Goal: Task Accomplishment & Management: Use online tool/utility

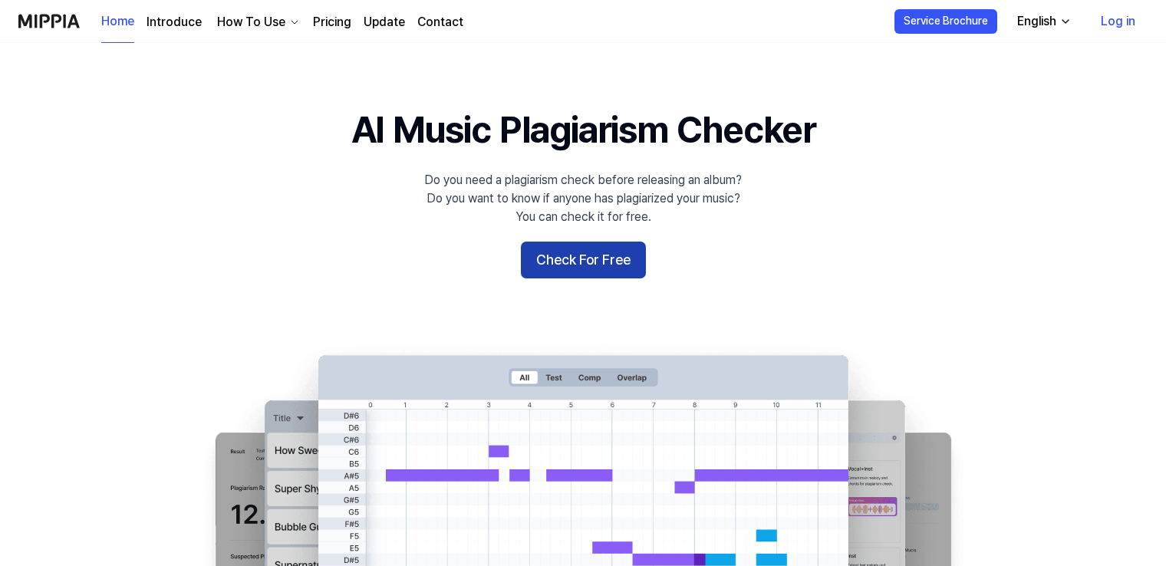
click at [577, 274] on button "Check For Free" at bounding box center [583, 260] width 125 height 37
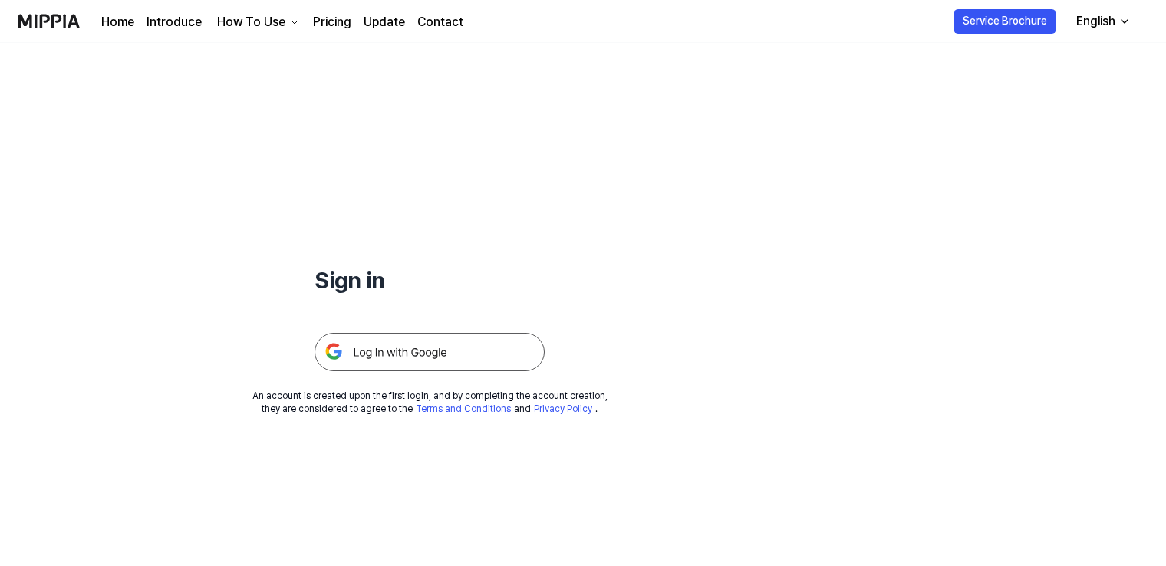
click at [429, 367] on img at bounding box center [430, 352] width 230 height 38
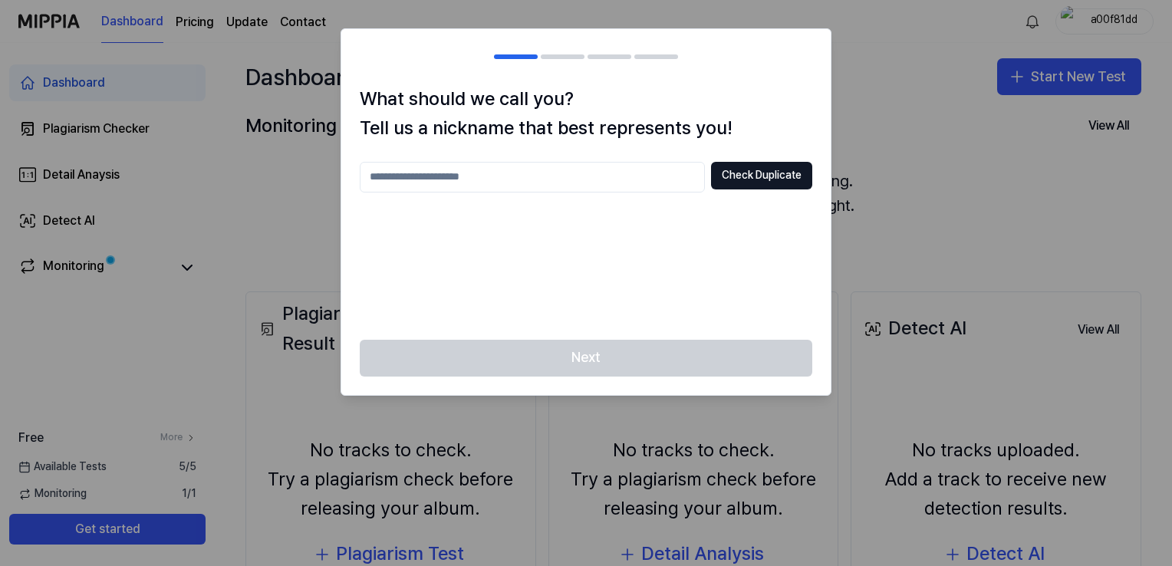
click at [654, 183] on input "text" at bounding box center [532, 177] width 345 height 31
type input "*"
type input "****"
click at [743, 176] on button "Check Duplicate" at bounding box center [761, 176] width 101 height 28
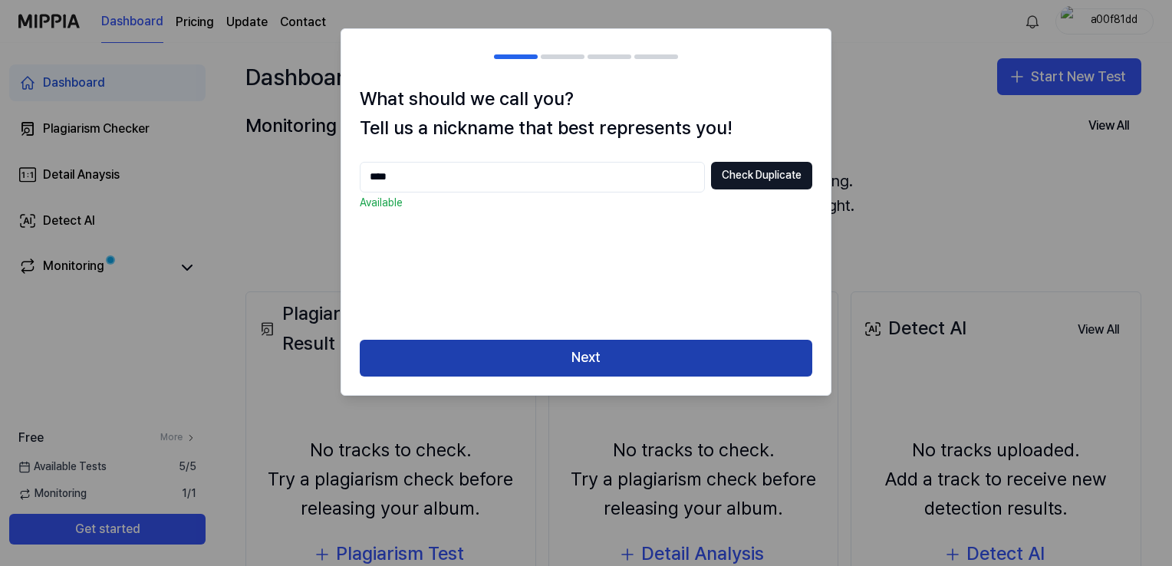
click at [599, 360] on button "Next" at bounding box center [586, 358] width 453 height 37
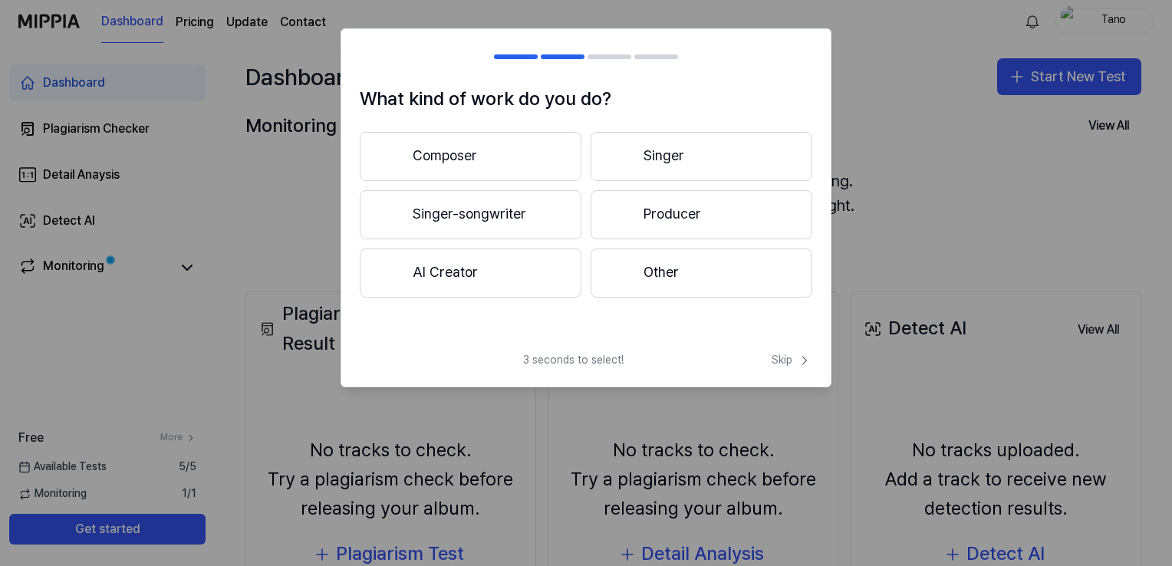
click at [675, 238] on button "Producer" at bounding box center [702, 214] width 222 height 49
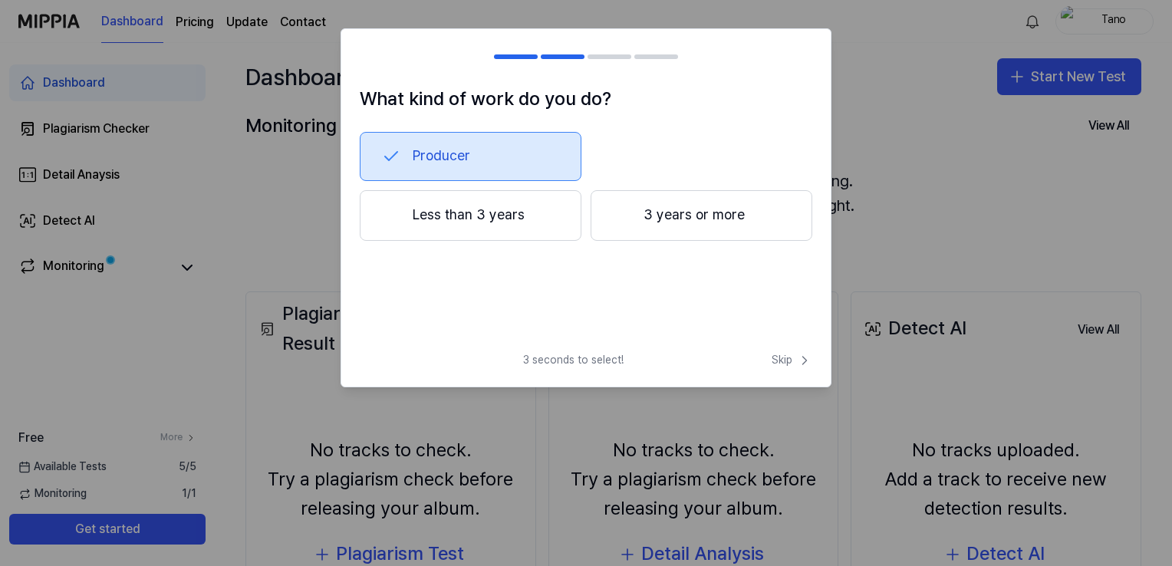
click at [543, 151] on button "Producer" at bounding box center [471, 156] width 222 height 49
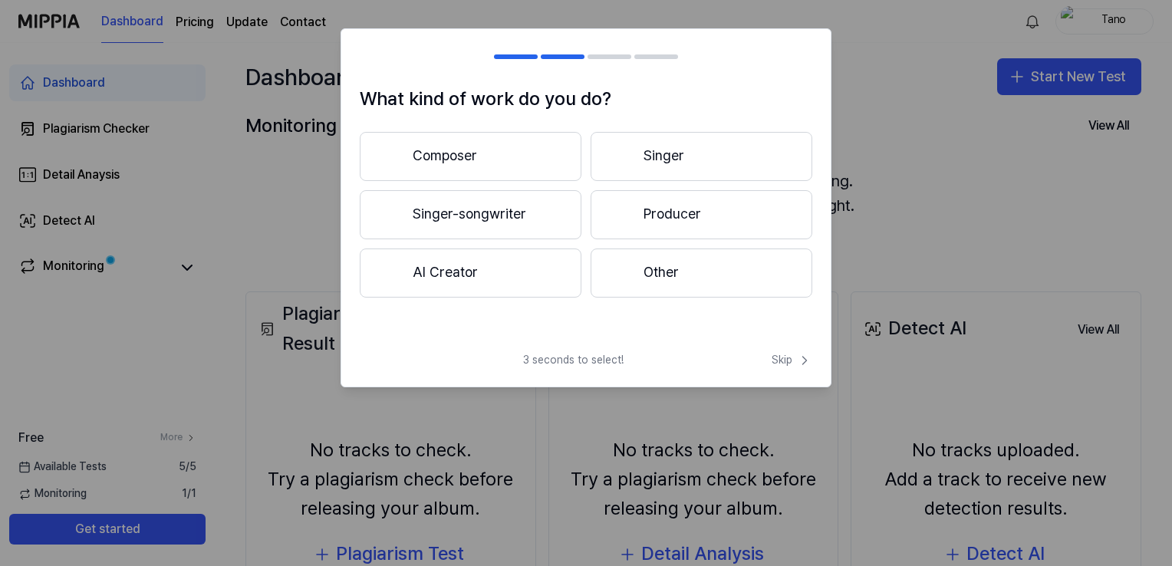
click at [502, 280] on button "AI Creator" at bounding box center [471, 273] width 222 height 49
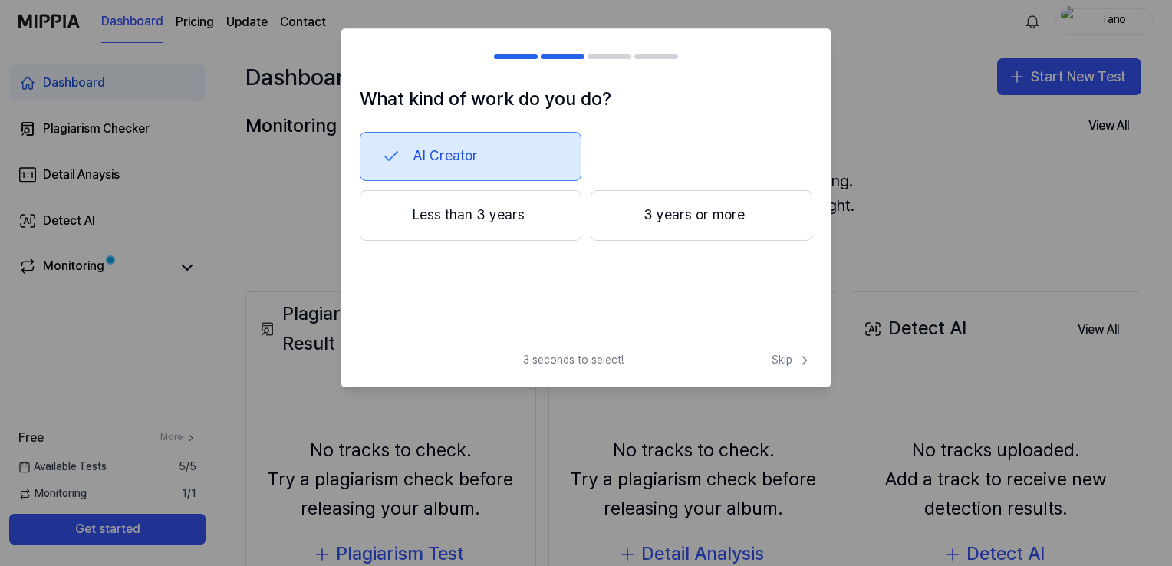
click at [503, 218] on button "Less than 3 years" at bounding box center [471, 215] width 222 height 51
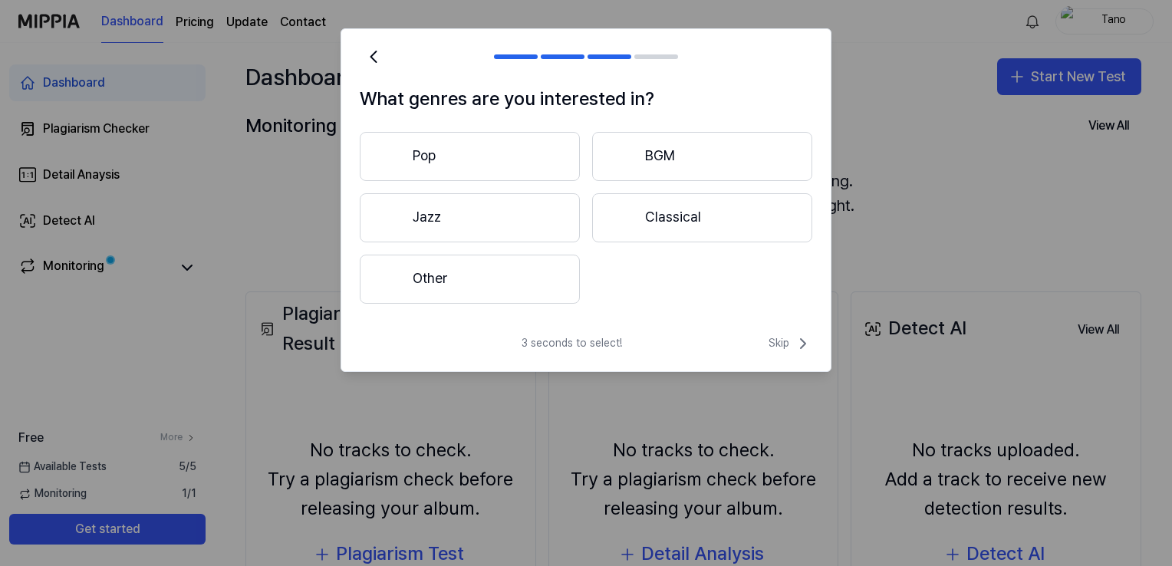
click at [476, 173] on button "Pop" at bounding box center [470, 156] width 220 height 49
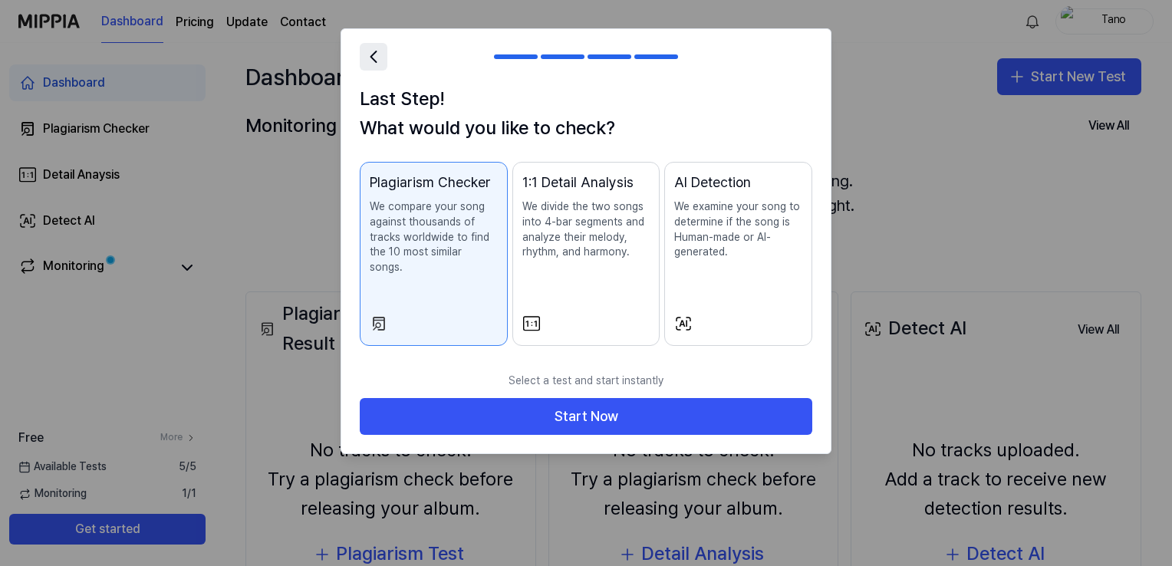
click at [366, 46] on icon at bounding box center [373, 56] width 21 height 21
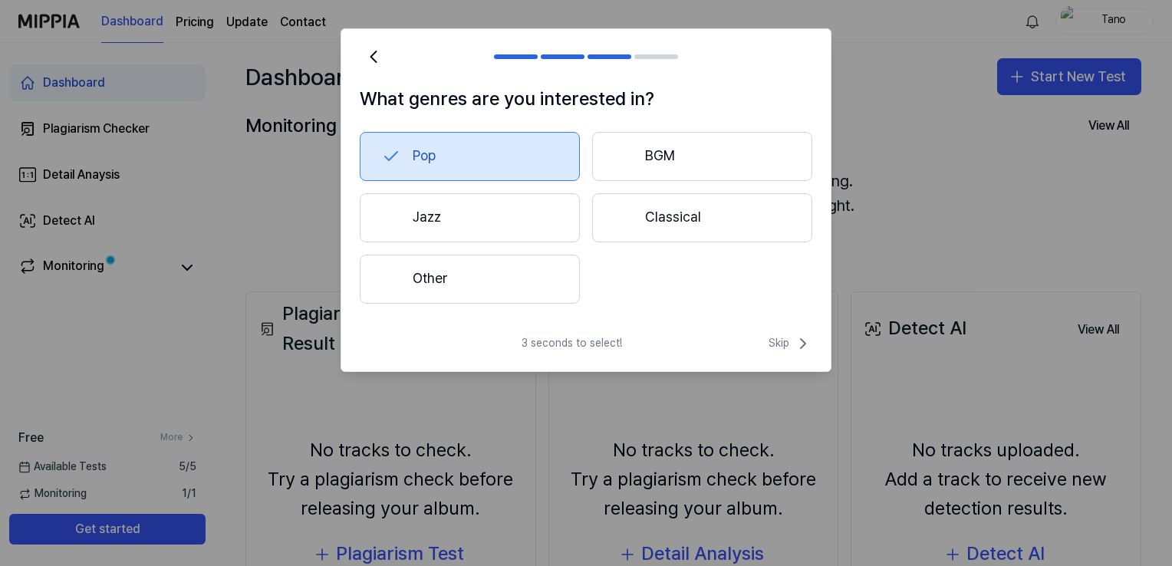
click at [519, 160] on button "Pop" at bounding box center [470, 156] width 220 height 49
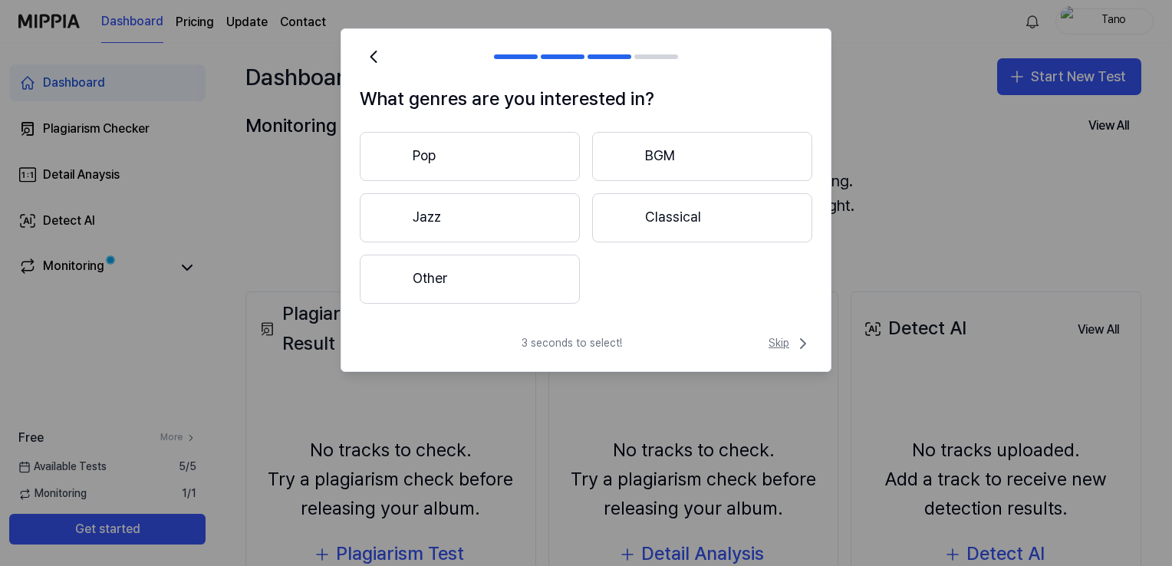
click at [766, 339] on button "Skip" at bounding box center [789, 343] width 47 height 18
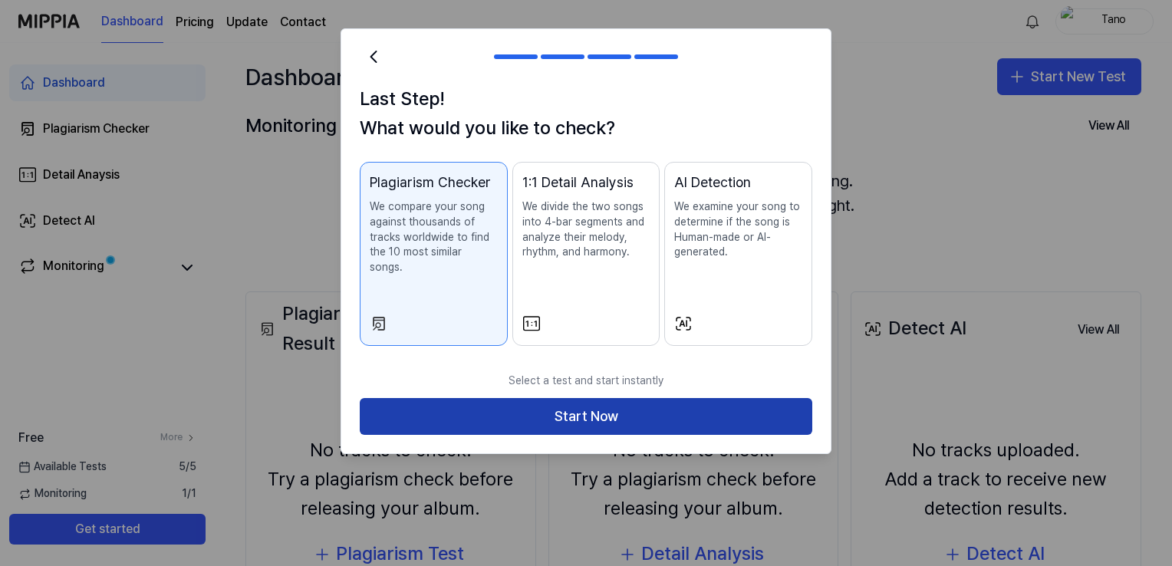
click at [568, 416] on button "Start Now" at bounding box center [586, 416] width 453 height 37
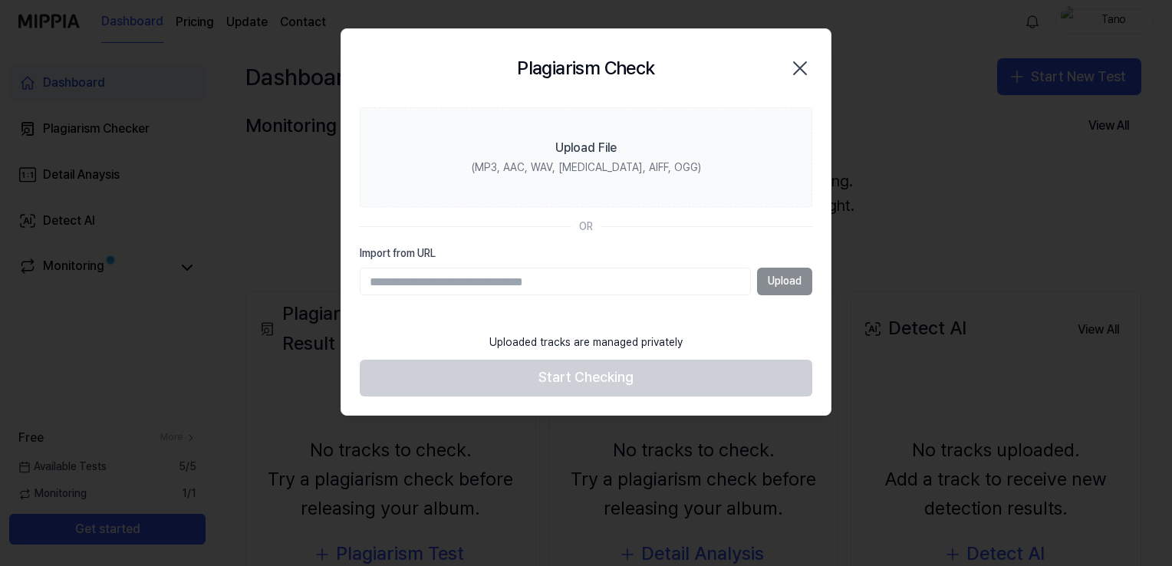
click at [769, 278] on div "Upload" at bounding box center [586, 282] width 453 height 28
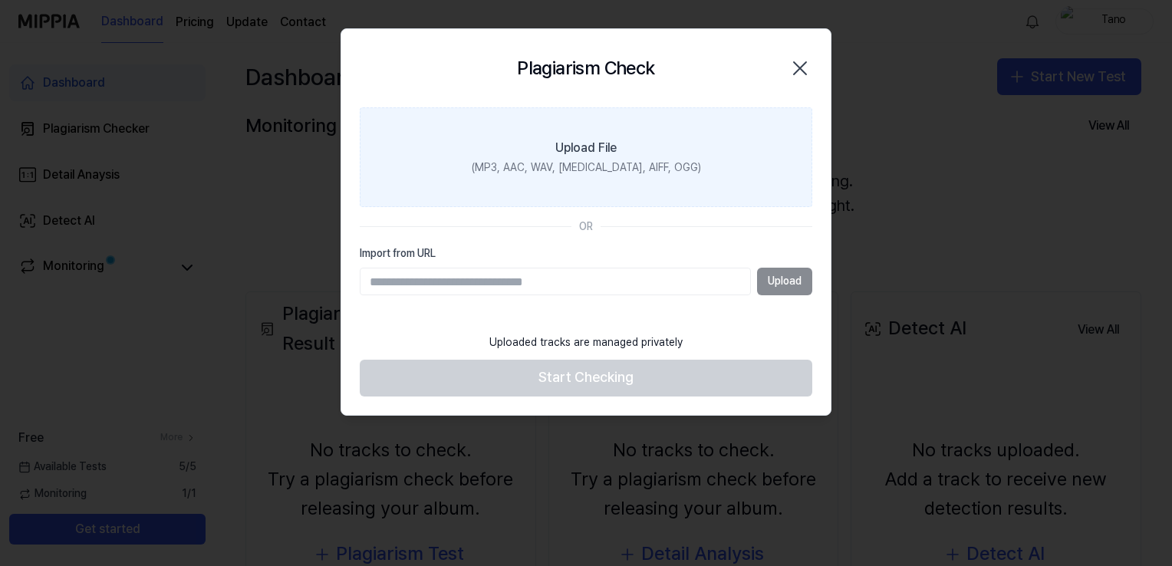
click at [626, 153] on label "Upload File (MP3, AAC, WAV, [MEDICAL_DATA], AIFF, OGG)" at bounding box center [586, 157] width 453 height 100
click at [0, 0] on input "Upload File (MP3, AAC, WAV, [MEDICAL_DATA], AIFF, OGG)" at bounding box center [0, 0] width 0 height 0
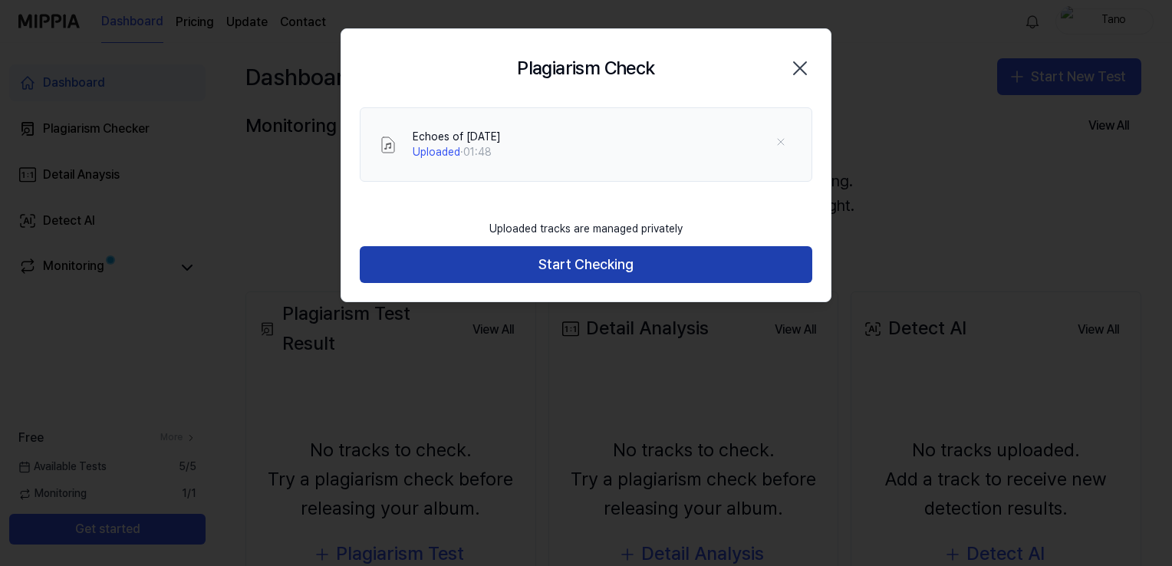
click at [538, 276] on button "Start Checking" at bounding box center [586, 264] width 453 height 37
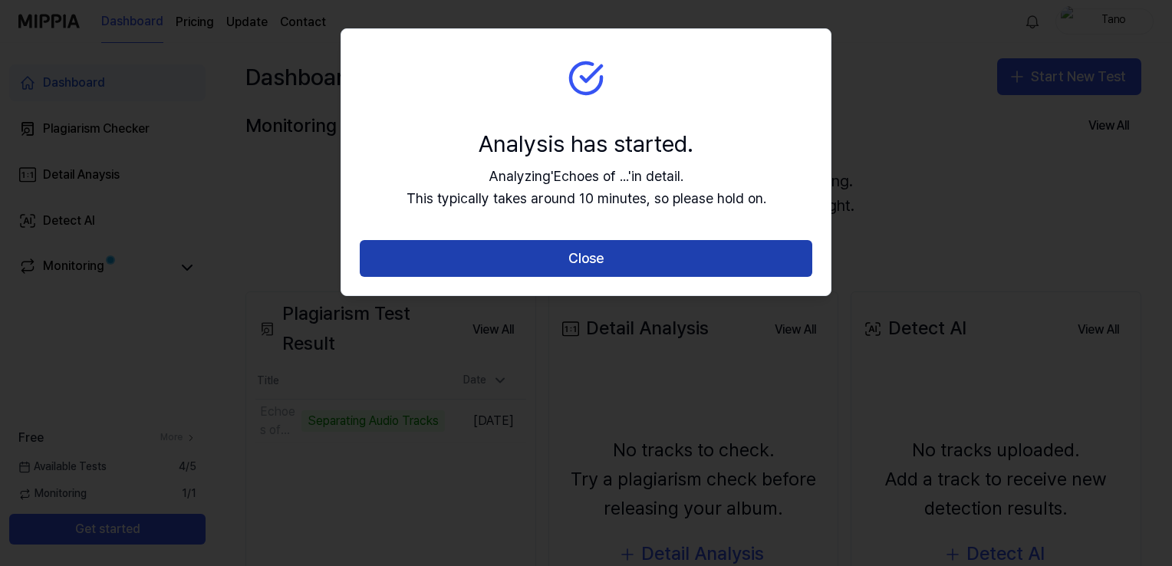
click at [568, 253] on button "Close" at bounding box center [586, 258] width 453 height 37
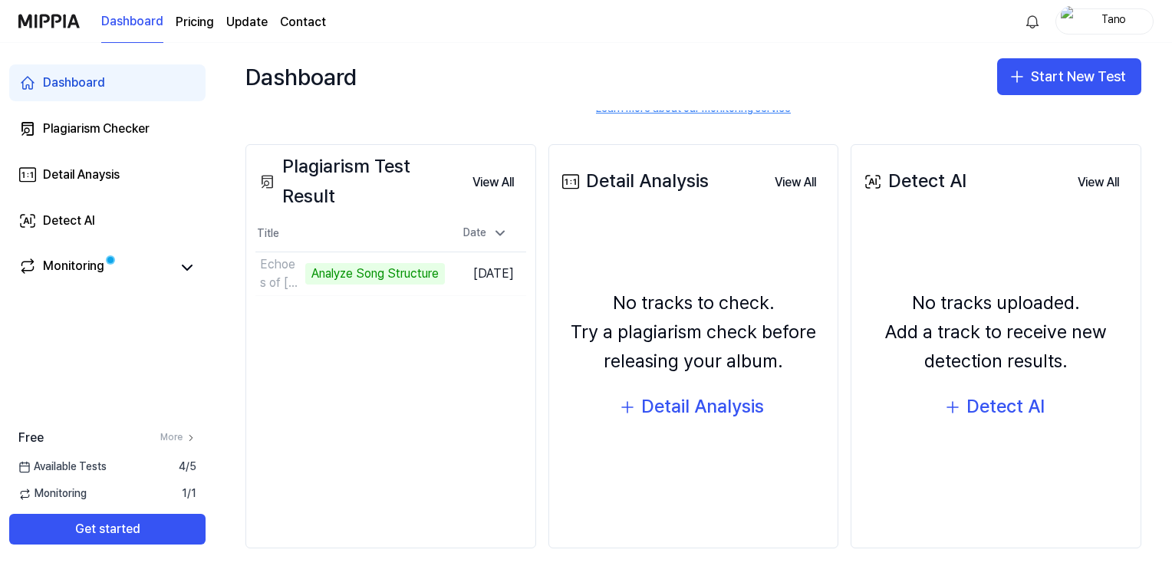
scroll to position [160, 0]
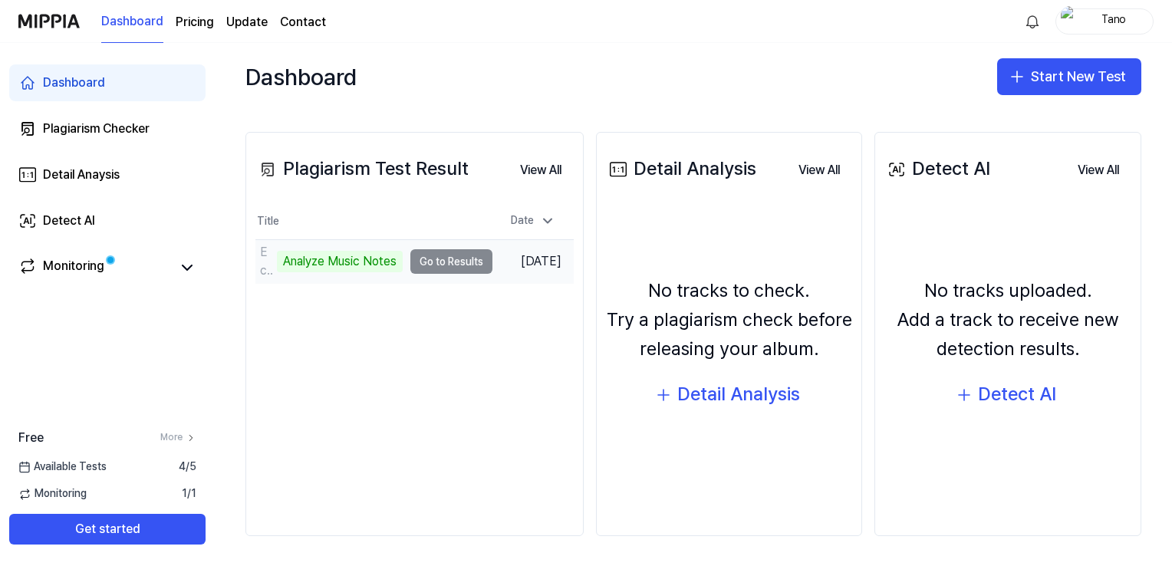
click at [430, 255] on td "Echoes of [DATE] Analyze Music Notes Go to Results" at bounding box center [373, 261] width 237 height 43
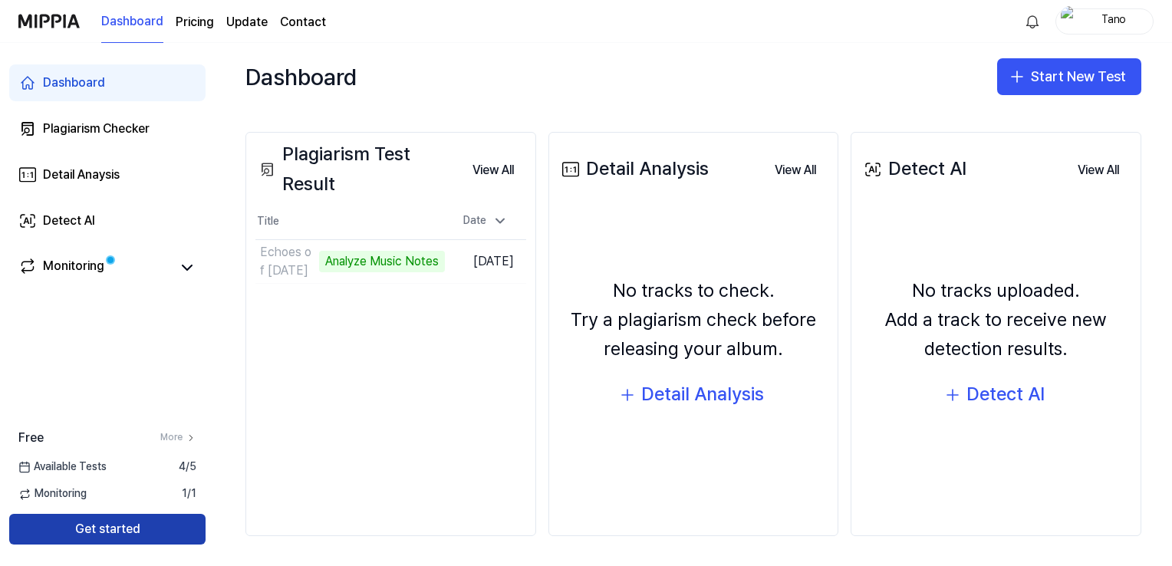
click at [138, 530] on button "Get started" at bounding box center [107, 529] width 196 height 31
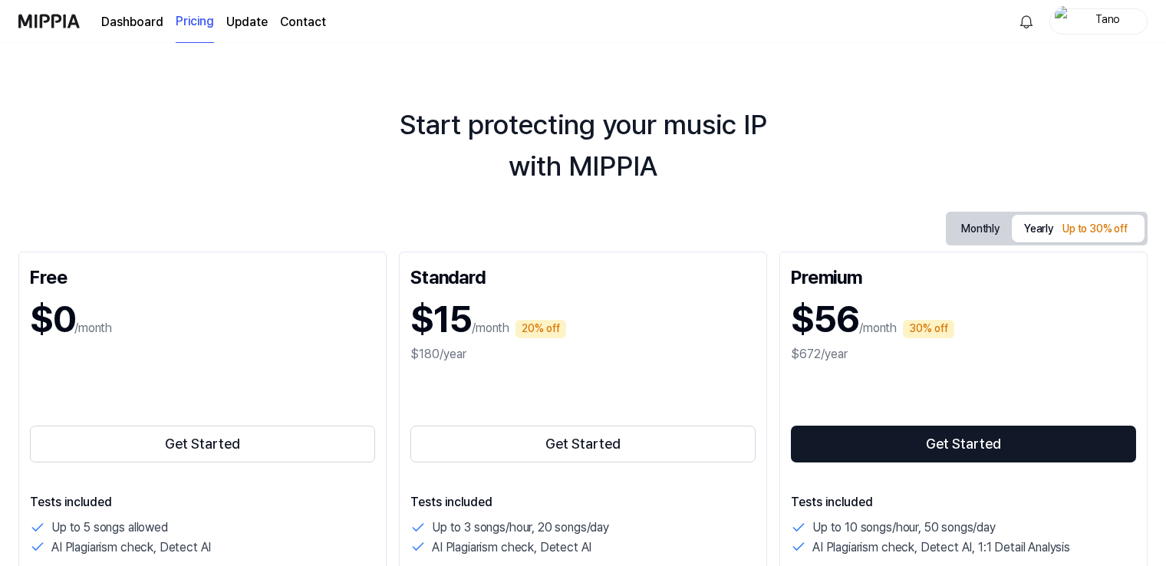
click at [141, 22] on link "Dashboard" at bounding box center [132, 22] width 62 height 18
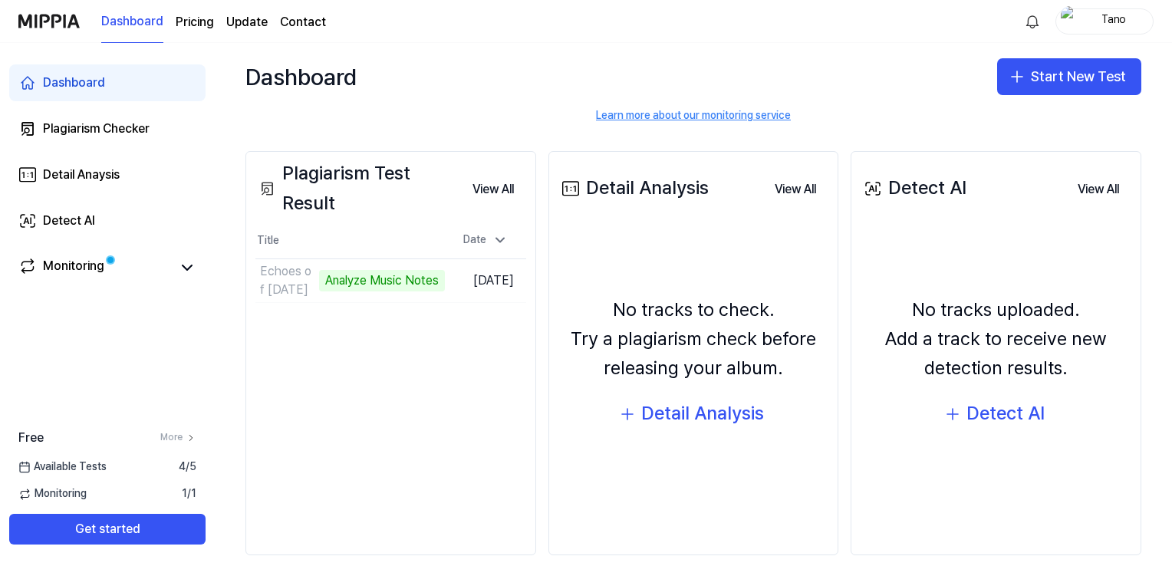
scroll to position [144, 0]
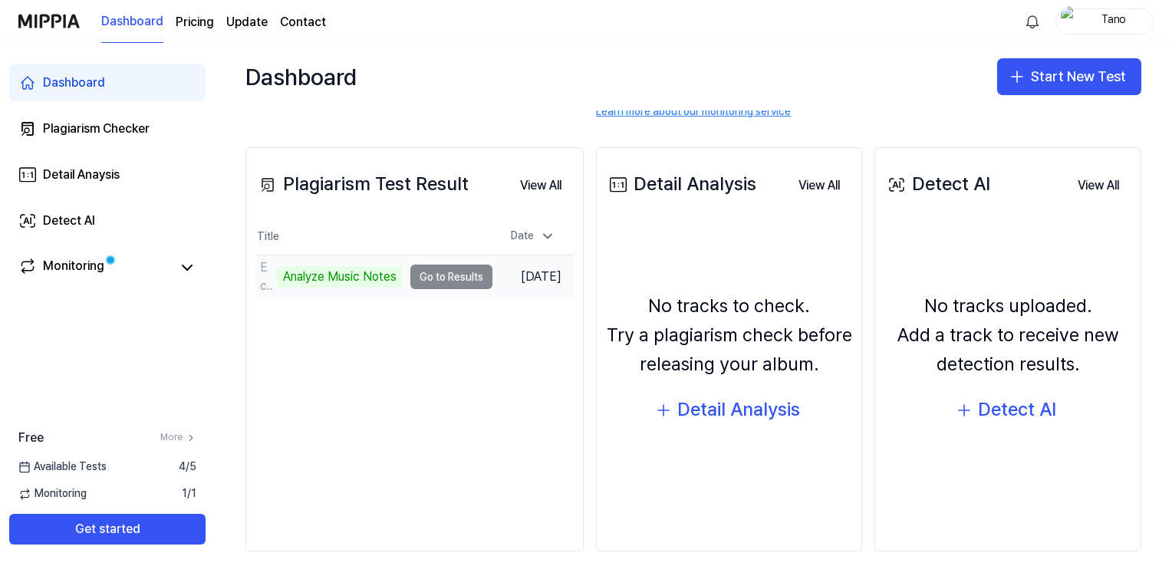
click at [459, 272] on td "Echoes of [DATE] Analyze Music Notes Go to Results" at bounding box center [373, 276] width 237 height 43
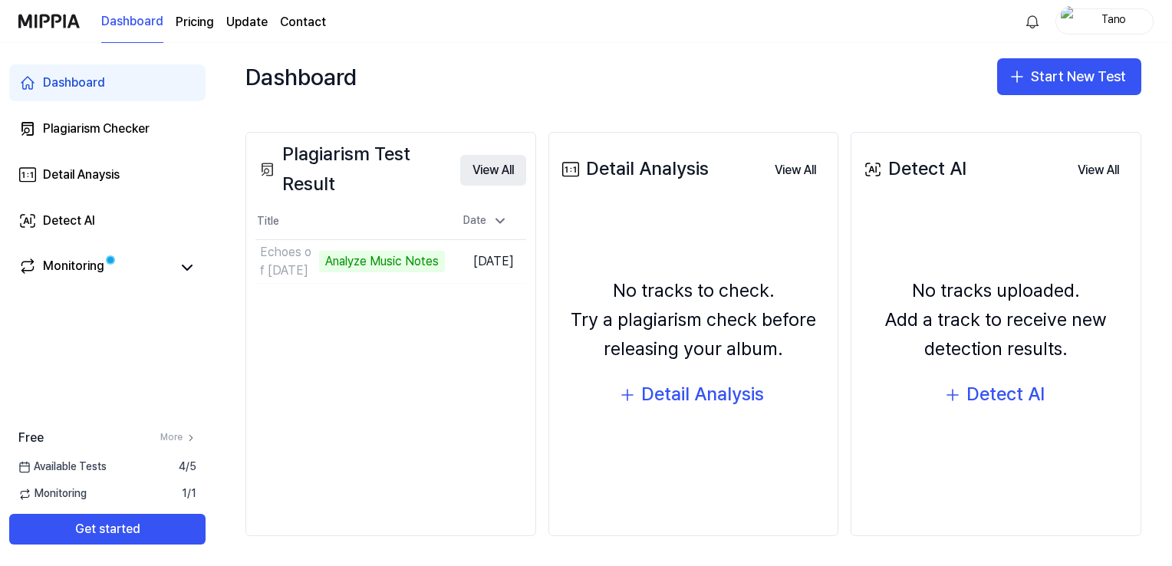
click at [500, 171] on button "View All" at bounding box center [493, 170] width 66 height 31
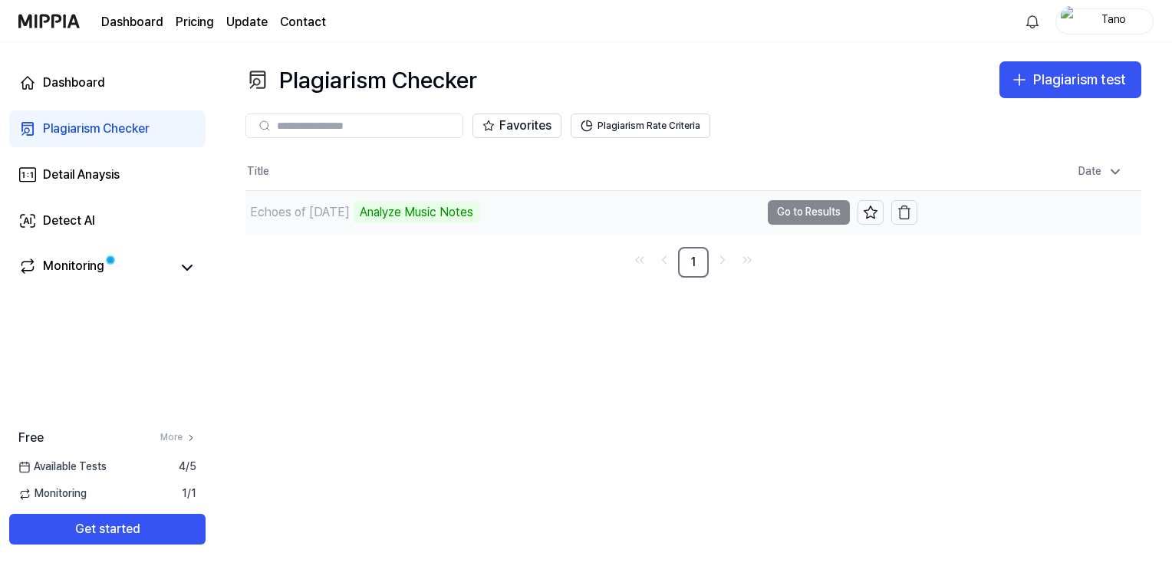
click at [801, 207] on td "Echoes of [DATE] Analyze Music Notes Go to Results" at bounding box center [581, 212] width 672 height 43
click at [130, 68] on link "Dashboard" at bounding box center [107, 82] width 196 height 37
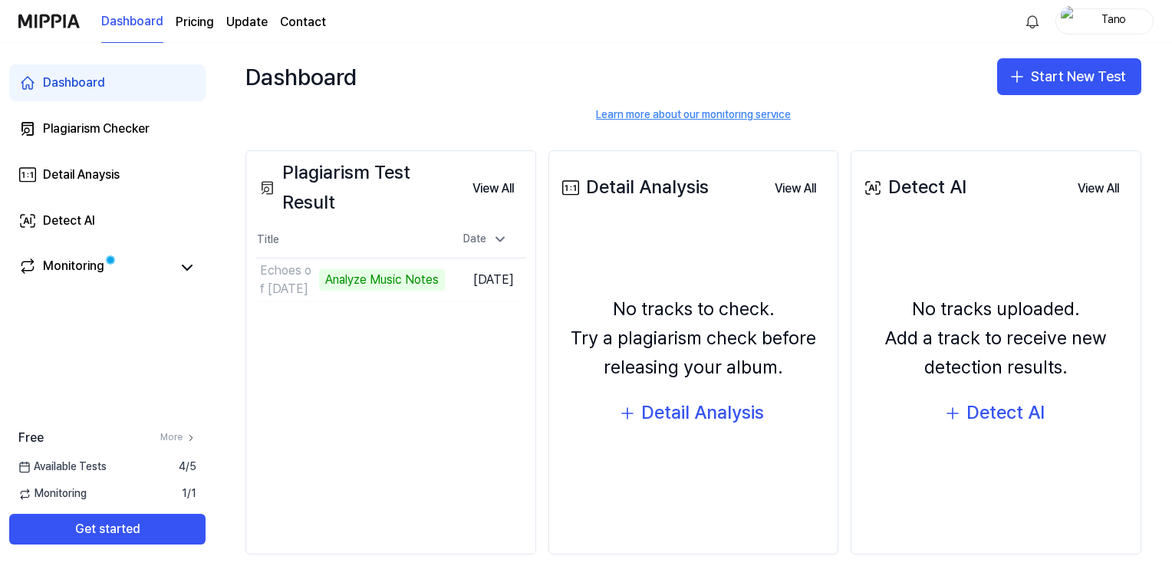
scroll to position [143, 0]
click at [710, 405] on div "Detail Analysis" at bounding box center [702, 411] width 123 height 29
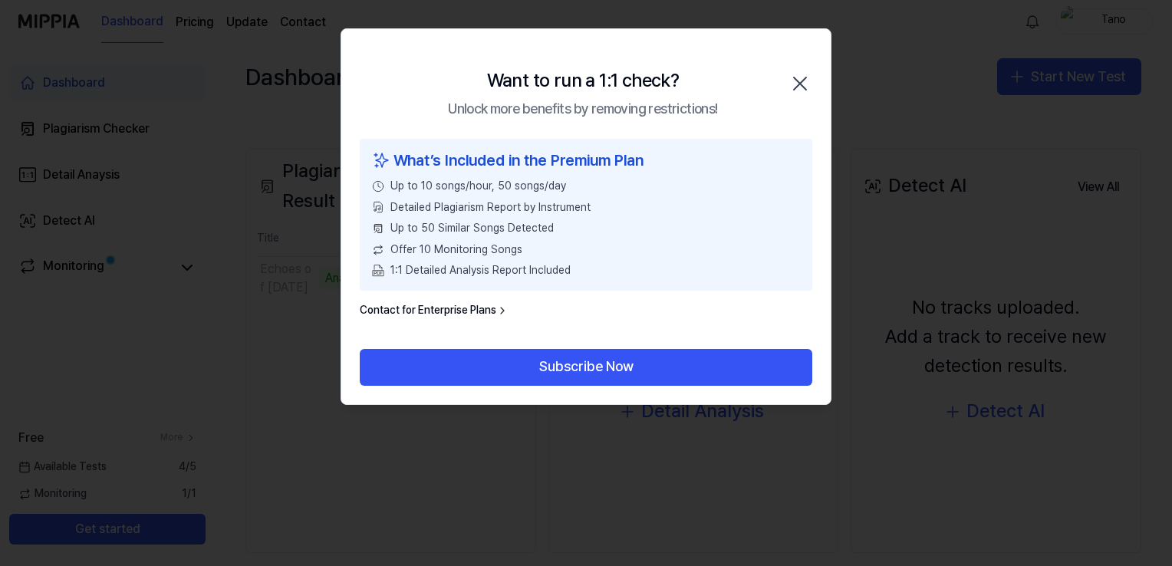
click at [802, 97] on div "Want to run a 1:1 check? Unlock more benefits by removing restrictions! Close" at bounding box center [585, 84] width 489 height 110
click at [802, 92] on icon "button" at bounding box center [800, 83] width 25 height 25
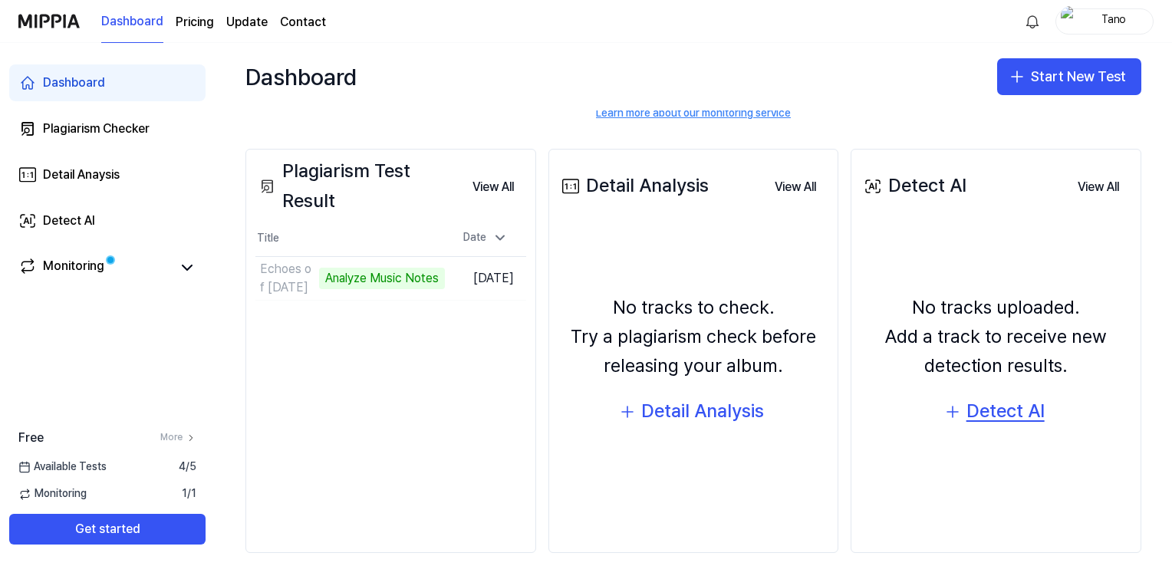
click at [956, 397] on button "Detect AI" at bounding box center [996, 412] width 127 height 37
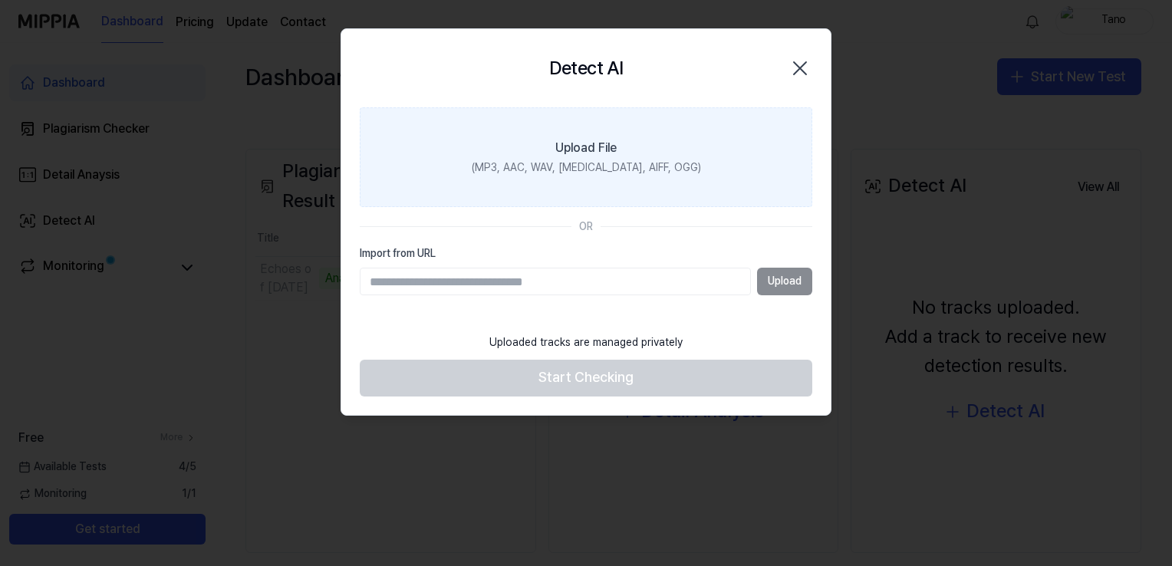
click at [562, 135] on label "Upload File (MP3, AAC, WAV, [MEDICAL_DATA], AIFF, OGG)" at bounding box center [586, 157] width 453 height 100
click at [0, 0] on input "Upload File (MP3, AAC, WAV, [MEDICAL_DATA], AIFF, OGG)" at bounding box center [0, 0] width 0 height 0
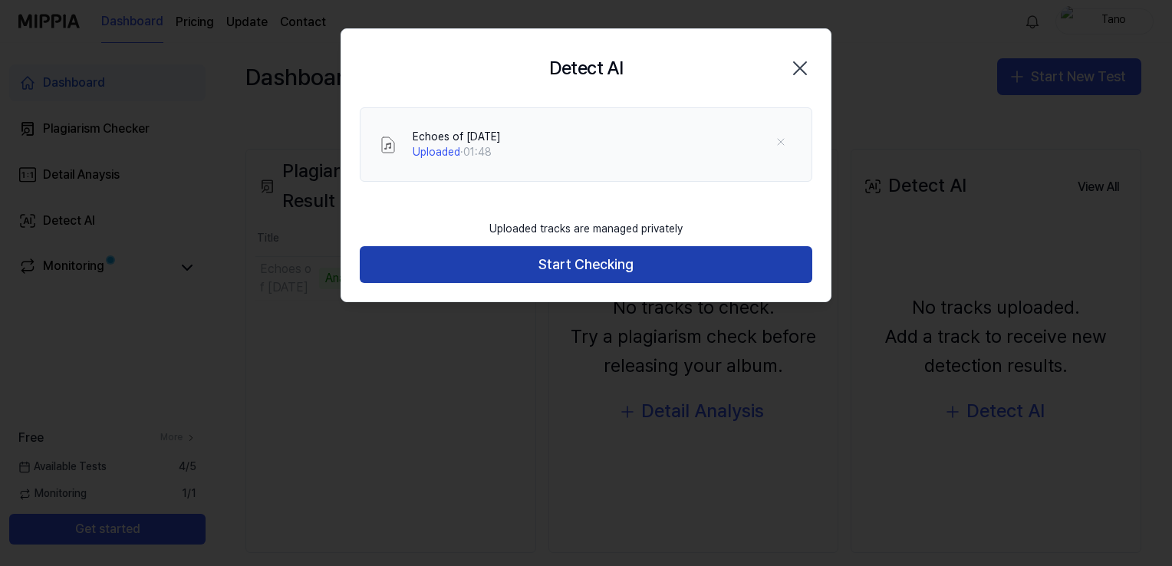
click at [611, 273] on button "Start Checking" at bounding box center [586, 264] width 453 height 37
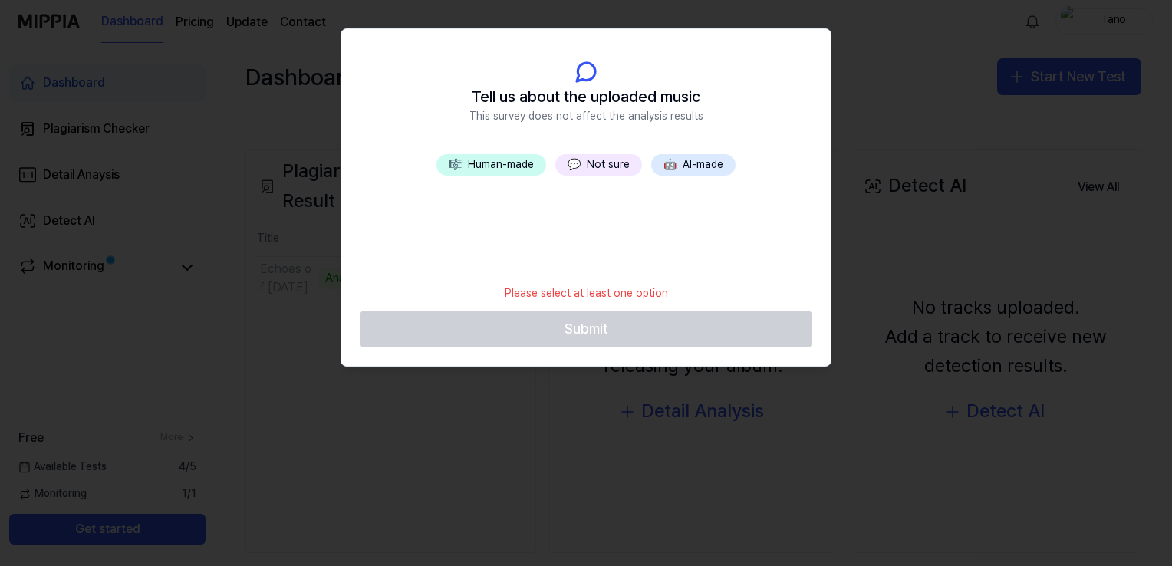
scroll to position [129, 0]
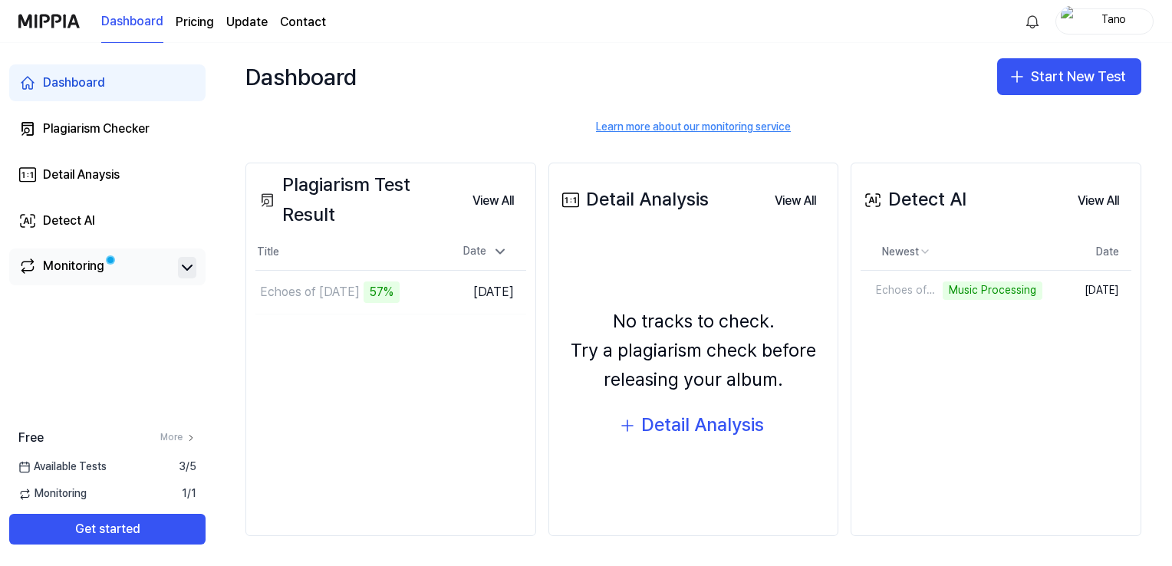
click at [180, 272] on icon at bounding box center [187, 268] width 18 height 18
click at [122, 265] on link "Monitoring" at bounding box center [94, 267] width 153 height 21
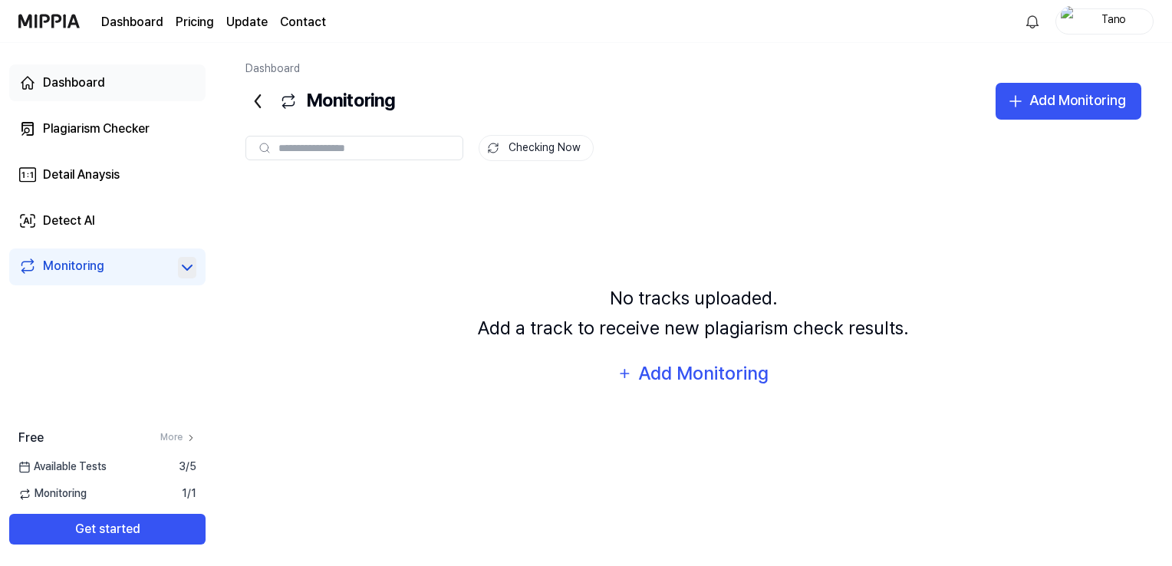
click at [116, 98] on link "Dashboard" at bounding box center [107, 82] width 196 height 37
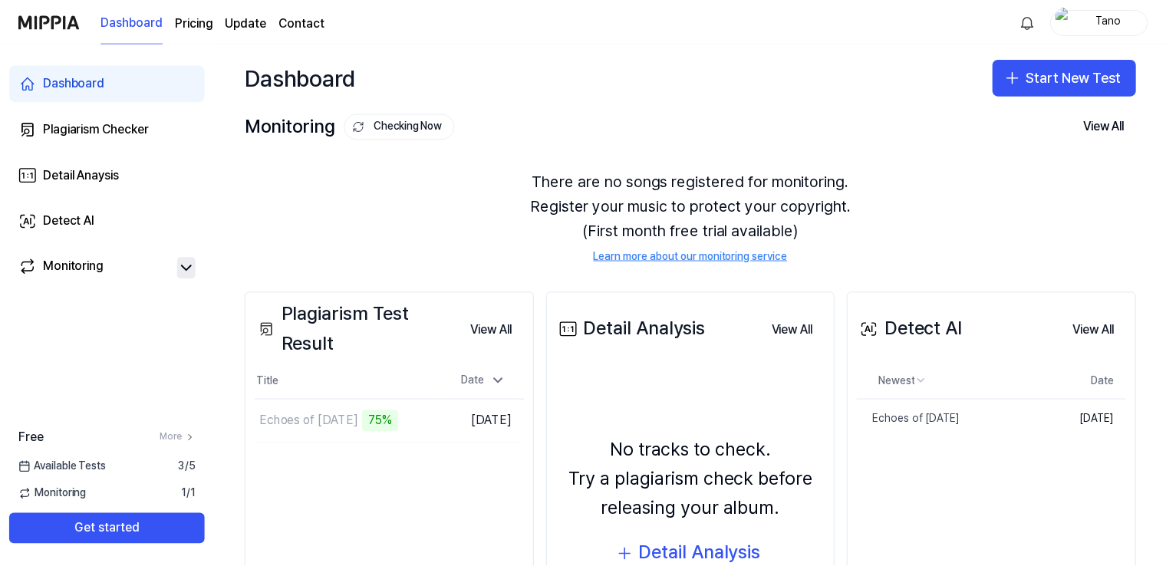
scroll to position [129, 0]
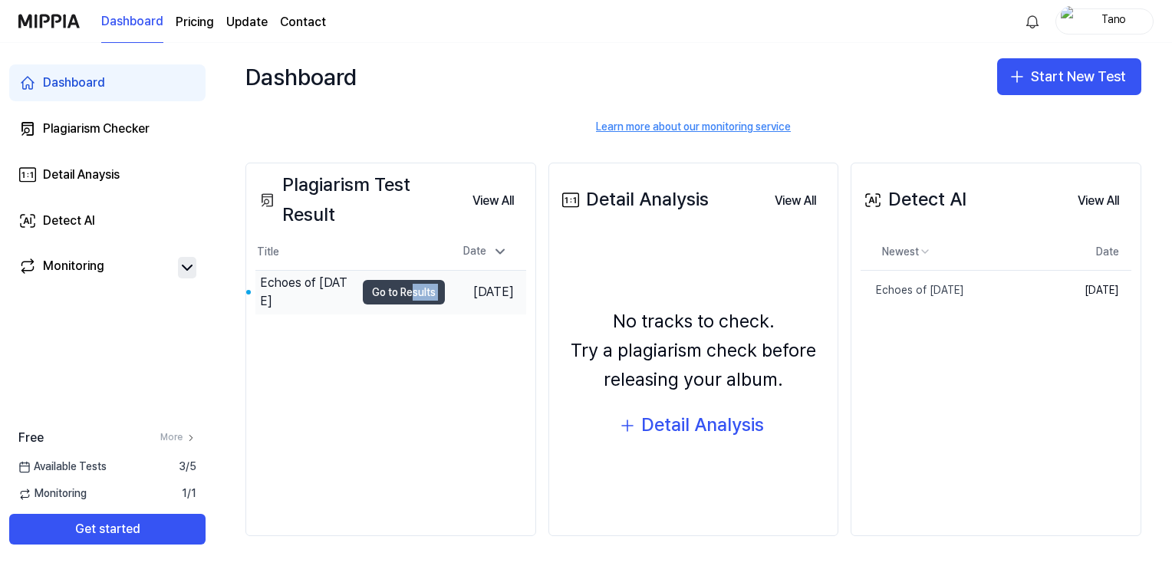
drag, startPoint x: 434, startPoint y: 293, endPoint x: 396, endPoint y: 293, distance: 38.4
click at [396, 293] on tr "Echoes of [DATE] Go to Results [DATE]" at bounding box center [390, 293] width 271 height 44
click at [396, 293] on td "Echoes of [DATE] Go to Results" at bounding box center [349, 292] width 189 height 43
click at [396, 293] on button "Go to Results" at bounding box center [404, 292] width 82 height 25
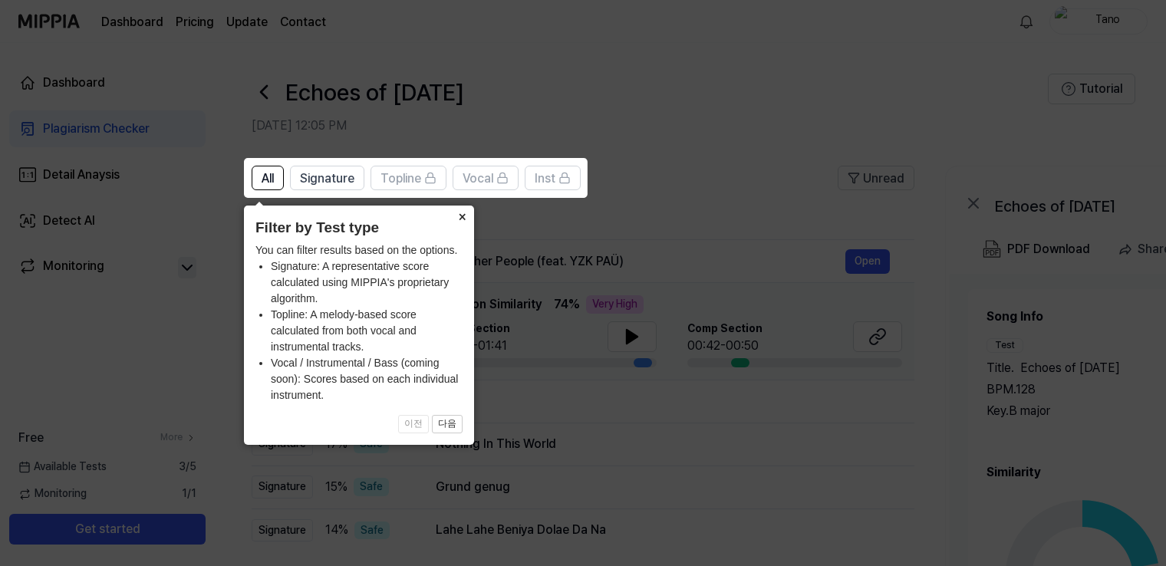
click at [466, 217] on button "×" at bounding box center [462, 216] width 25 height 21
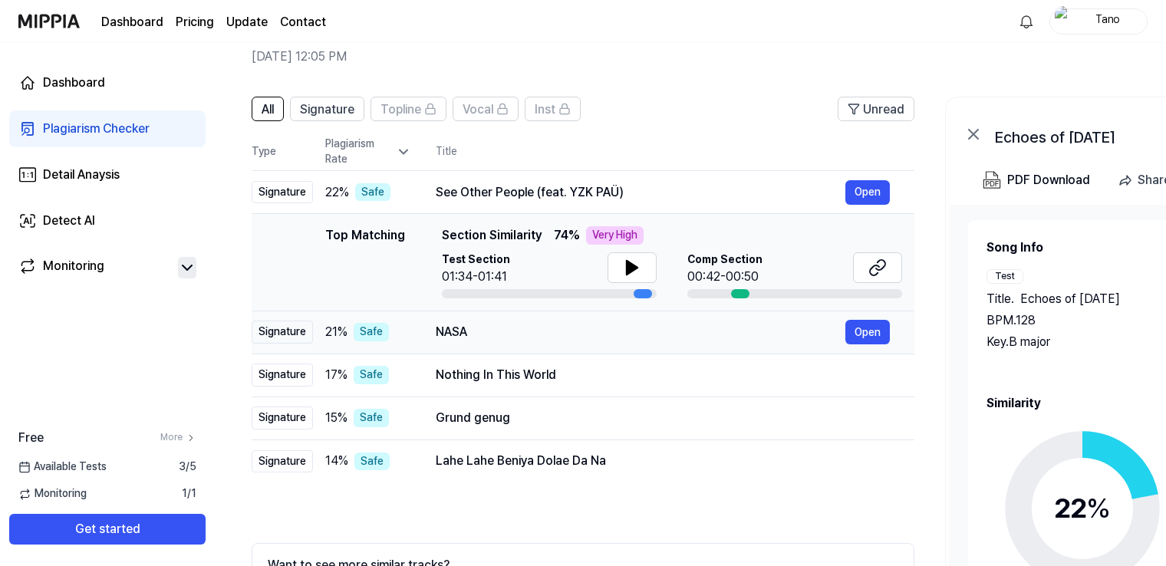
scroll to position [56, 0]
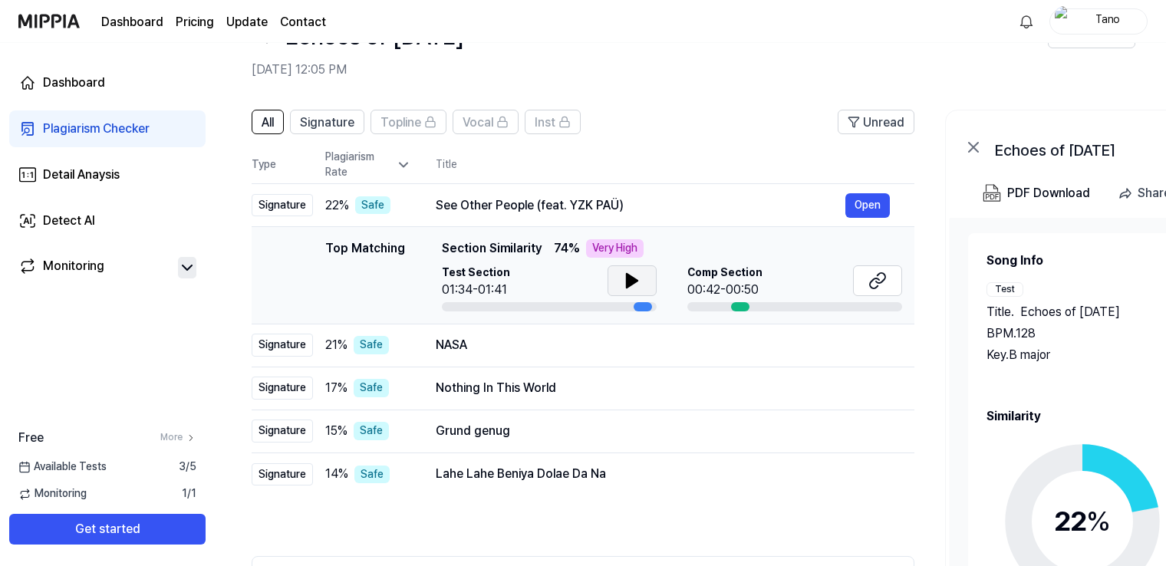
click at [638, 275] on icon at bounding box center [632, 281] width 18 height 18
click at [636, 272] on icon at bounding box center [632, 281] width 18 height 18
click at [875, 204] on button "Open" at bounding box center [867, 205] width 44 height 25
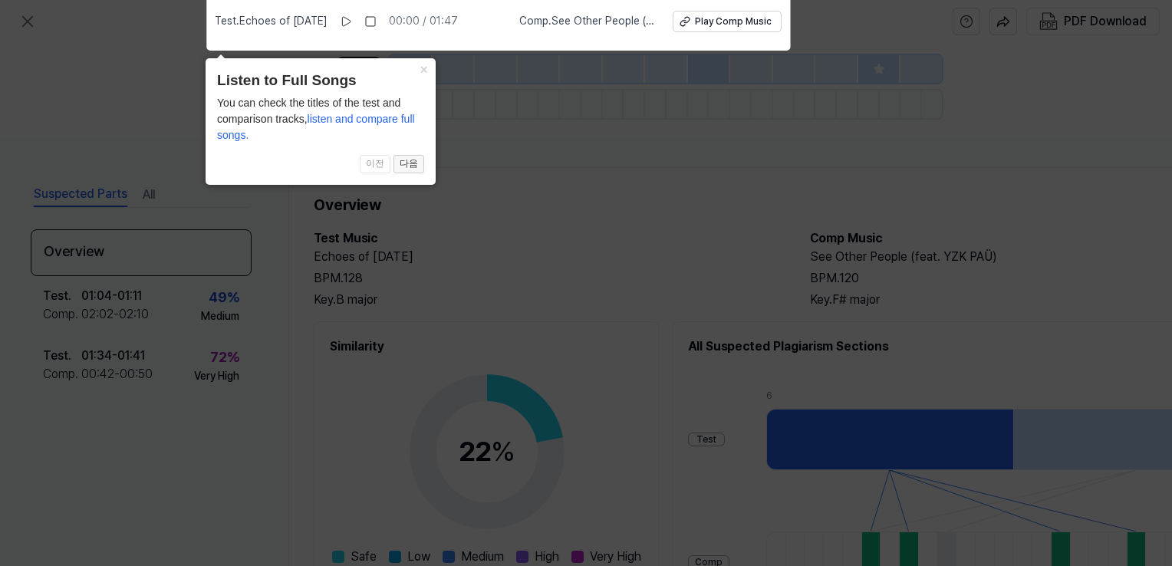
click at [422, 161] on button "다음" at bounding box center [409, 164] width 31 height 18
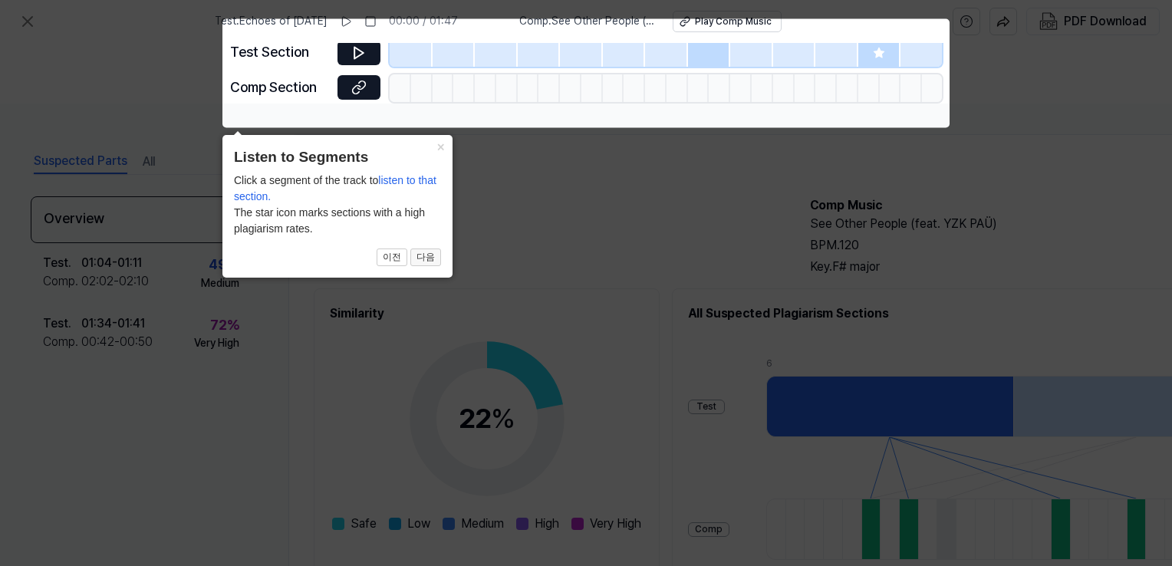
click at [421, 253] on button "다음" at bounding box center [425, 258] width 31 height 18
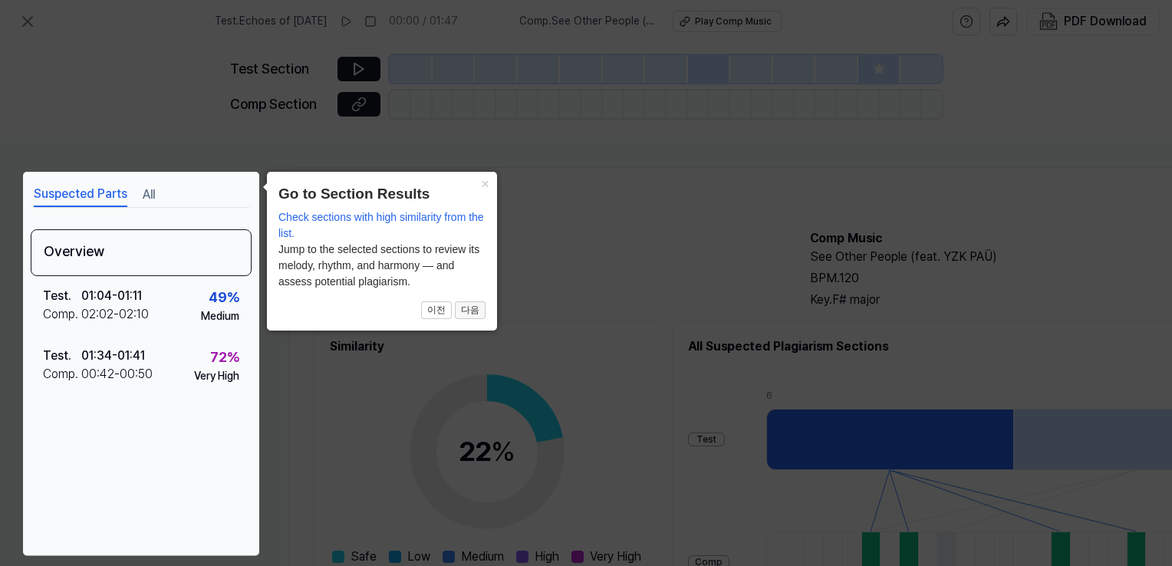
click at [463, 308] on button "다음" at bounding box center [470, 310] width 31 height 18
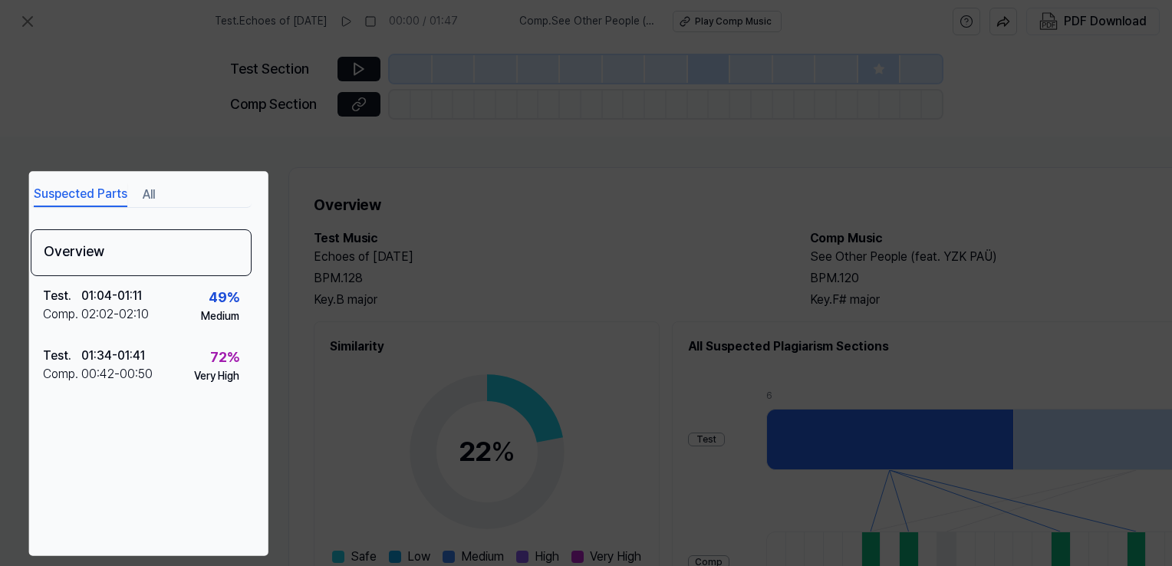
scroll to position [187, 160]
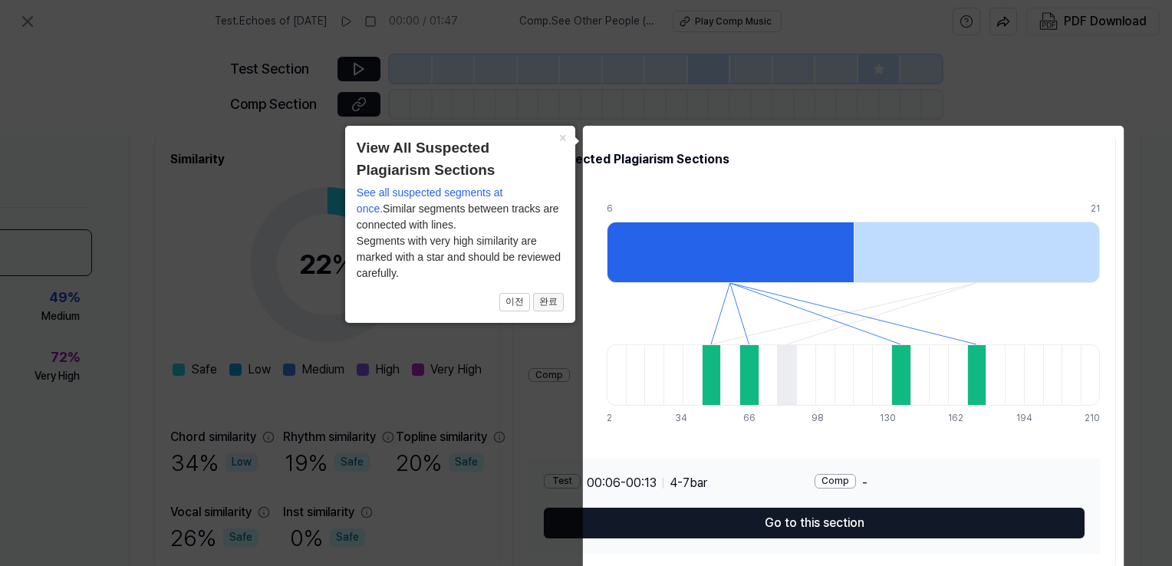
click at [545, 302] on button "완료" at bounding box center [548, 302] width 31 height 18
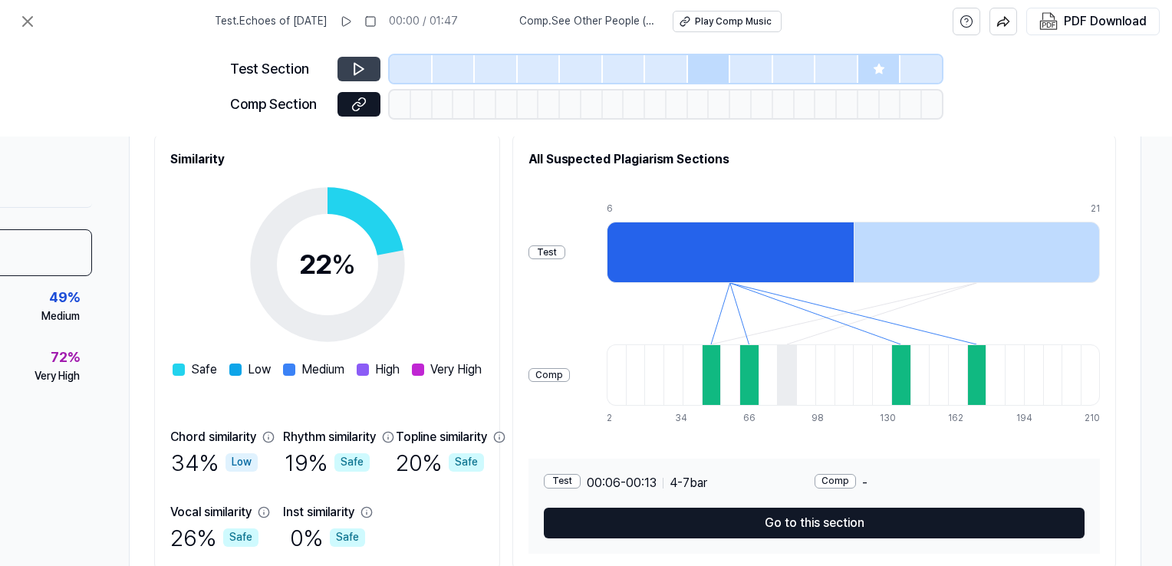
click at [371, 71] on button at bounding box center [359, 69] width 43 height 25
click at [344, 69] on button at bounding box center [359, 69] width 43 height 25
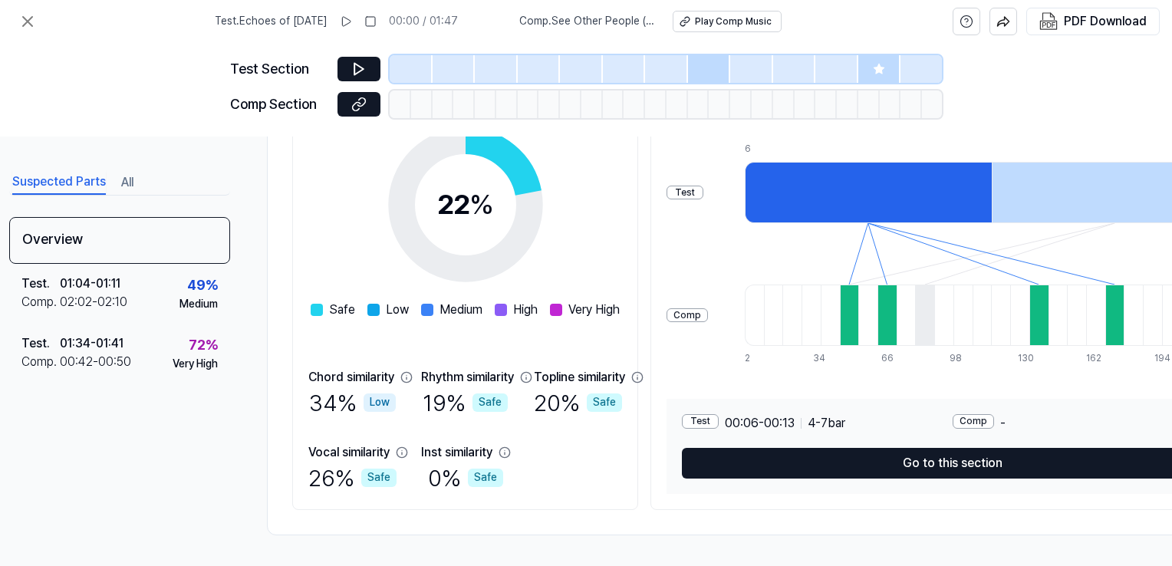
scroll to position [252, 0]
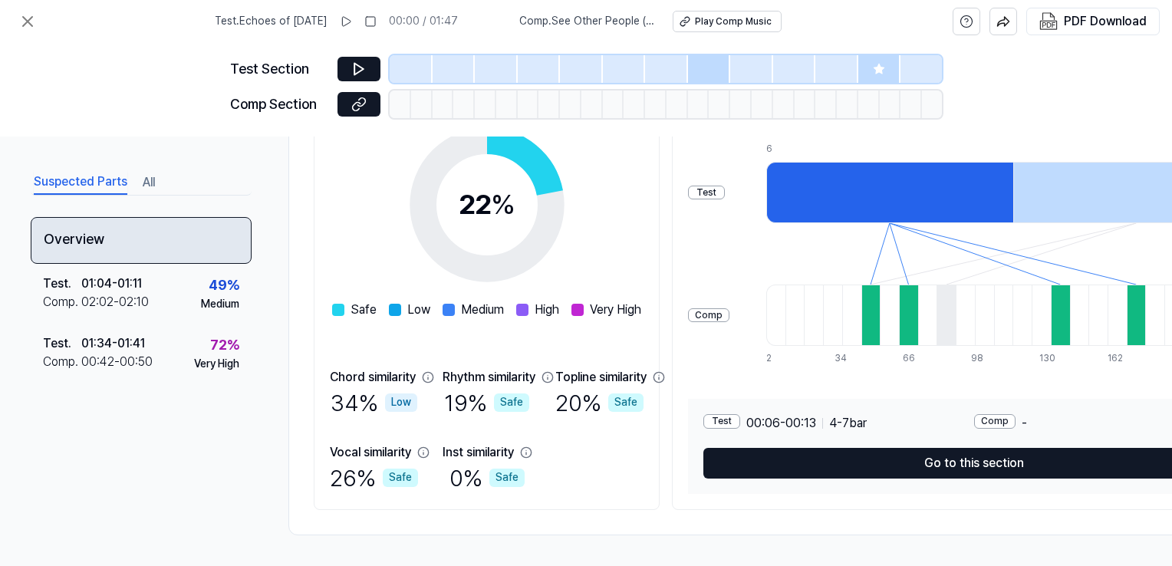
click at [167, 253] on div "Overview" at bounding box center [141, 240] width 221 height 47
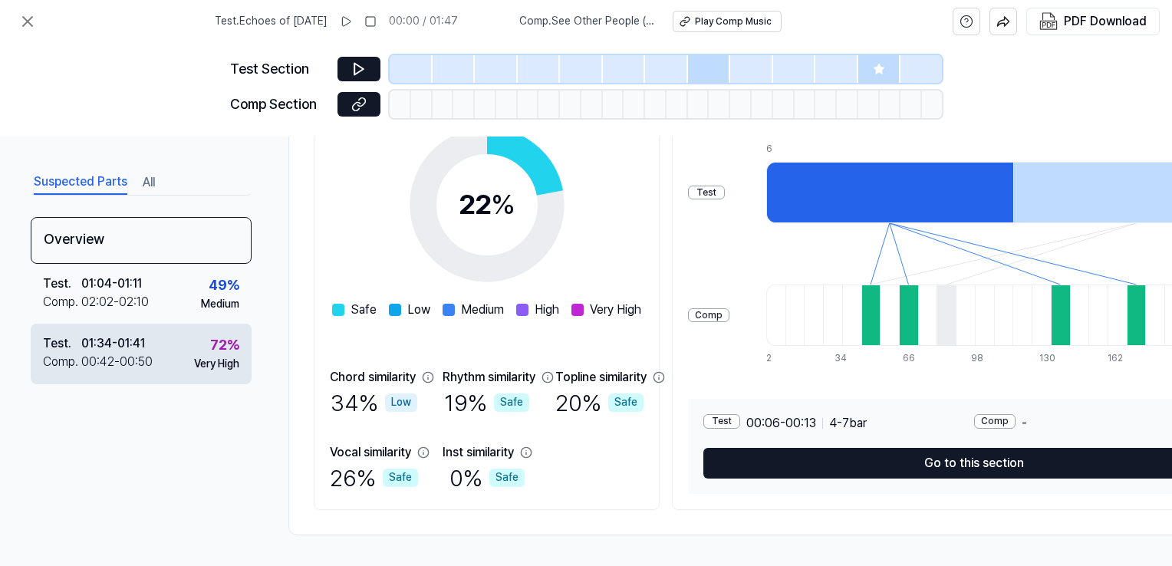
click at [163, 345] on div "Test . 01:34 - 01:41 Comp . 00:42 - 00:50 72 % Very High" at bounding box center [141, 354] width 221 height 60
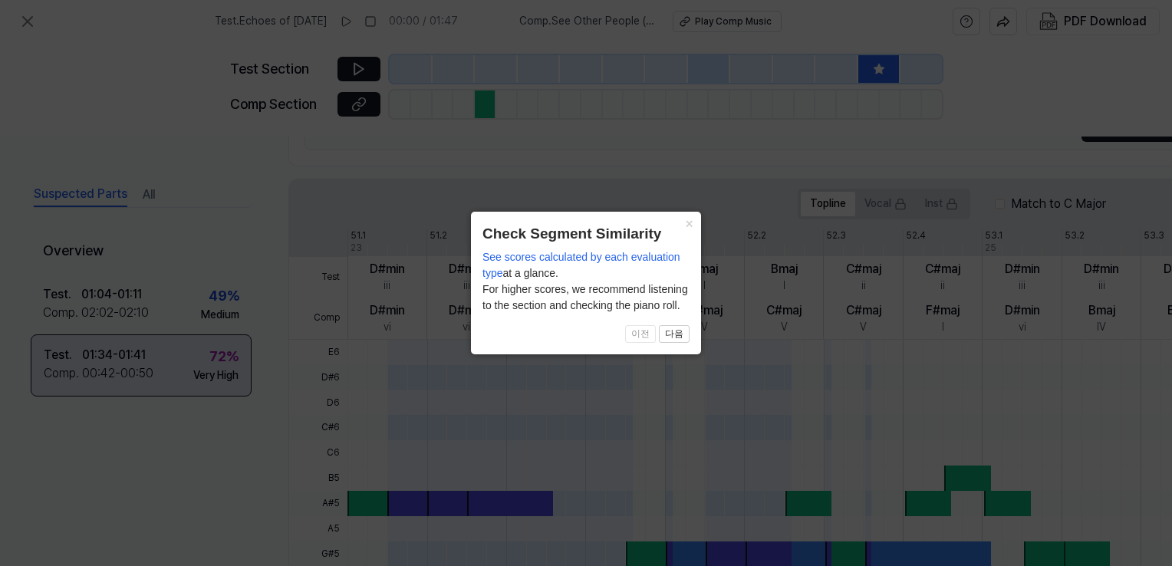
scroll to position [490, 0]
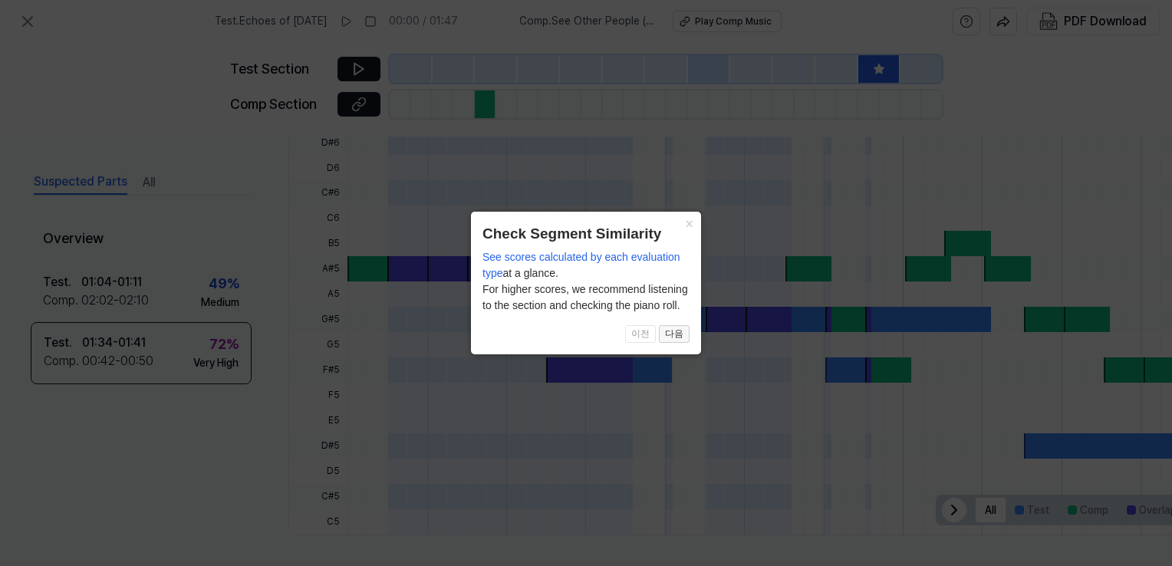
click at [676, 335] on button "다음" at bounding box center [674, 334] width 31 height 18
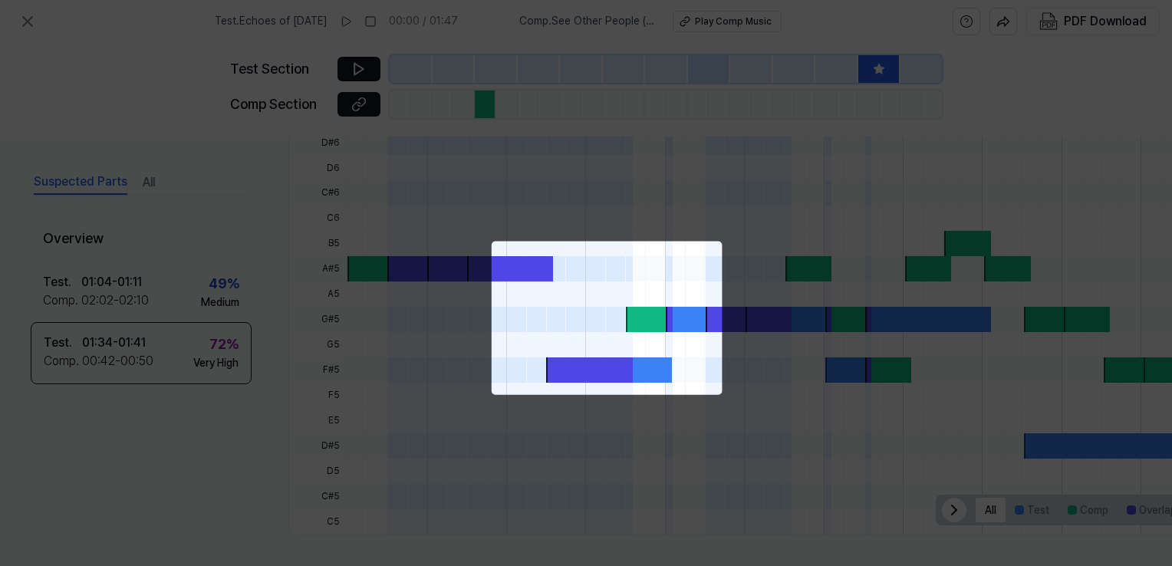
scroll to position [292, 74]
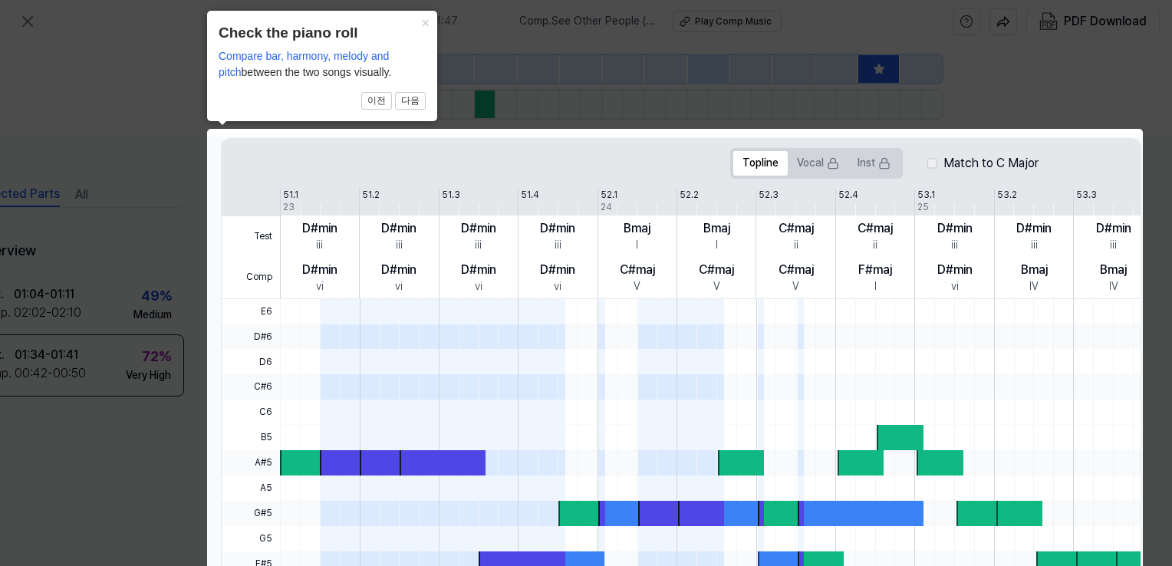
click at [92, 446] on icon at bounding box center [586, 367] width 1172 height 735
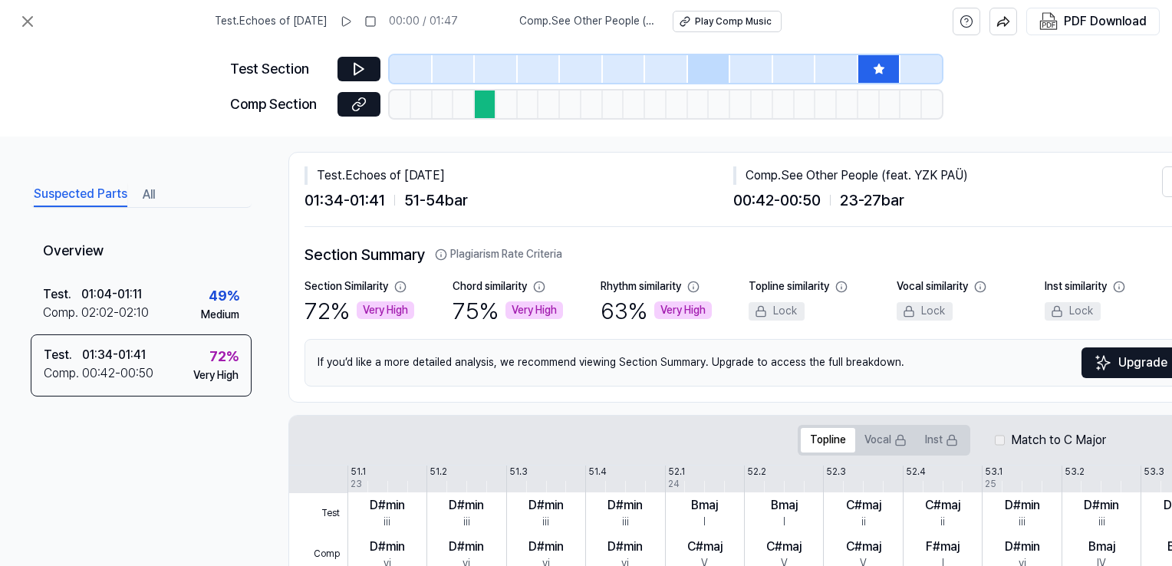
scroll to position [0, 0]
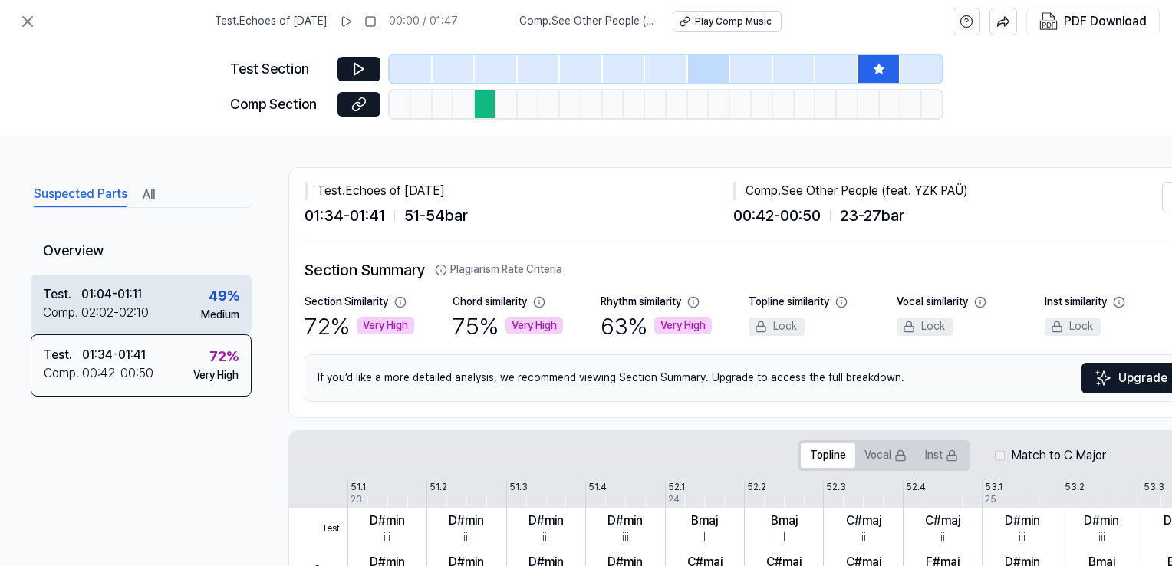
click at [178, 284] on div "Test . 01:04 - 01:11 Comp . 02:02 - 02:10 49 % Medium" at bounding box center [141, 305] width 221 height 60
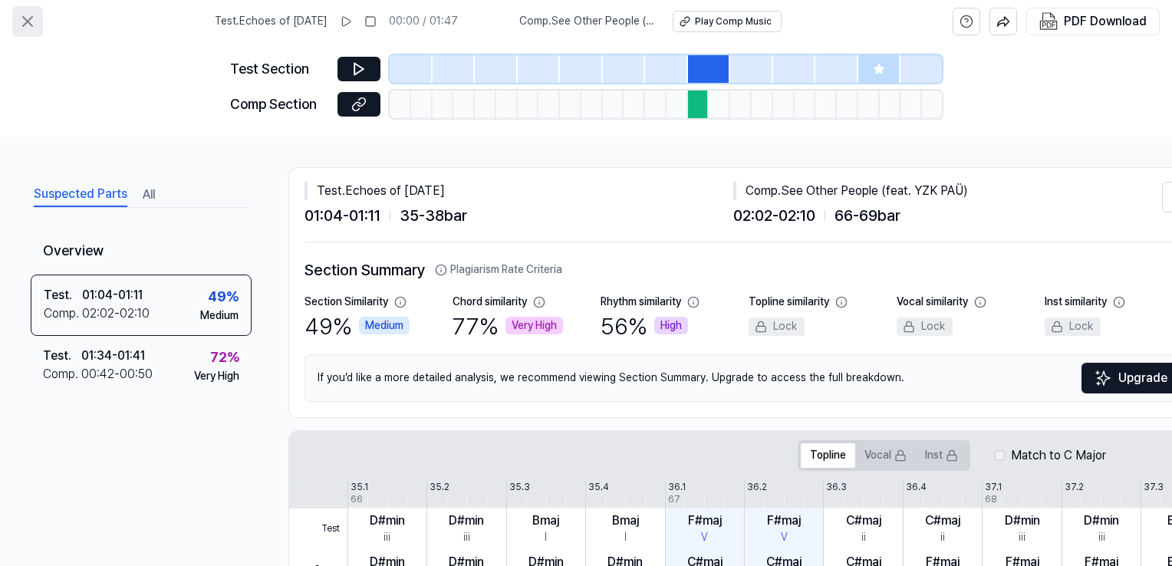
click at [29, 18] on icon at bounding box center [27, 21] width 18 height 18
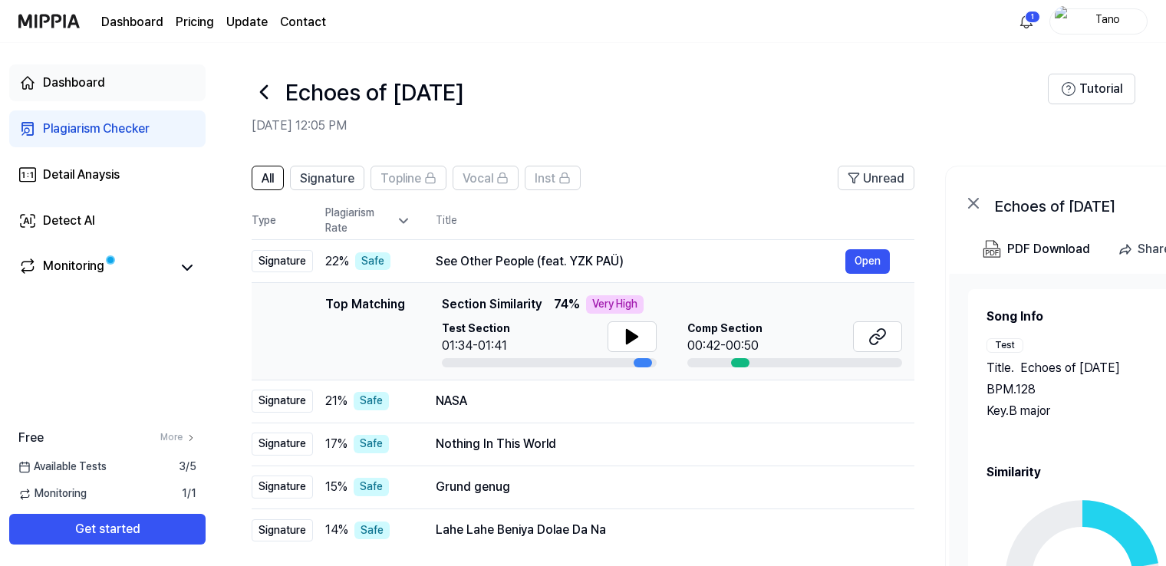
click at [150, 87] on link "Dashboard" at bounding box center [107, 82] width 196 height 37
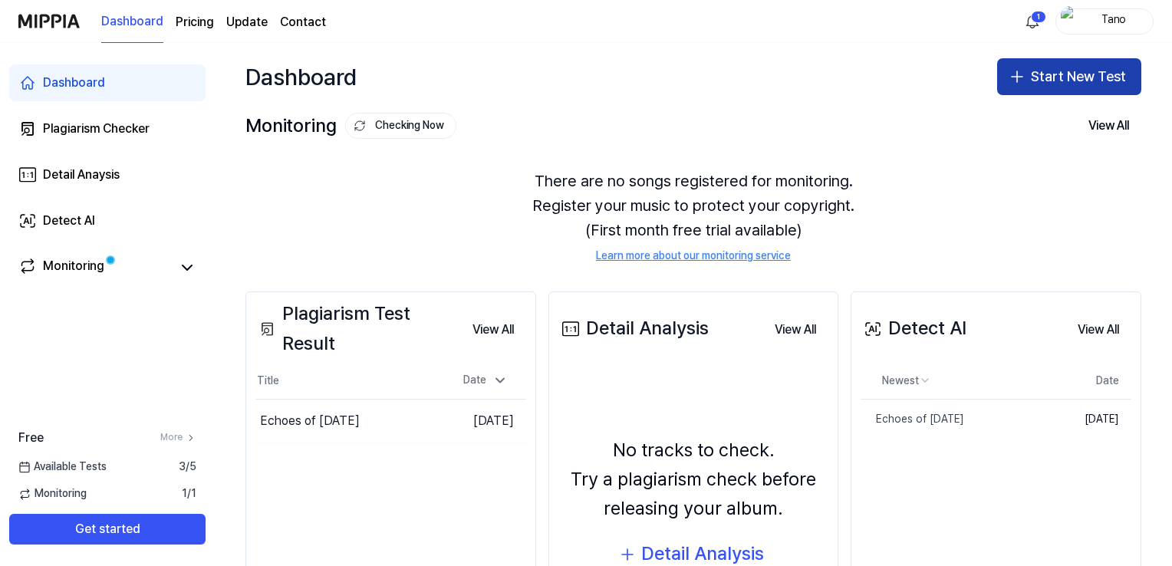
click at [1037, 81] on button "Start New Test" at bounding box center [1069, 76] width 144 height 37
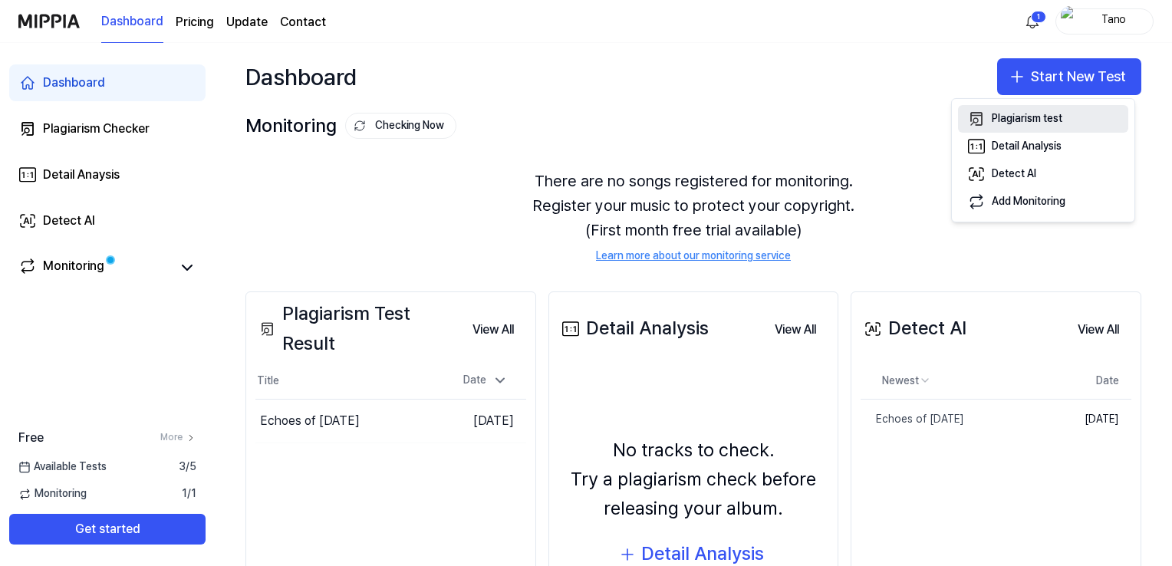
click at [1052, 114] on div "Plagiarism test" at bounding box center [1027, 118] width 71 height 15
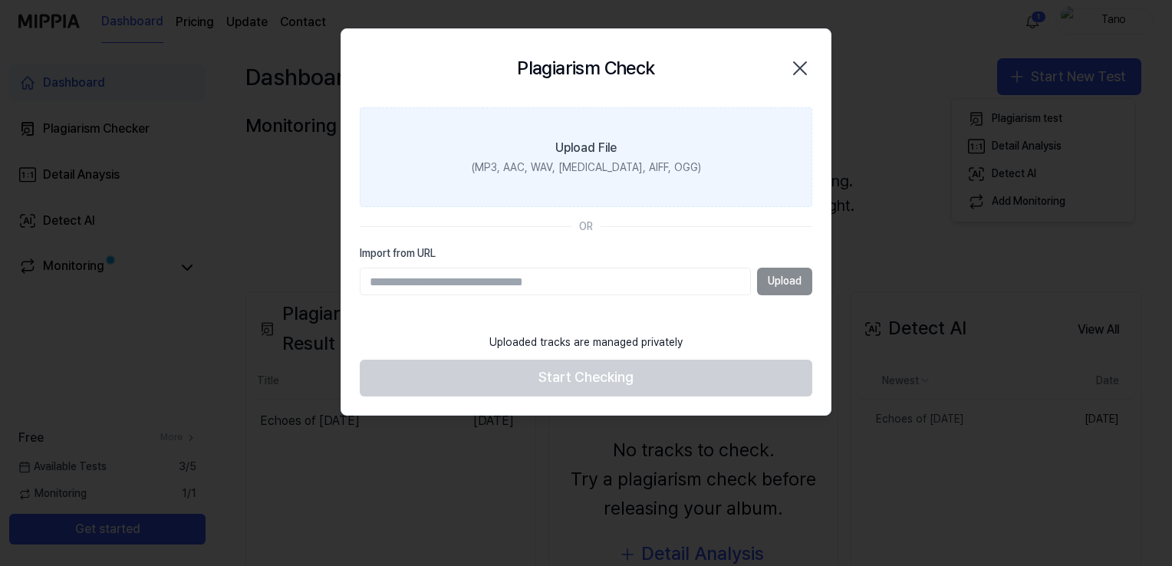
click at [587, 178] on label "Upload File (MP3, AAC, WAV, [MEDICAL_DATA], AIFF, OGG)" at bounding box center [586, 157] width 453 height 100
click at [0, 0] on input "Upload File (MP3, AAC, WAV, [MEDICAL_DATA], AIFF, OGG)" at bounding box center [0, 0] width 0 height 0
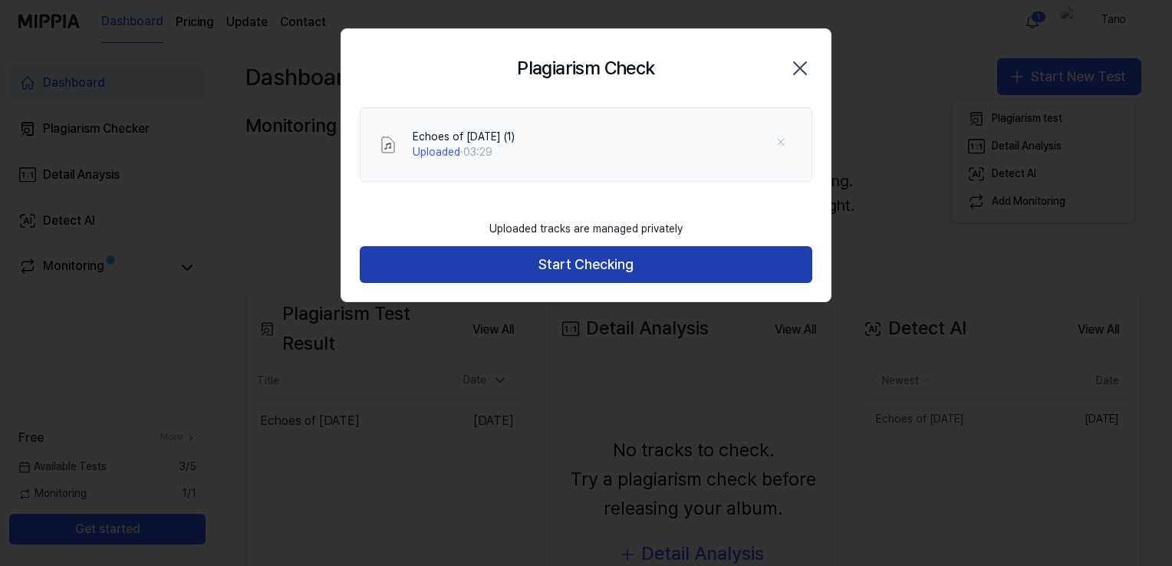
click at [637, 260] on button "Start Checking" at bounding box center [586, 264] width 453 height 37
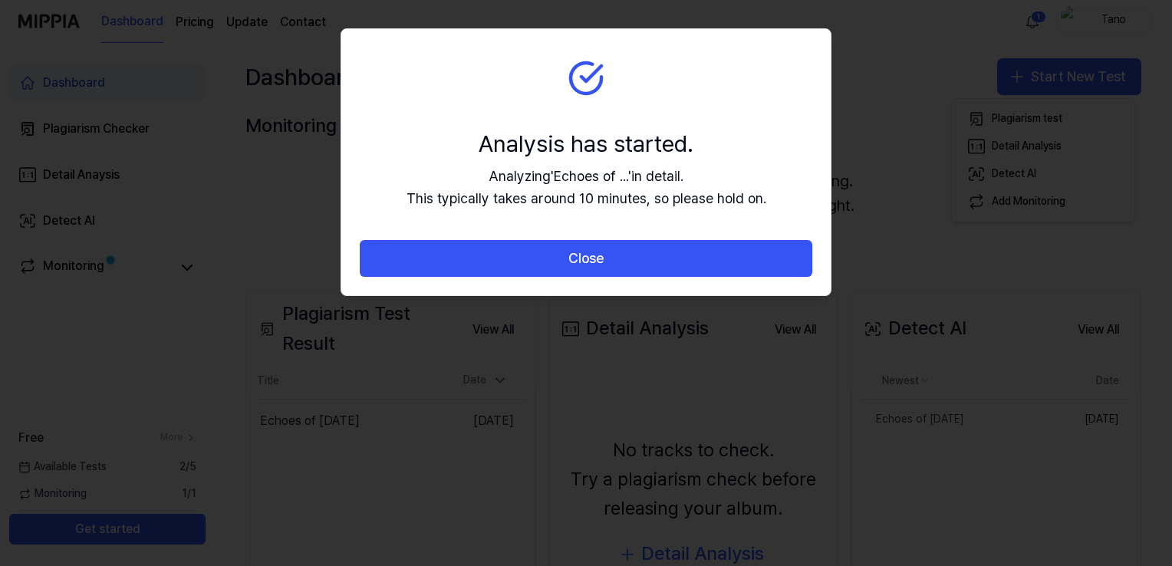
click at [637, 260] on button "Close" at bounding box center [586, 258] width 453 height 37
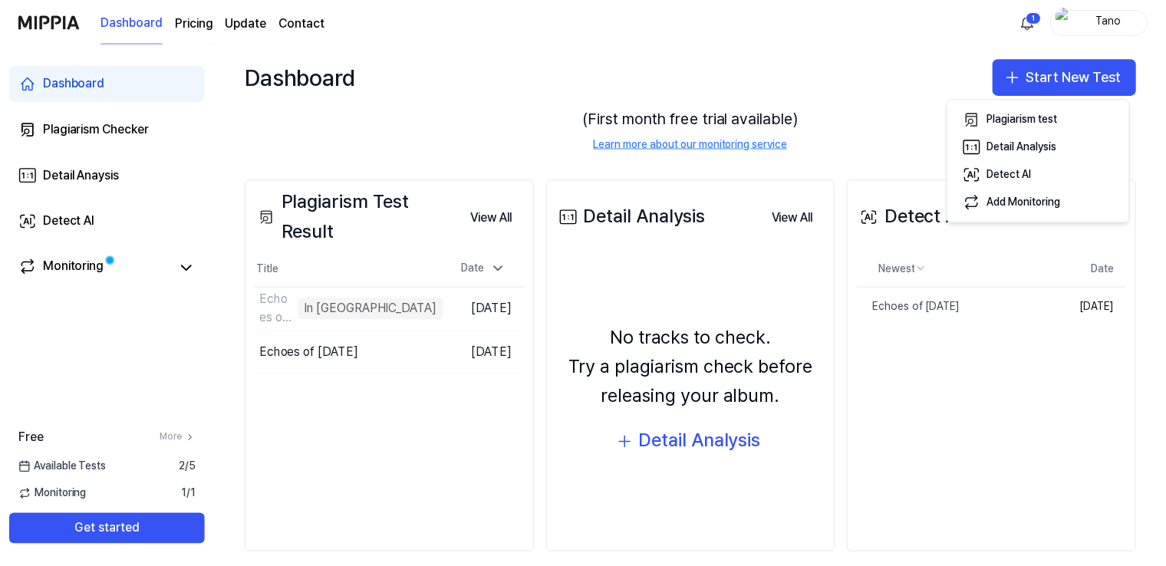
scroll to position [113, 0]
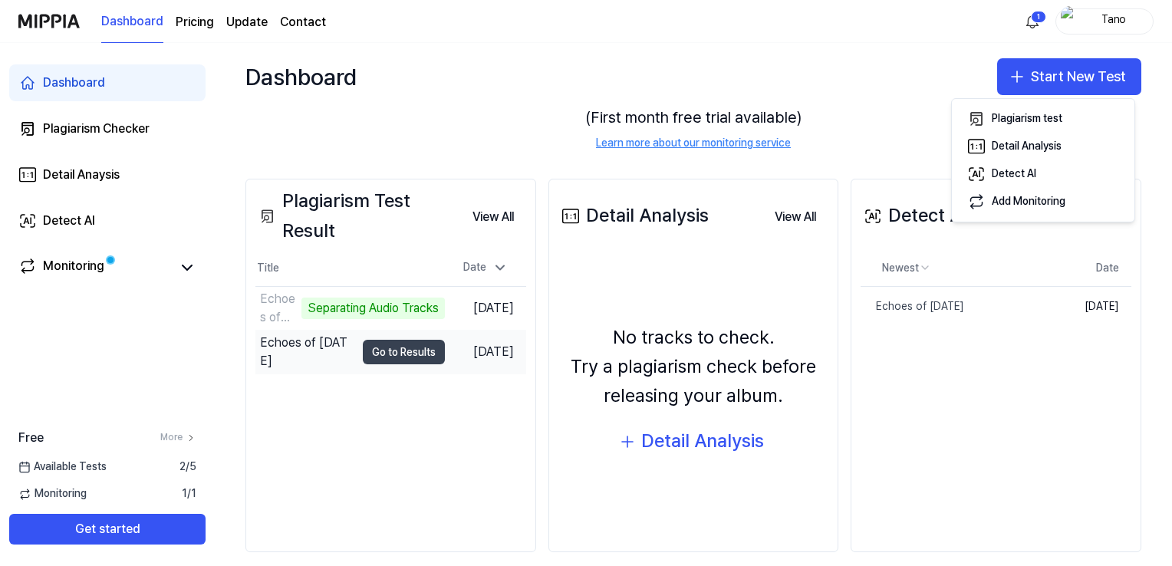
click at [387, 350] on button "Go to Results" at bounding box center [404, 352] width 82 height 25
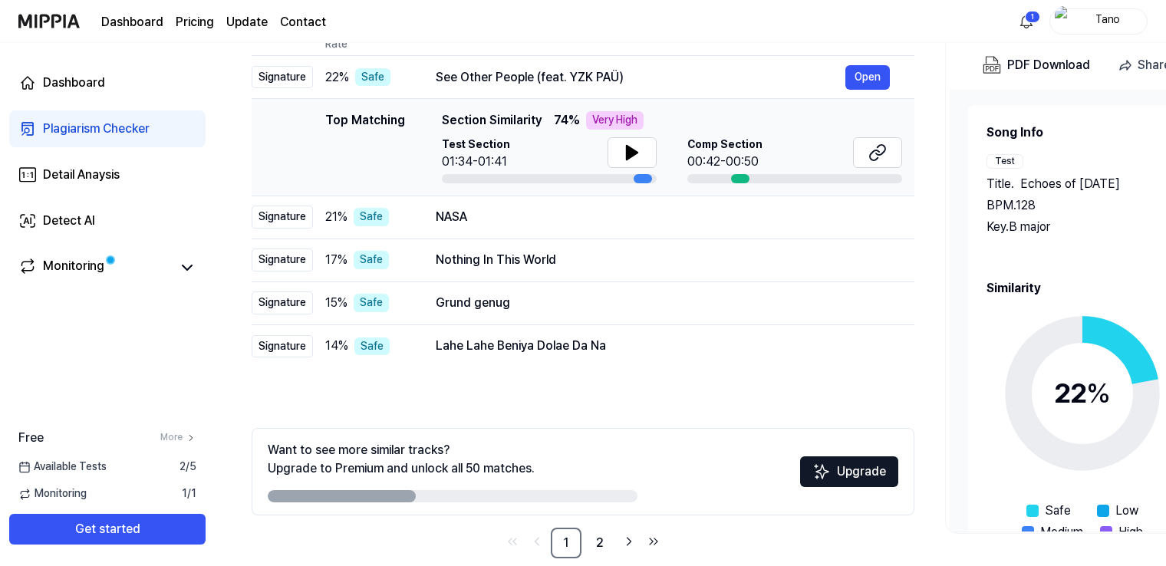
scroll to position [190, 0]
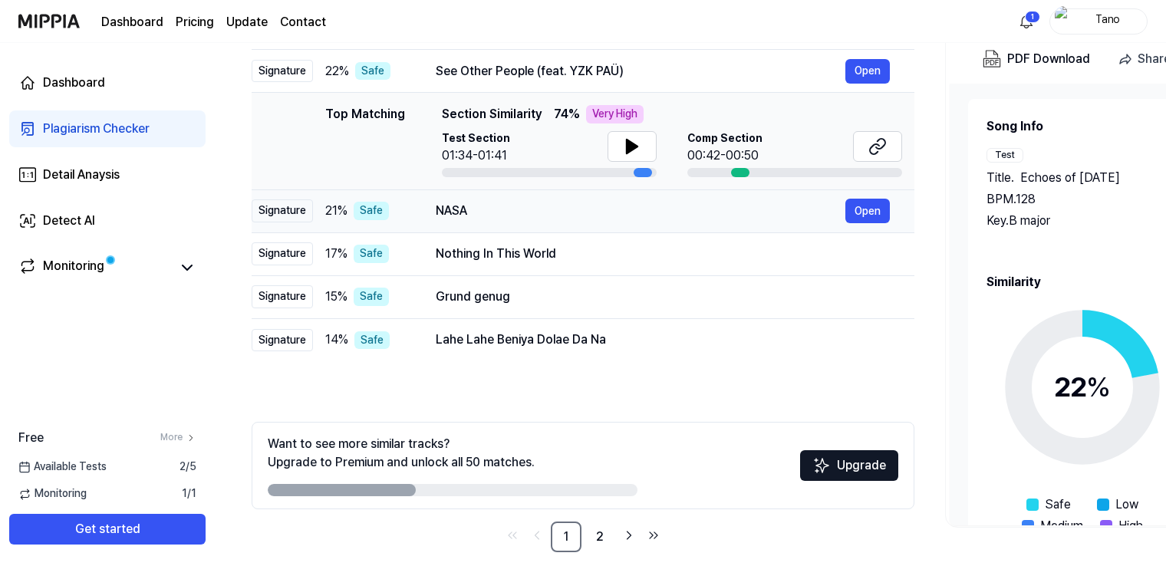
click at [641, 216] on div "NASA" at bounding box center [641, 211] width 410 height 18
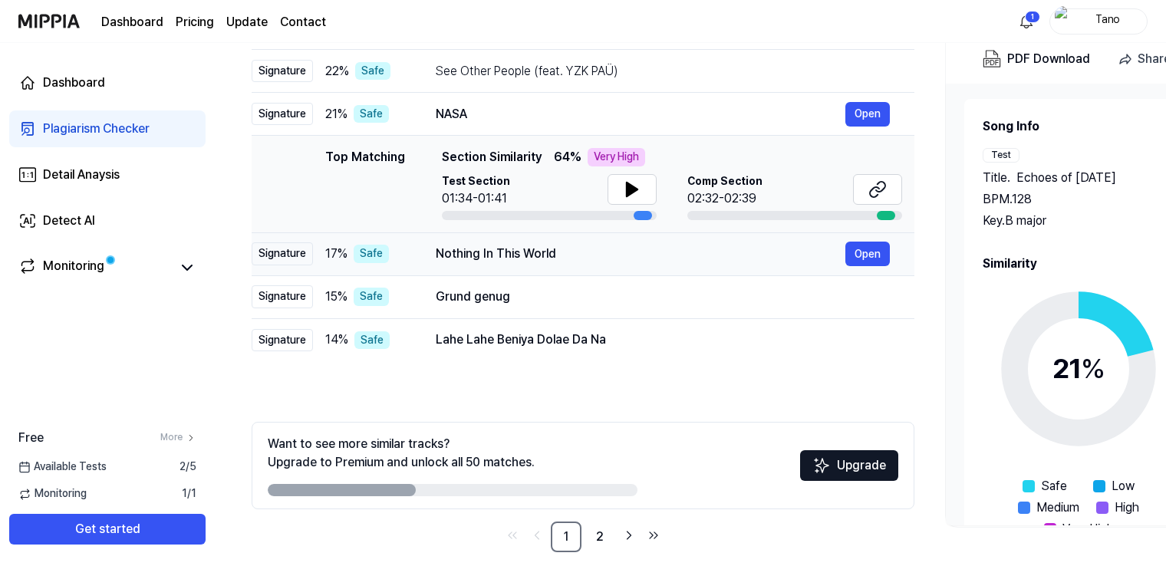
click at [632, 249] on div "Nothing In This World" at bounding box center [641, 254] width 410 height 18
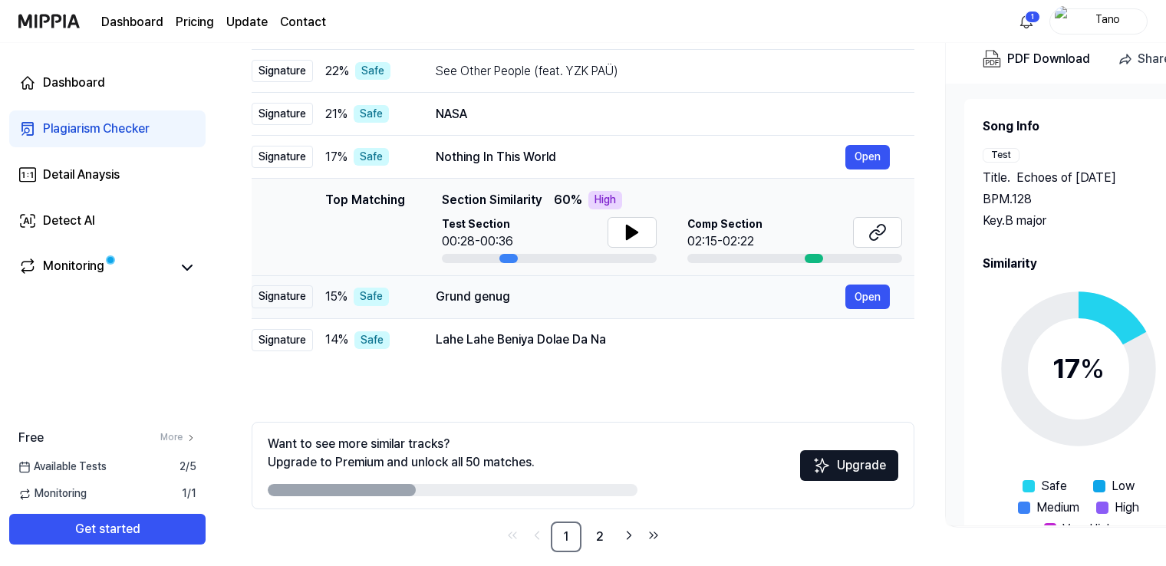
click at [634, 316] on td "[PERSON_NAME] genug Open" at bounding box center [662, 296] width 503 height 43
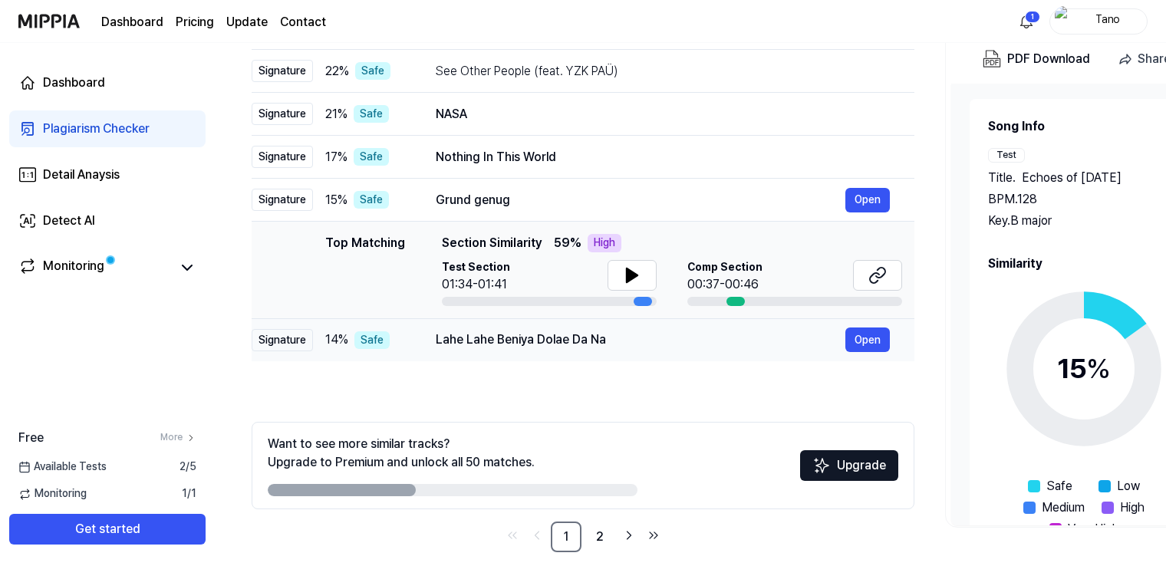
click at [636, 354] on td "Lahe Lahe Beniya Dolae Da Na Open" at bounding box center [662, 339] width 503 height 43
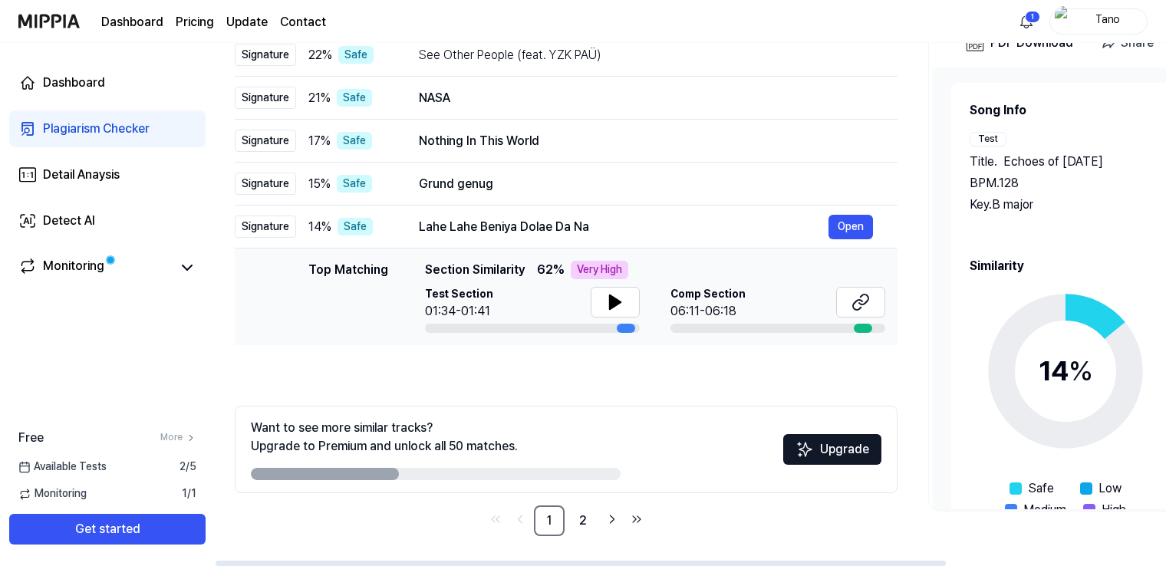
scroll to position [0, 0]
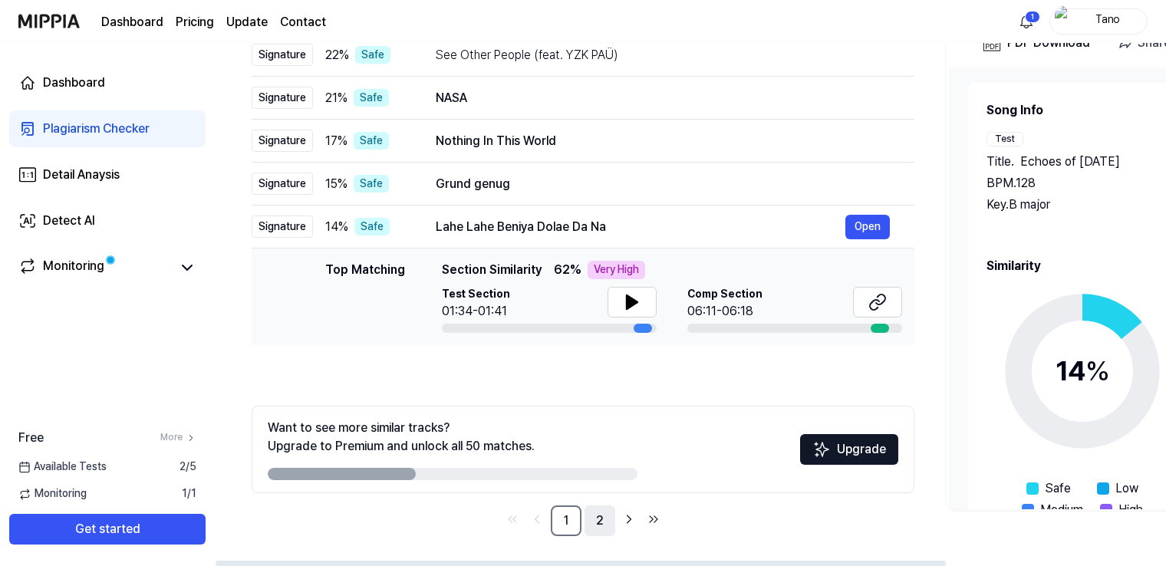
click at [595, 534] on link "2" at bounding box center [600, 521] width 31 height 31
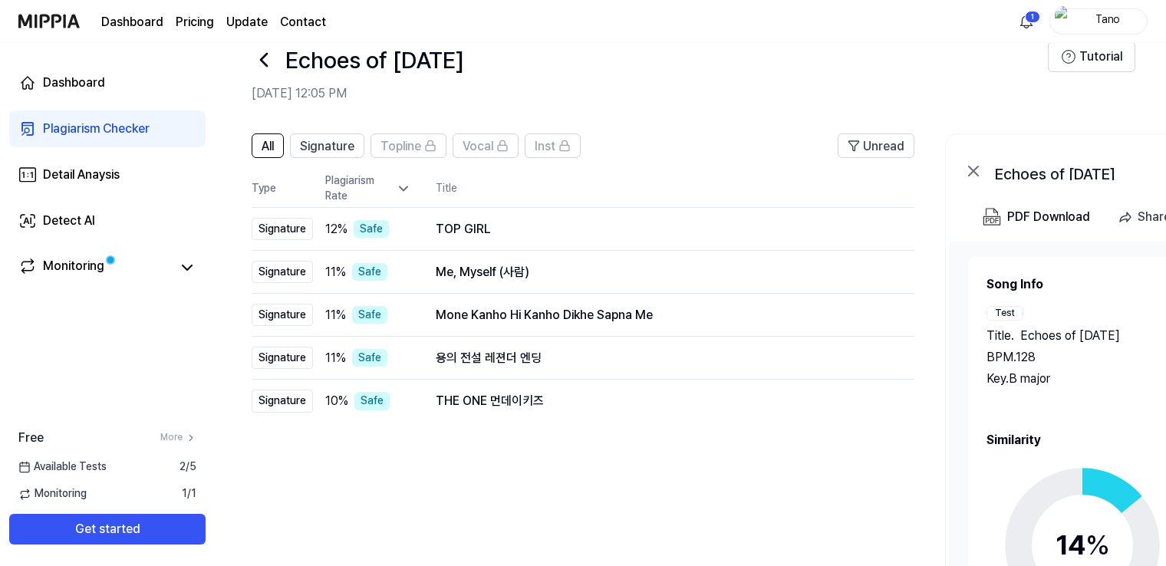
scroll to position [31, 0]
click at [875, 231] on button "Open" at bounding box center [867, 230] width 44 height 25
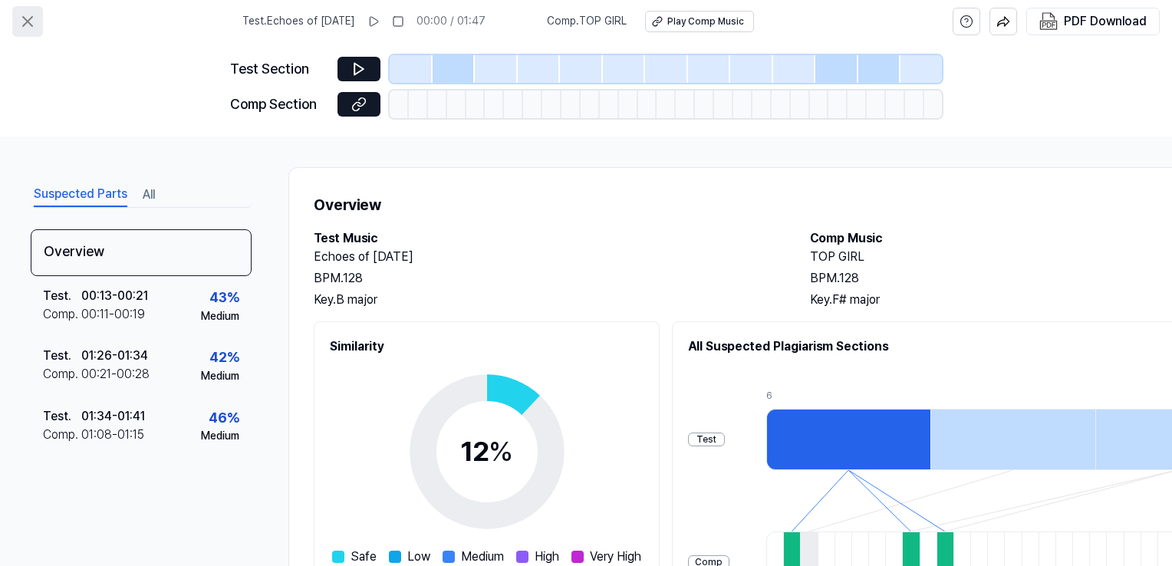
click at [32, 25] on icon at bounding box center [27, 21] width 9 height 9
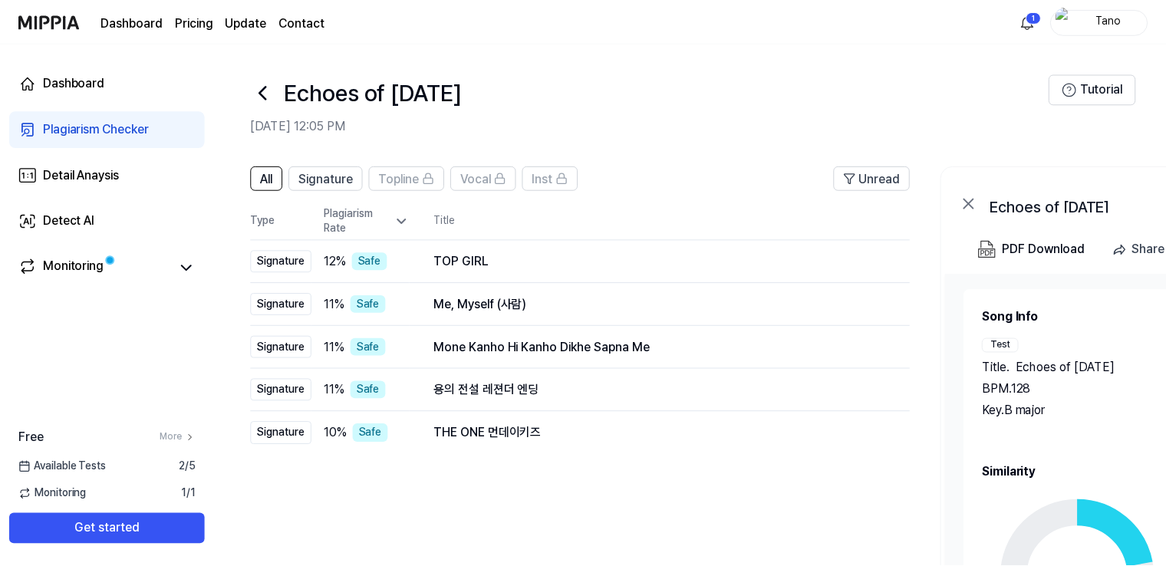
scroll to position [31, 0]
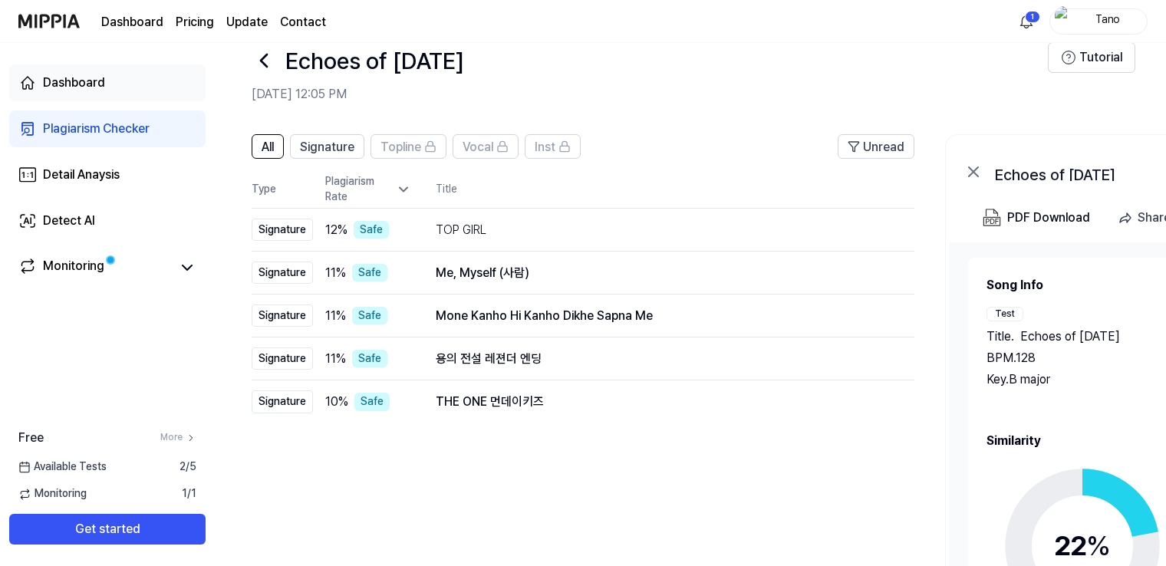
click at [126, 93] on link "Dashboard" at bounding box center [107, 82] width 196 height 37
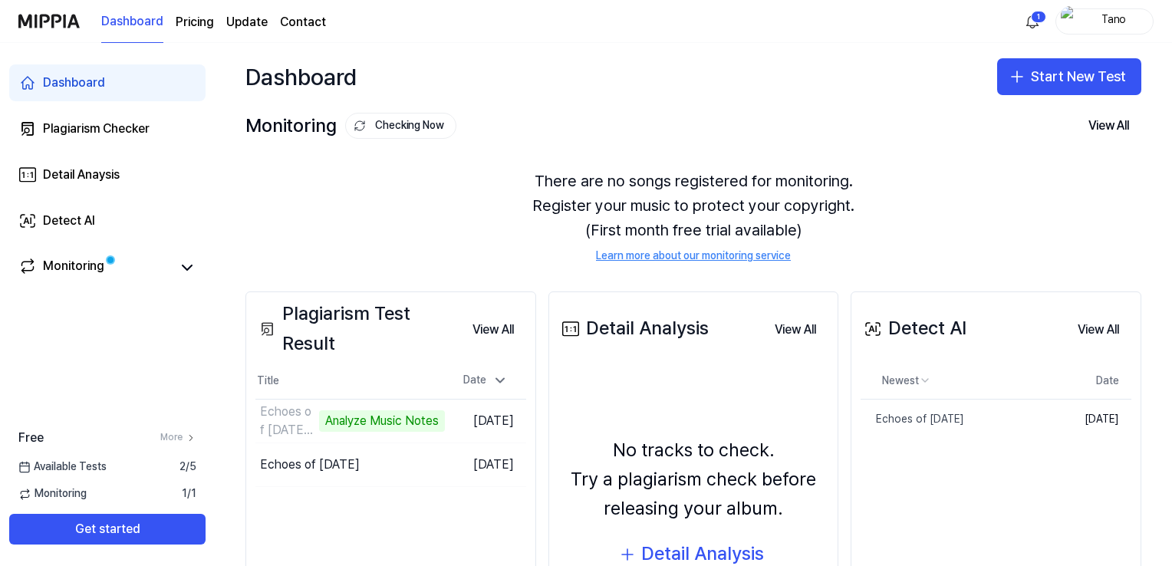
scroll to position [129, 0]
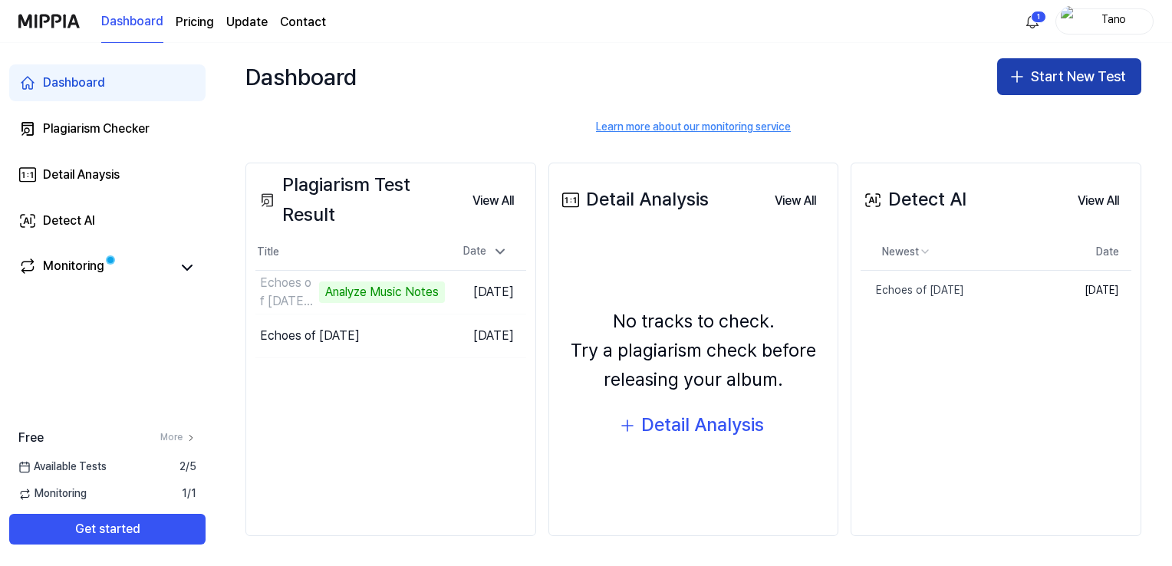
click at [1044, 77] on button "Start New Test" at bounding box center [1069, 76] width 144 height 37
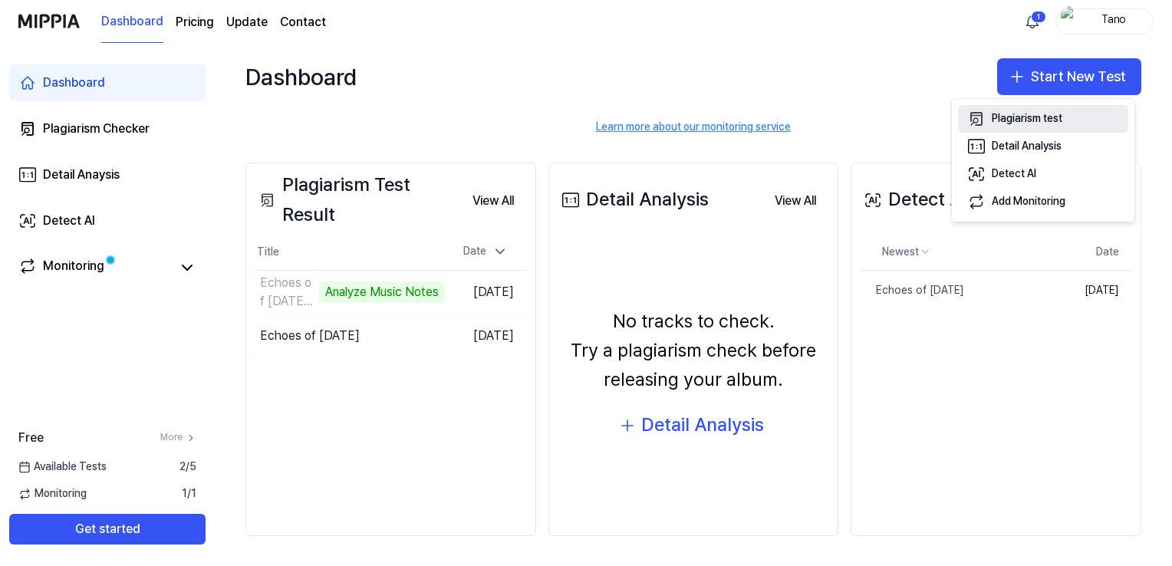
click at [1018, 130] on button "Plagiarism test" at bounding box center [1043, 119] width 170 height 28
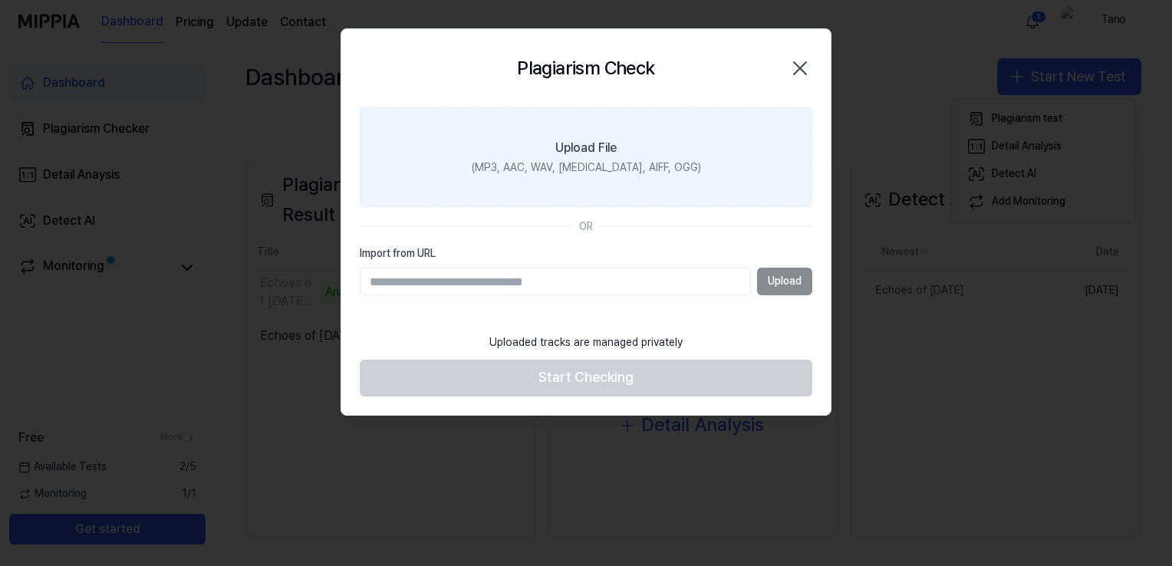
click at [572, 166] on div "(MP3, AAC, WAV, [MEDICAL_DATA], AIFF, OGG)" at bounding box center [586, 167] width 229 height 15
click at [0, 0] on input "Upload File (MP3, AAC, WAV, [MEDICAL_DATA], AIFF, OGG)" at bounding box center [0, 0] width 0 height 0
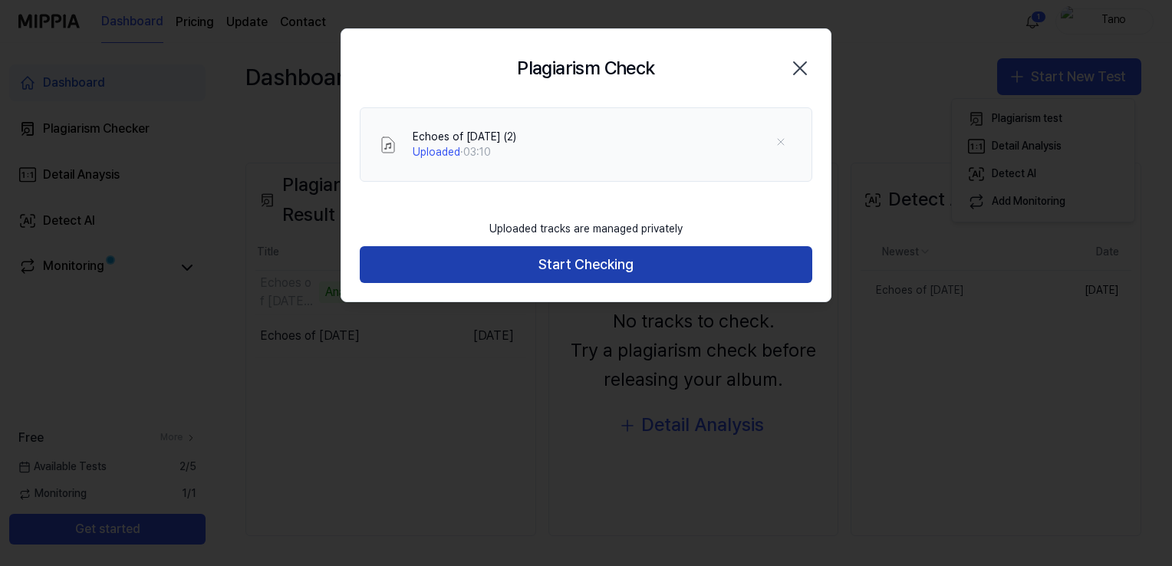
click at [589, 247] on button "Start Checking" at bounding box center [586, 264] width 453 height 37
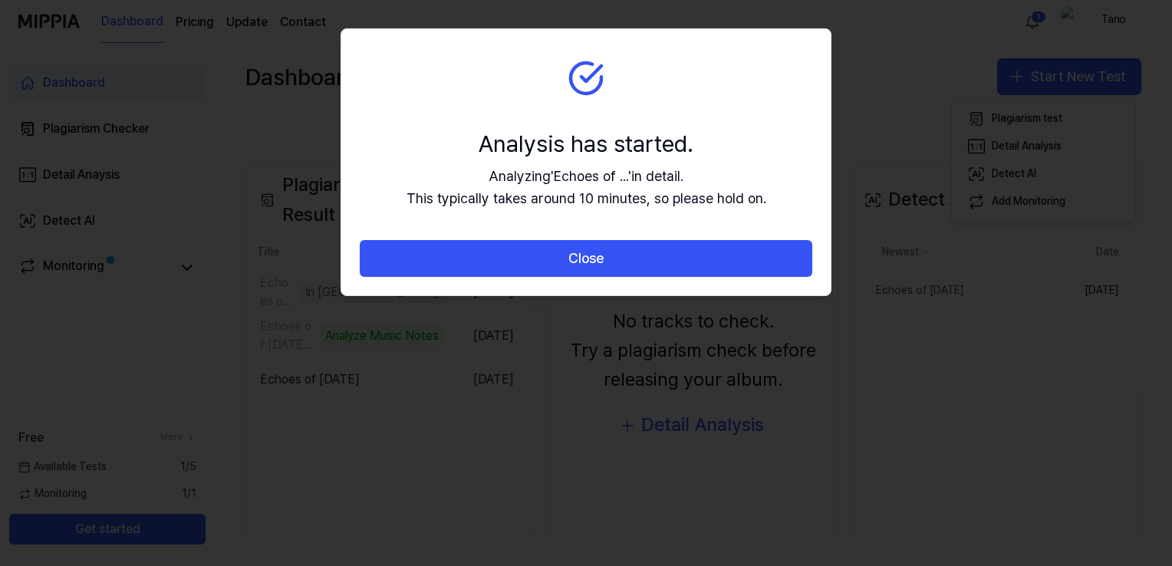
click at [589, 247] on button "Close" at bounding box center [586, 258] width 453 height 37
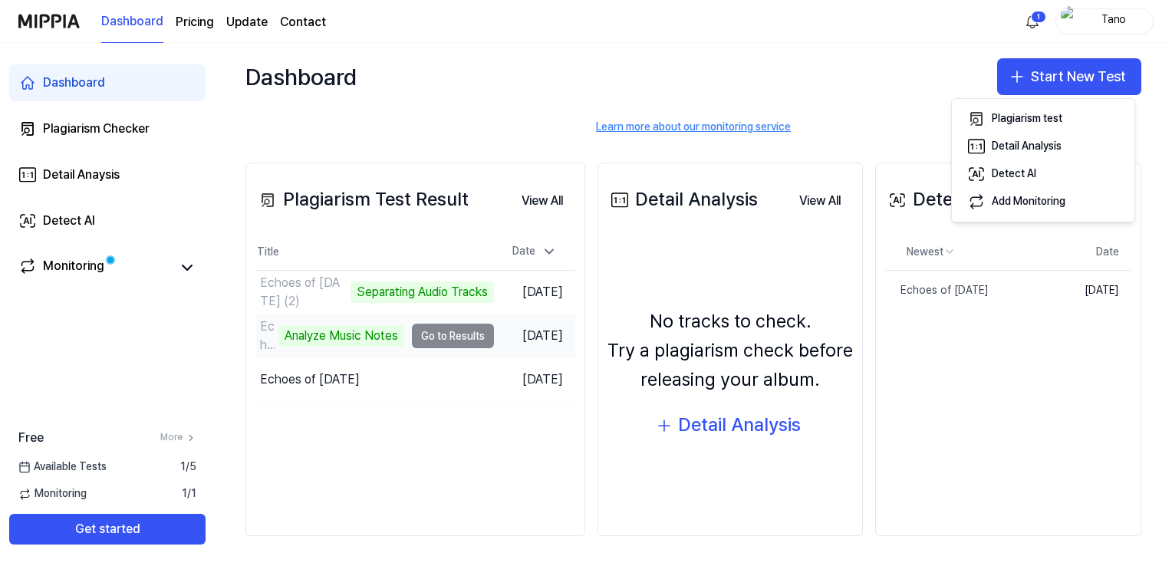
click at [349, 344] on div "Analyze Music Notes" at bounding box center [341, 335] width 126 height 21
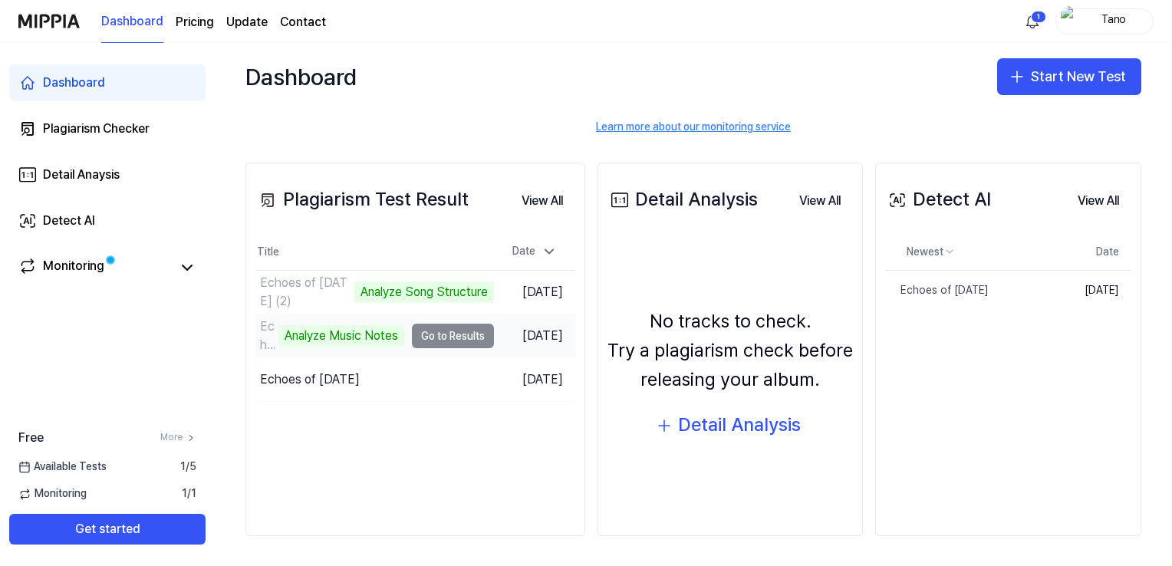
click at [373, 331] on div "Analyze Music Notes" at bounding box center [341, 335] width 126 height 21
click at [448, 338] on td "Echoes of [DATE] (1) Analyze Music Notes Go to Results" at bounding box center [374, 336] width 239 height 43
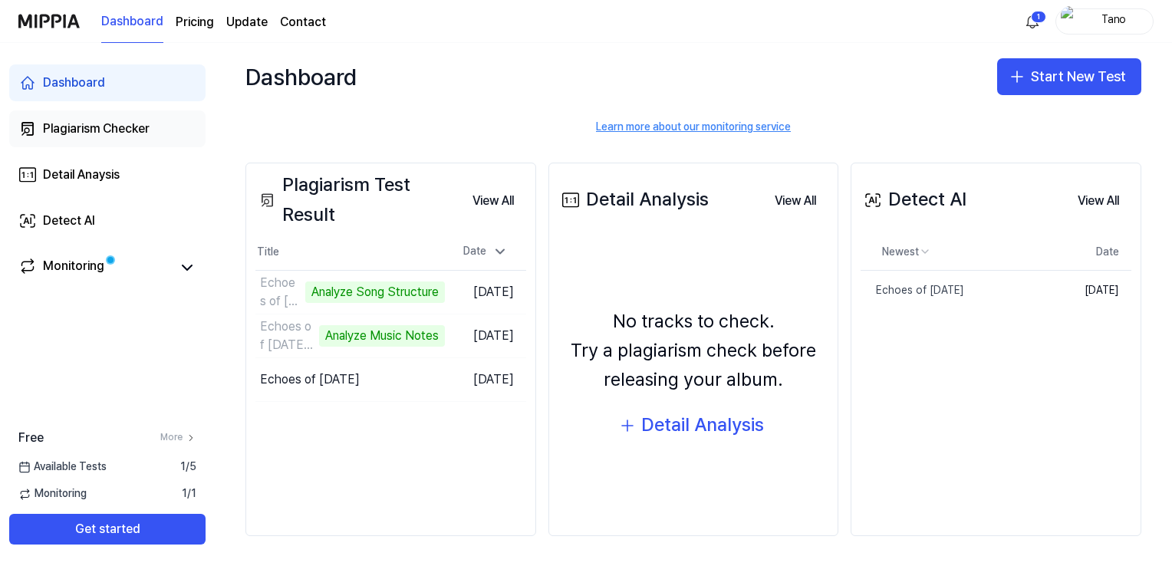
click at [76, 129] on div "Plagiarism Checker" at bounding box center [96, 129] width 107 height 18
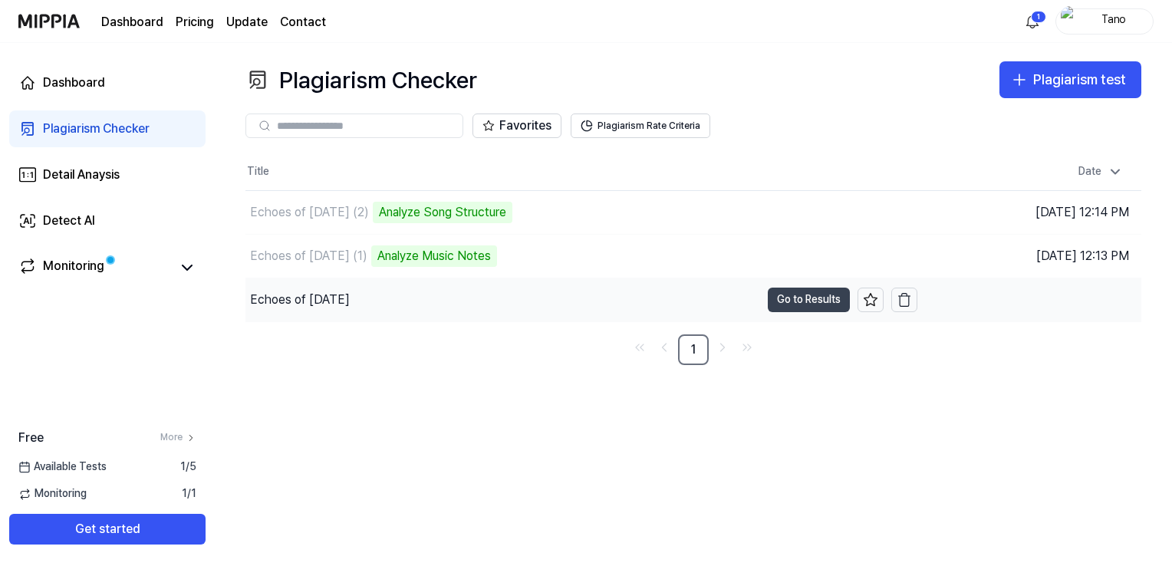
click at [813, 295] on button "Go to Results" at bounding box center [809, 300] width 82 height 25
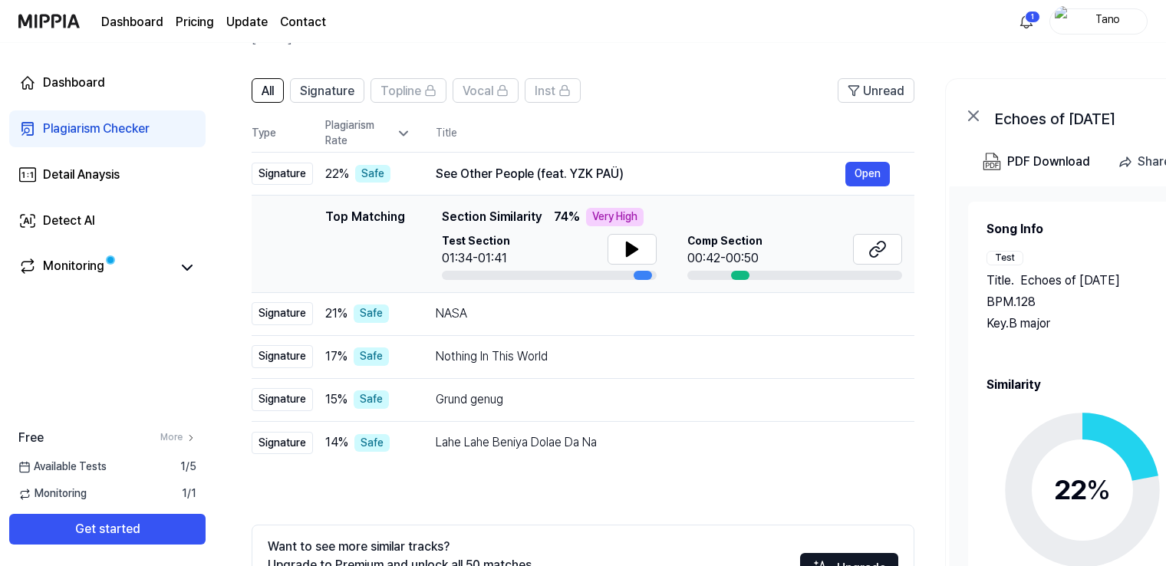
scroll to position [86, 0]
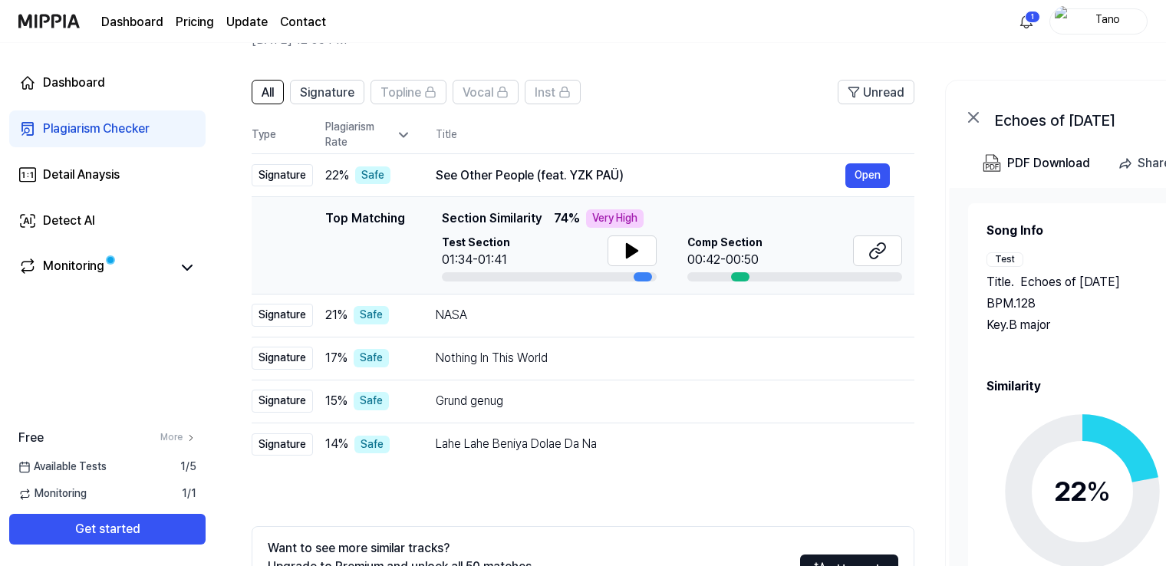
click at [552, 276] on div at bounding box center [549, 276] width 215 height 9
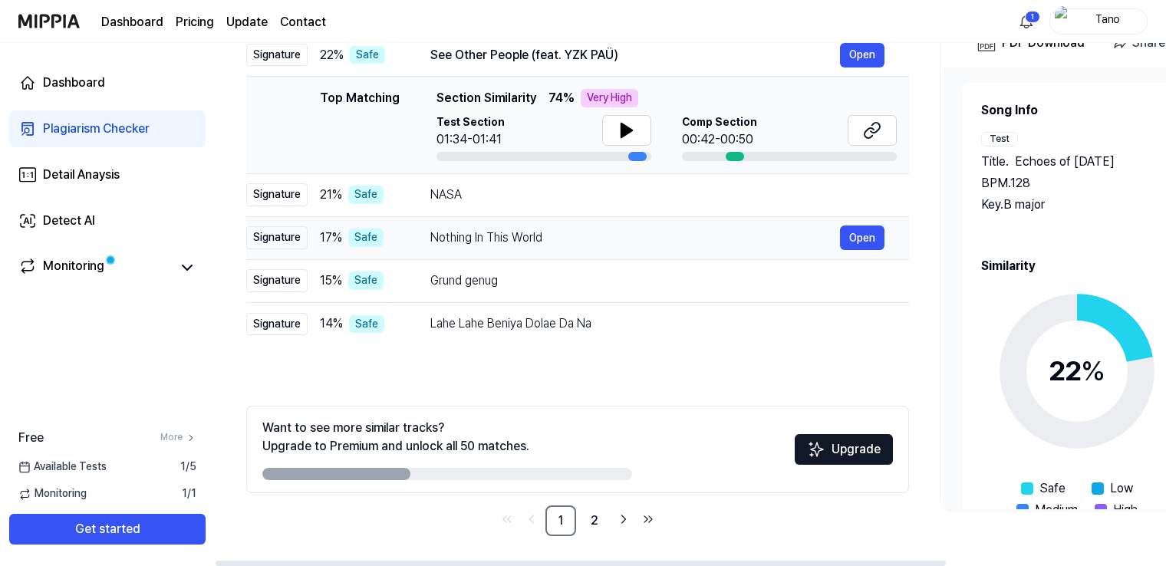
scroll to position [0, 0]
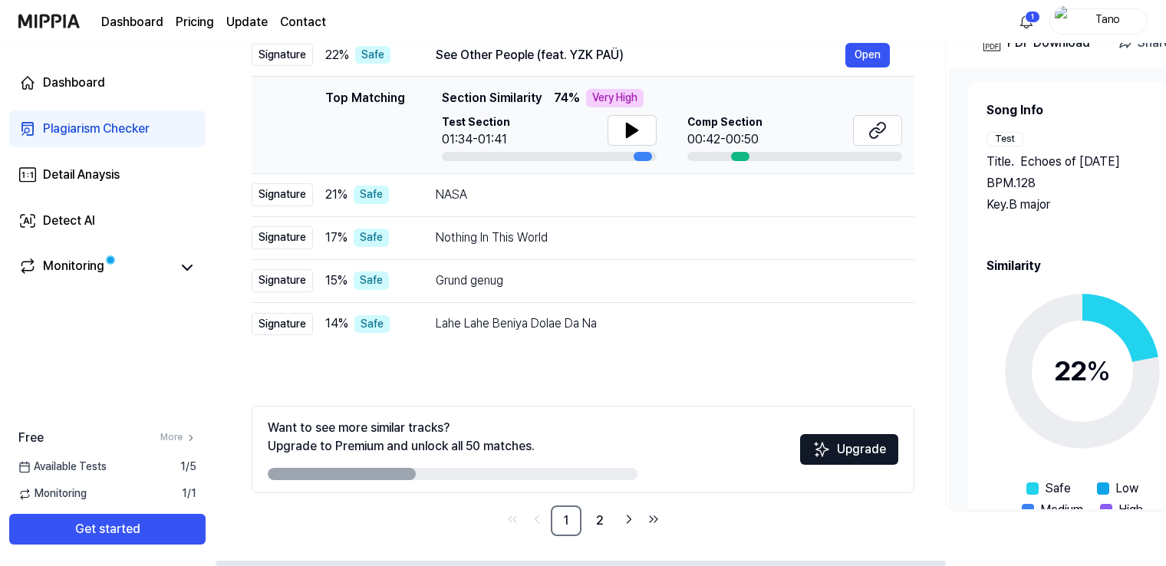
click at [535, 156] on div at bounding box center [549, 156] width 215 height 9
click at [463, 153] on div at bounding box center [549, 156] width 215 height 9
click at [463, 173] on td "NASA Open" at bounding box center [662, 194] width 503 height 43
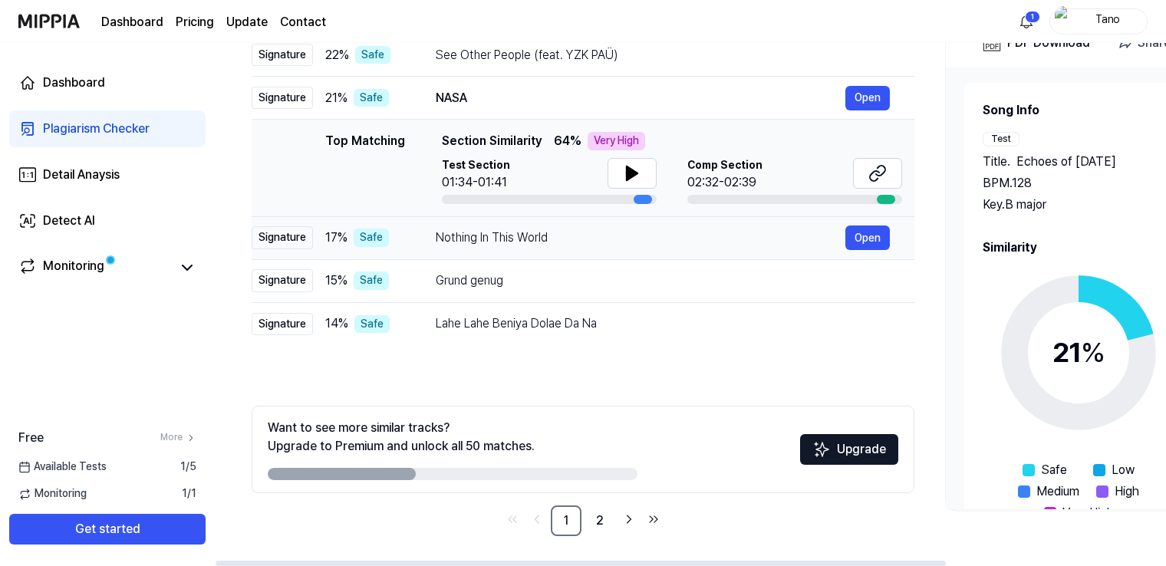
click at [535, 232] on div "Nothing In This World" at bounding box center [641, 238] width 410 height 18
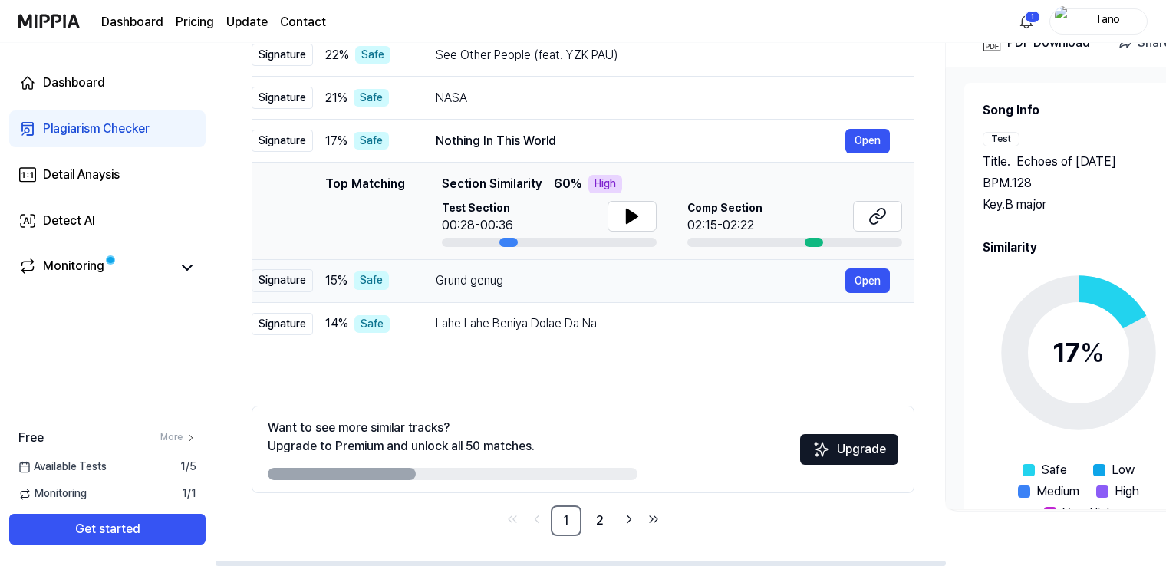
click at [487, 281] on div "Grund genug" at bounding box center [641, 281] width 410 height 18
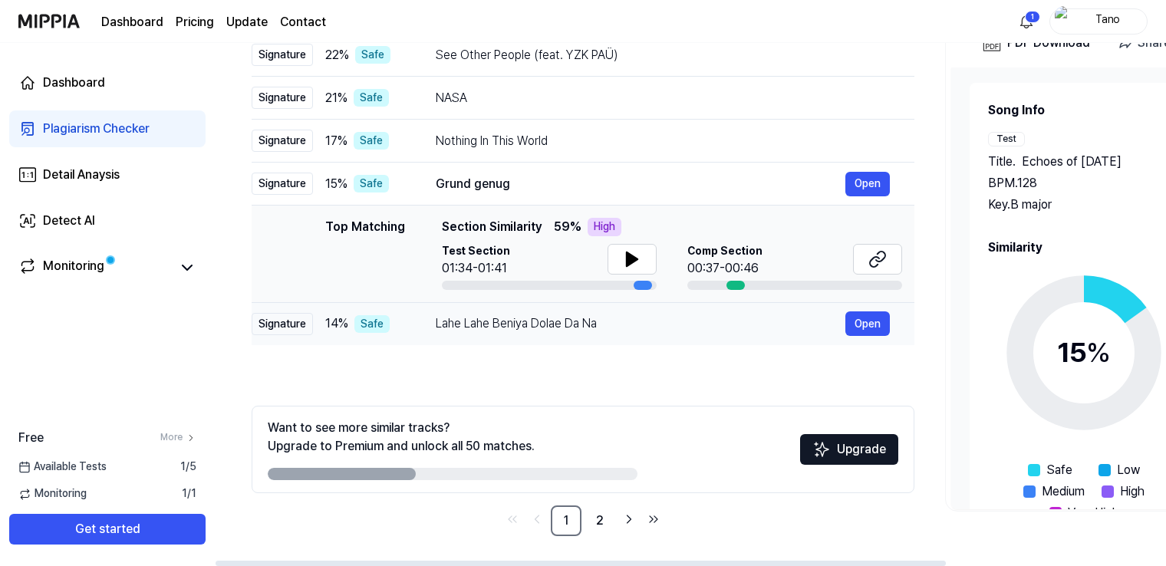
click at [489, 318] on div "Lahe Lahe Beniya Dolae Da Na" at bounding box center [641, 324] width 410 height 18
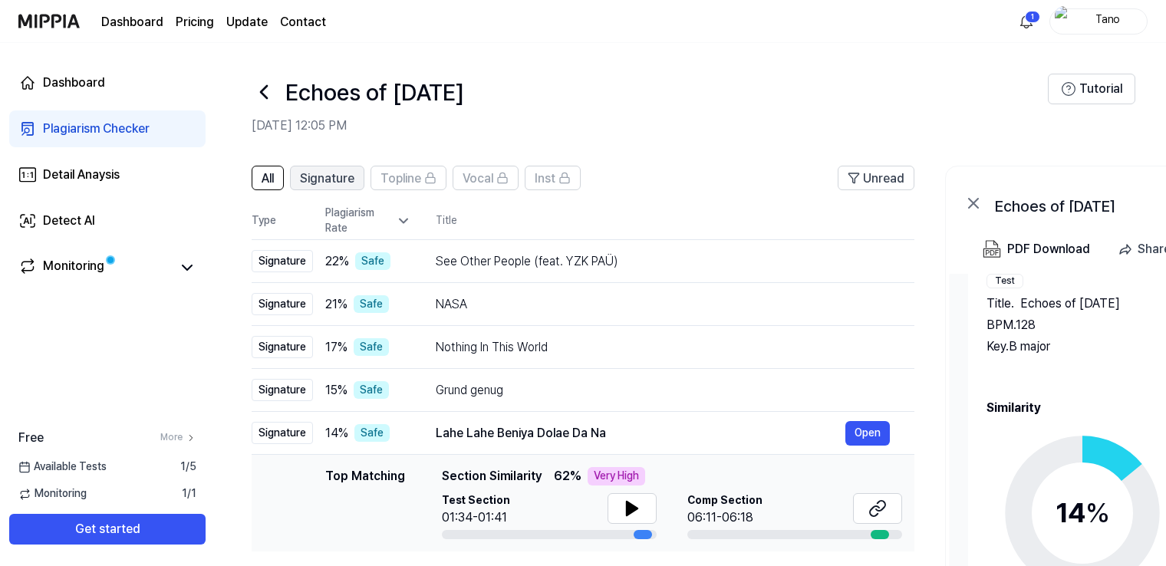
click at [352, 173] on span "Signature" at bounding box center [327, 179] width 54 height 18
click at [262, 173] on span "All" at bounding box center [268, 179] width 12 height 18
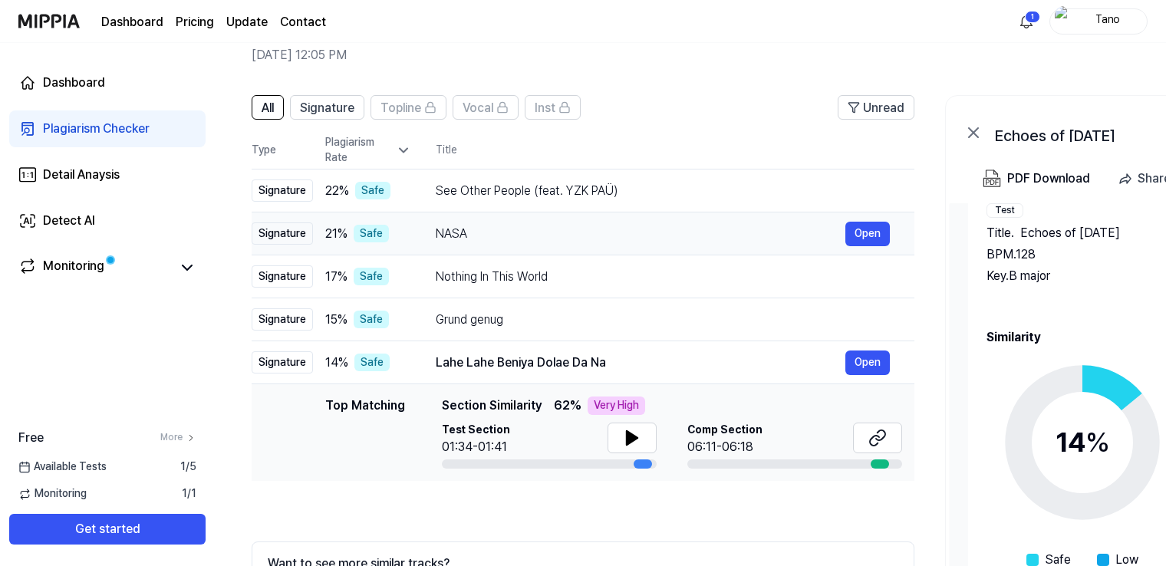
scroll to position [206, 0]
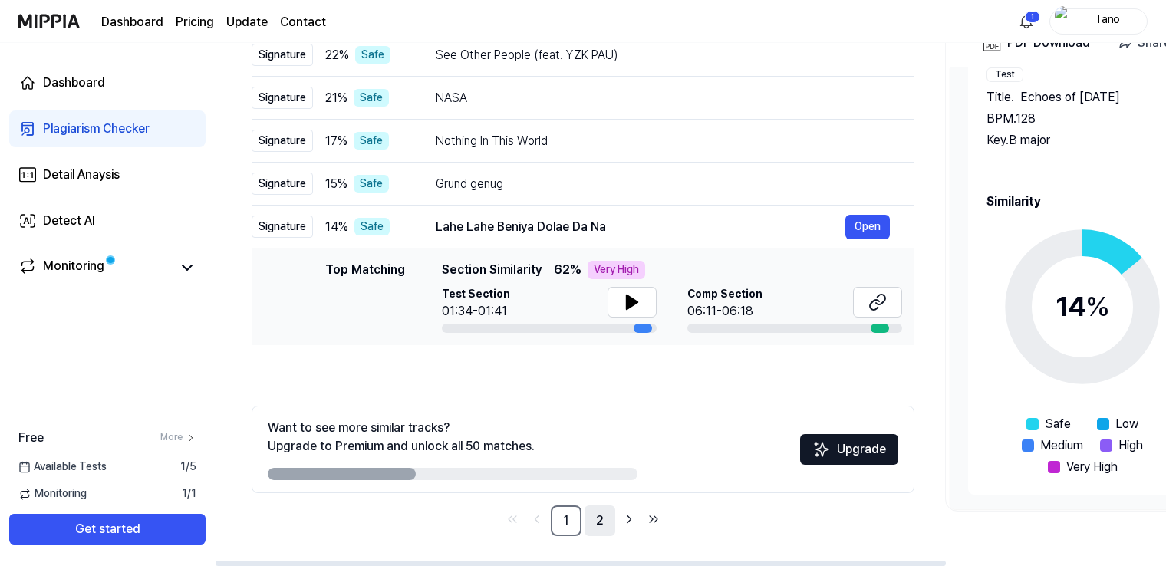
click at [595, 523] on link "2" at bounding box center [600, 521] width 31 height 31
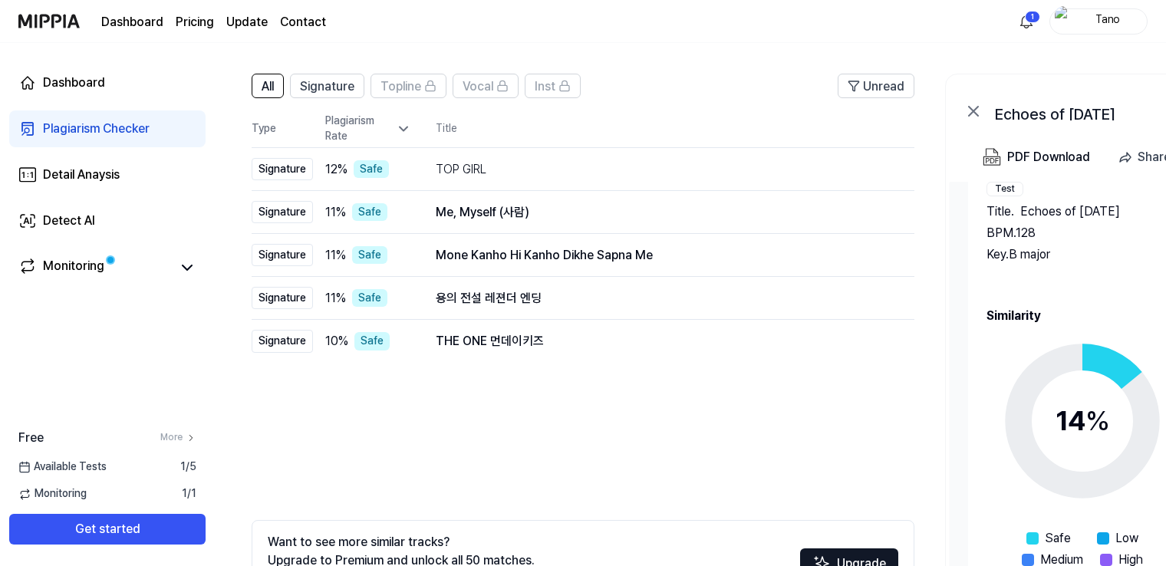
scroll to position [206, 0]
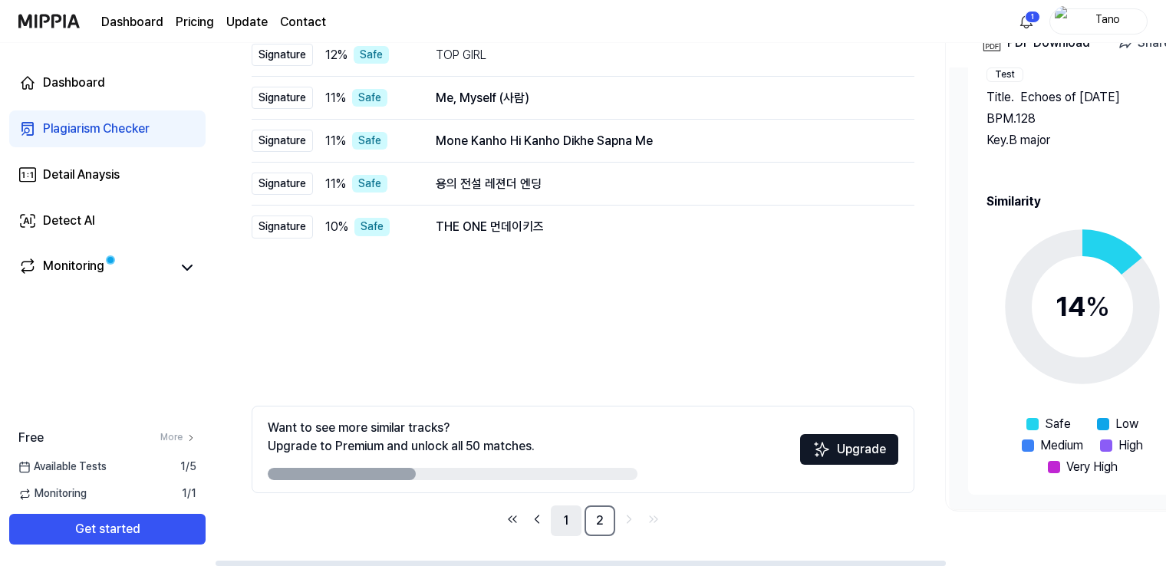
click at [569, 526] on link "1" at bounding box center [566, 521] width 31 height 31
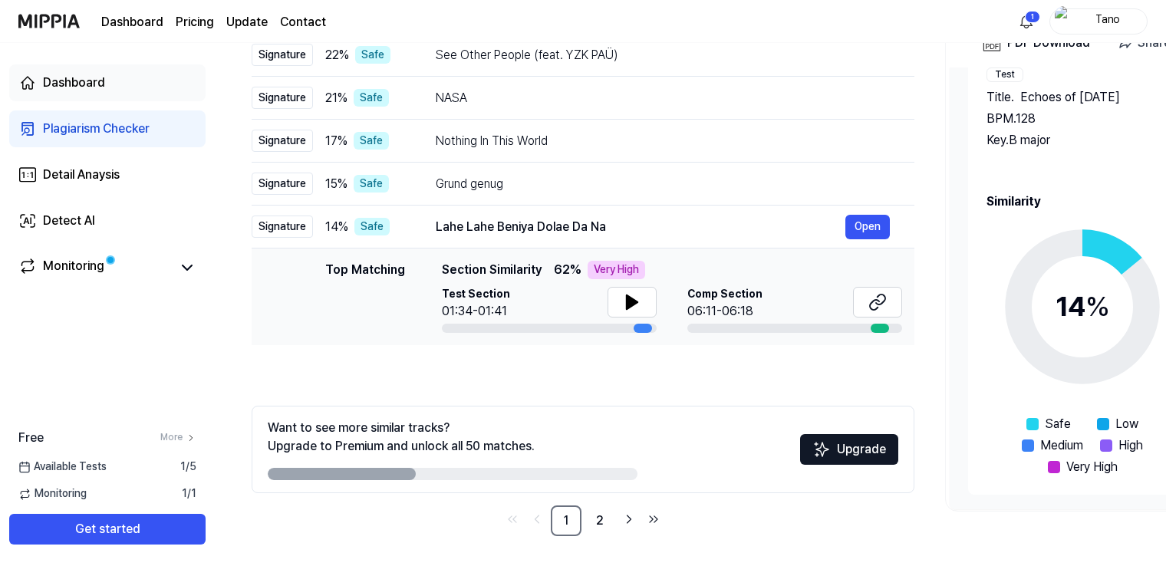
click at [105, 82] on link "Dashboard" at bounding box center [107, 82] width 196 height 37
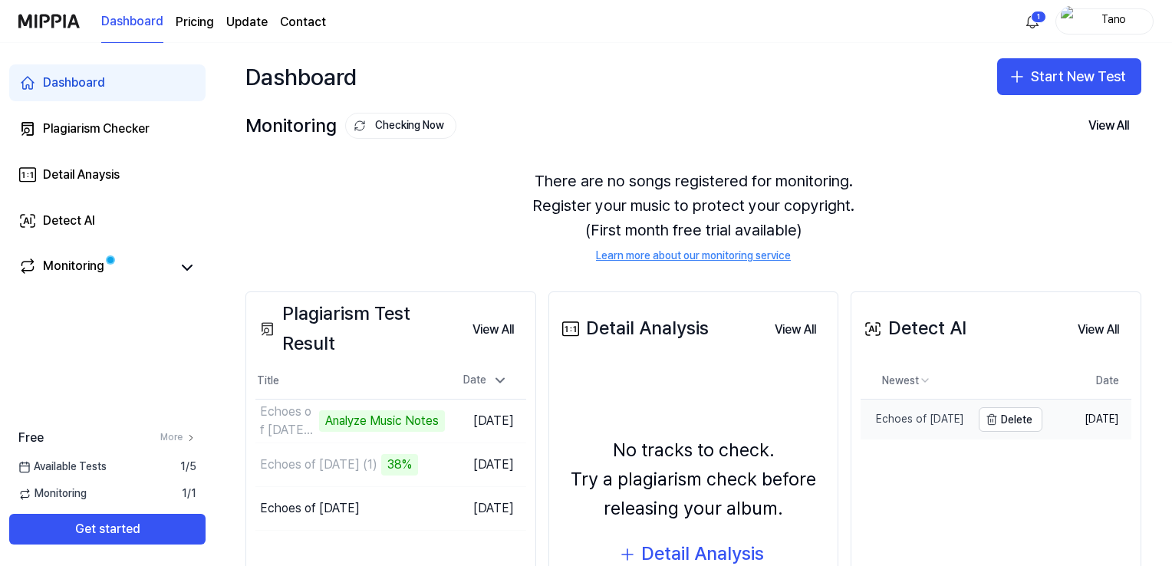
click at [915, 422] on div "Echoes of [DATE]" at bounding box center [913, 419] width 104 height 15
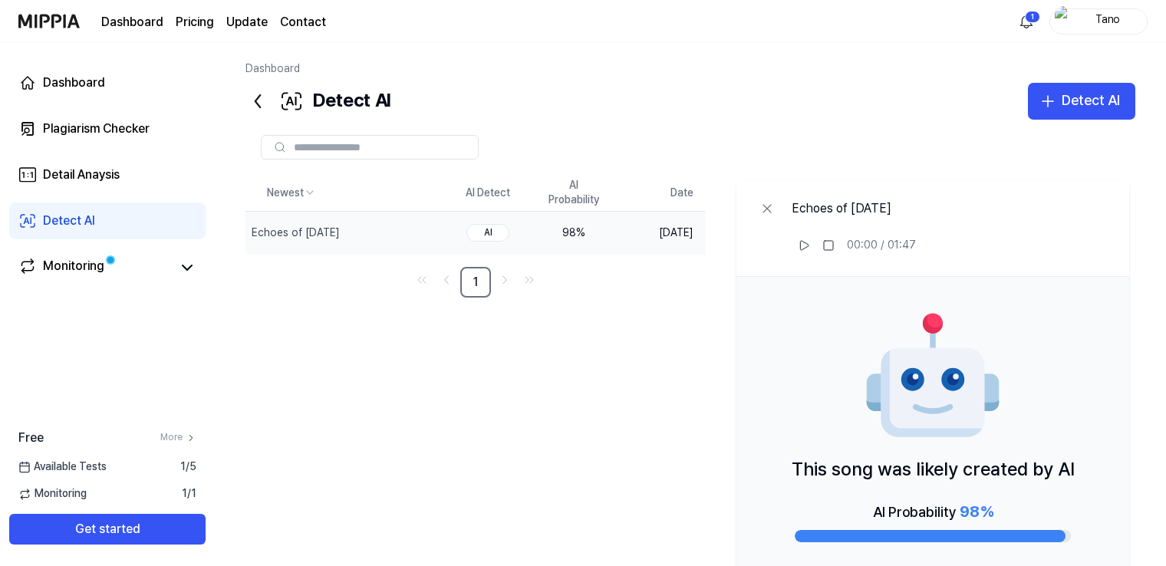
scroll to position [83, 0]
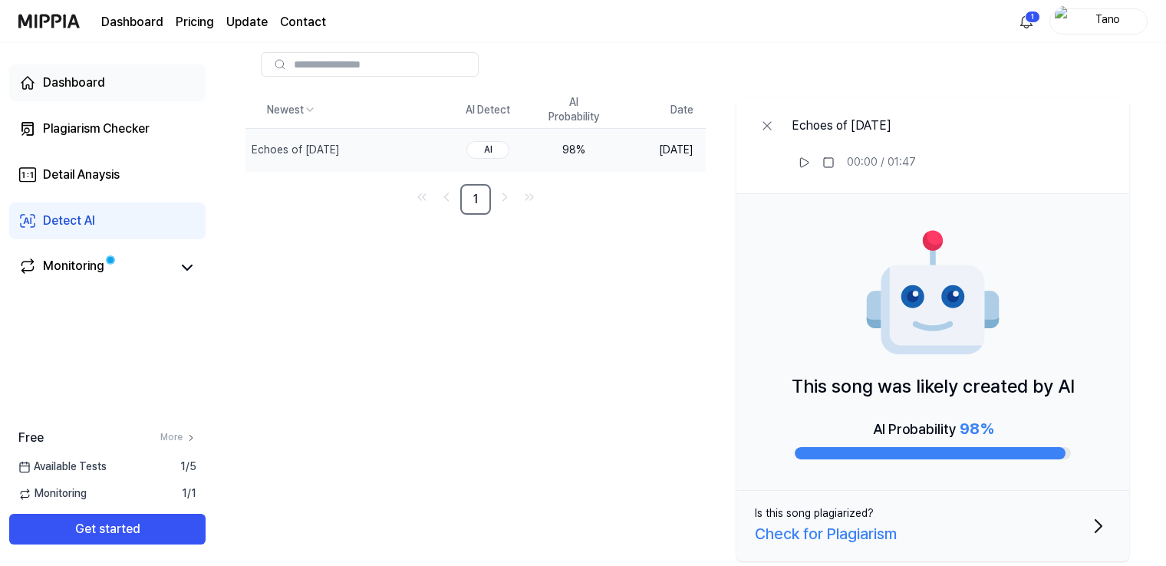
click at [108, 96] on link "Dashboard" at bounding box center [107, 82] width 196 height 37
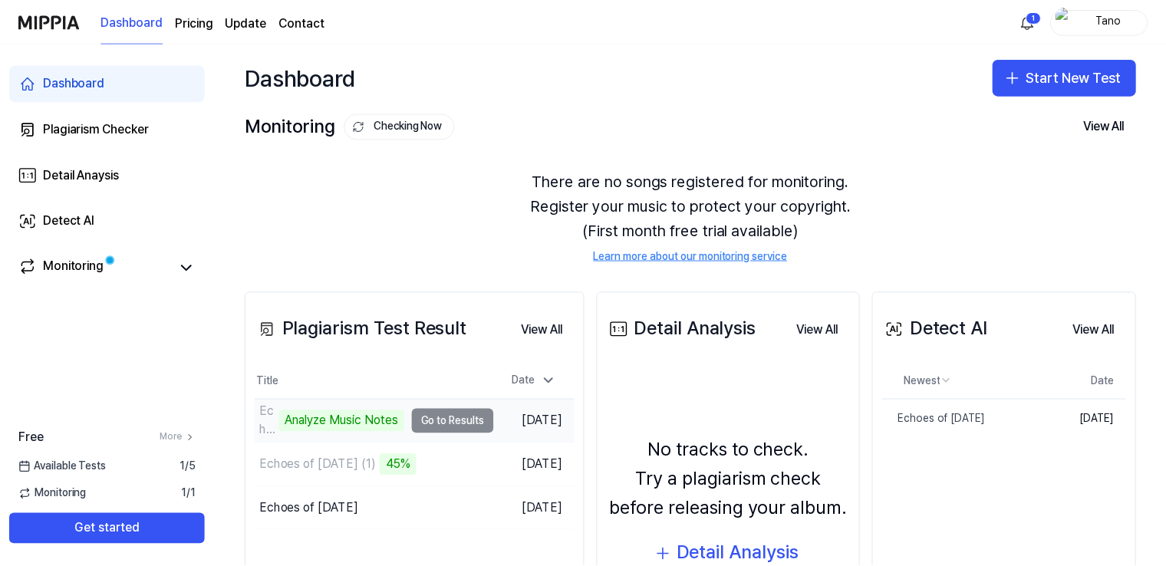
scroll to position [129, 0]
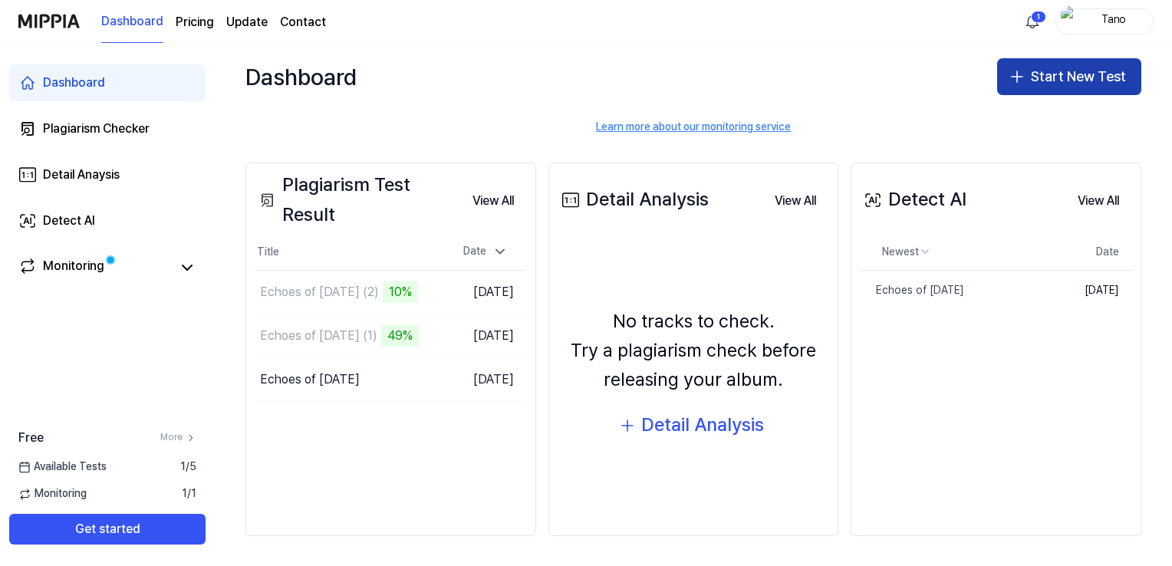
click at [1029, 70] on button "Start New Test" at bounding box center [1069, 76] width 144 height 37
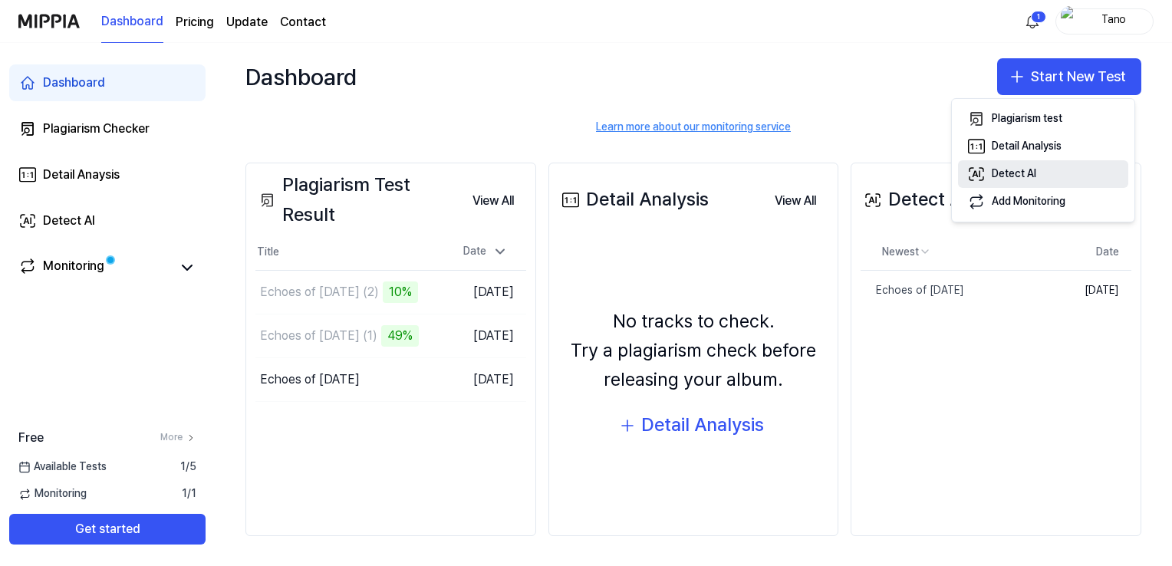
click at [1020, 170] on div "Detect AI" at bounding box center [1014, 173] width 44 height 15
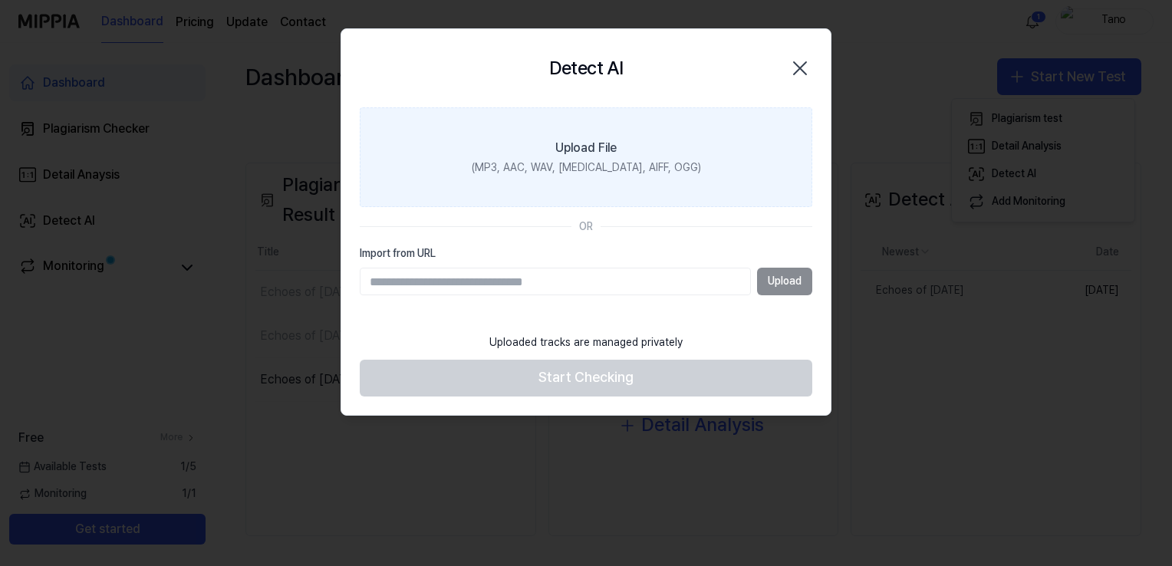
click at [596, 158] on label "Upload File (MP3, AAC, WAV, [MEDICAL_DATA], AIFF, OGG)" at bounding box center [586, 157] width 453 height 100
click at [0, 0] on input "Upload File (MP3, AAC, WAV, [MEDICAL_DATA], AIFF, OGG)" at bounding box center [0, 0] width 0 height 0
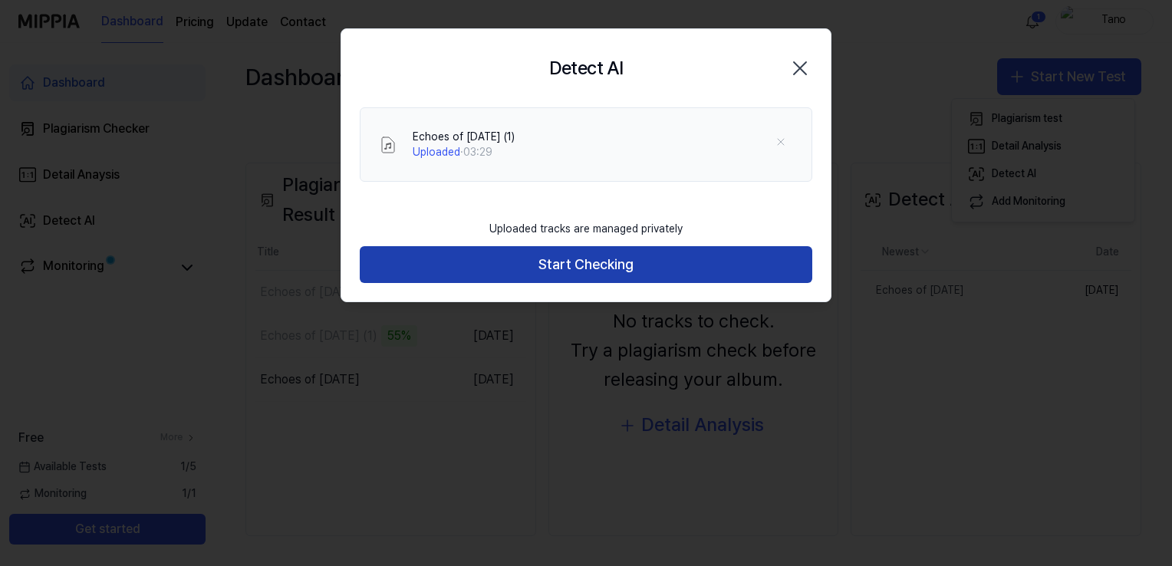
click at [580, 255] on button "Start Checking" at bounding box center [586, 264] width 453 height 37
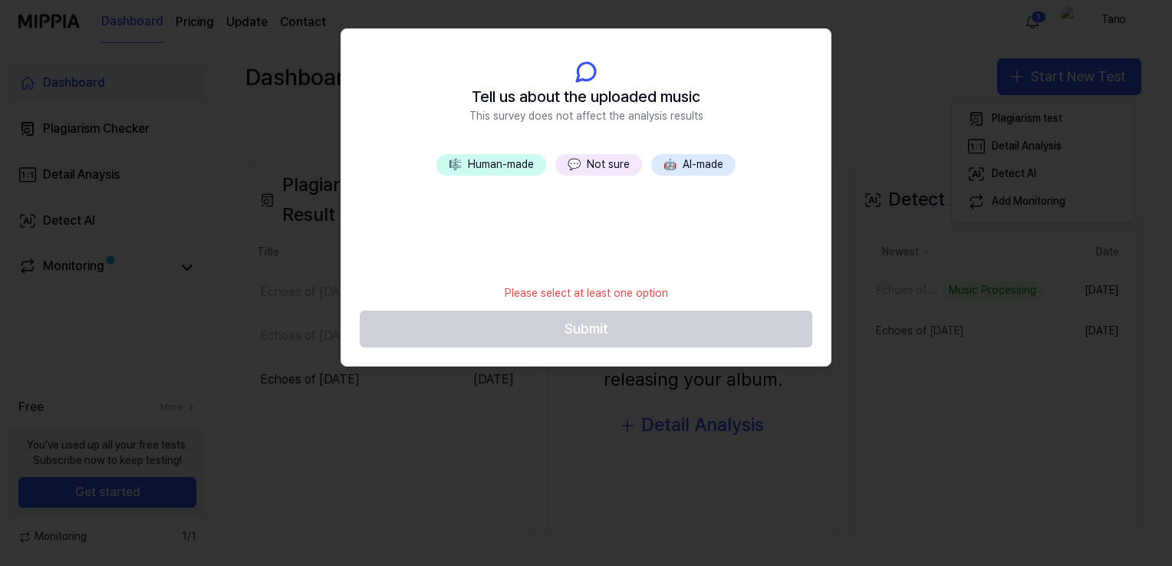
click at [568, 174] on button "💬 Not sure" at bounding box center [598, 164] width 87 height 21
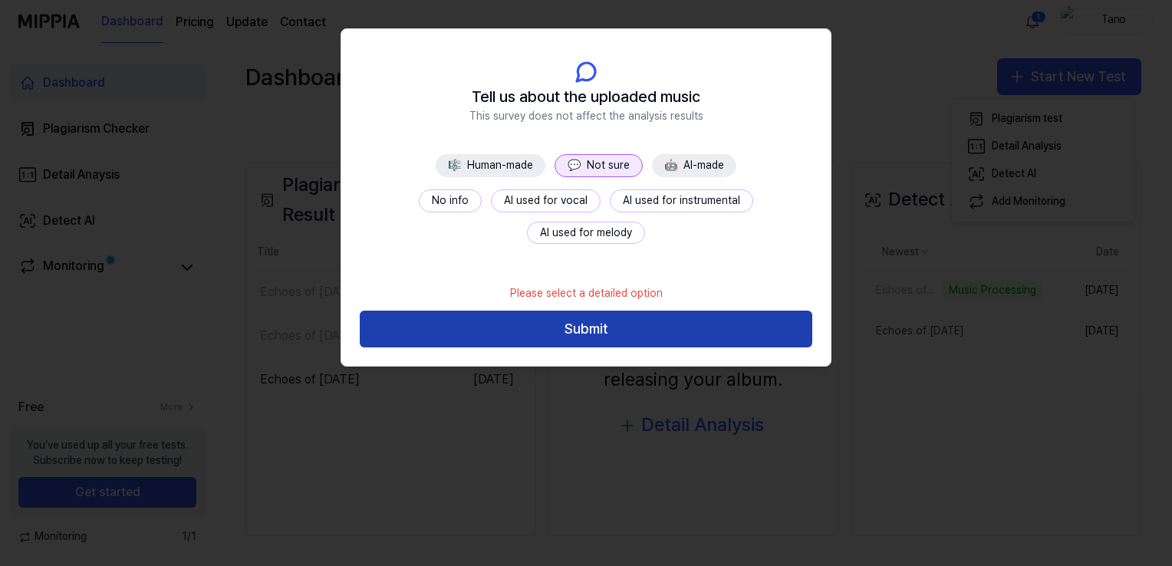
click at [588, 327] on button "Submit" at bounding box center [586, 329] width 453 height 37
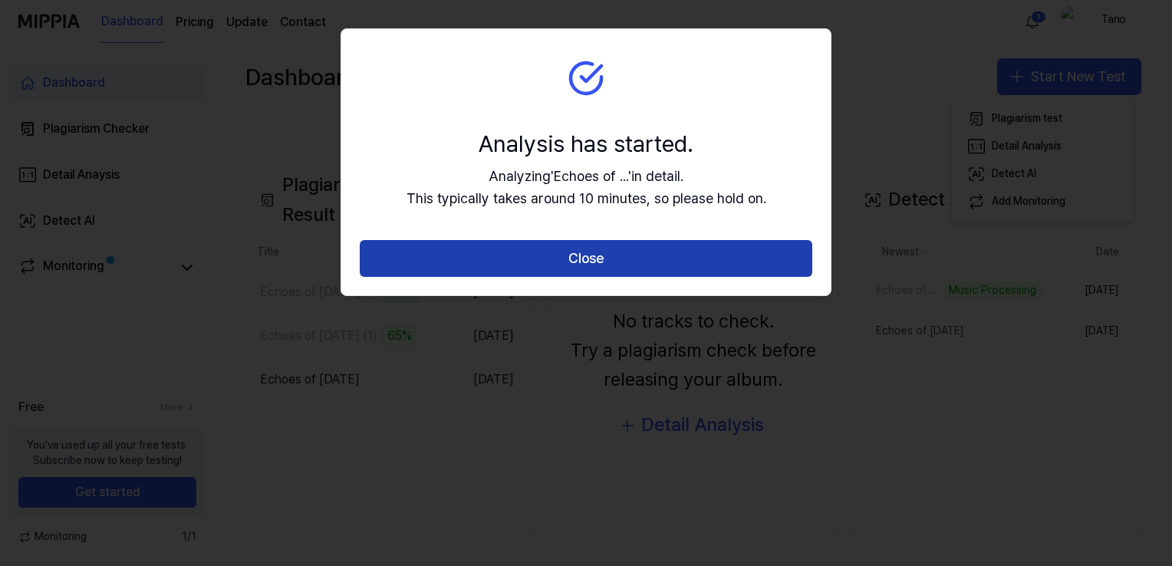
click at [612, 272] on button "Close" at bounding box center [586, 258] width 453 height 37
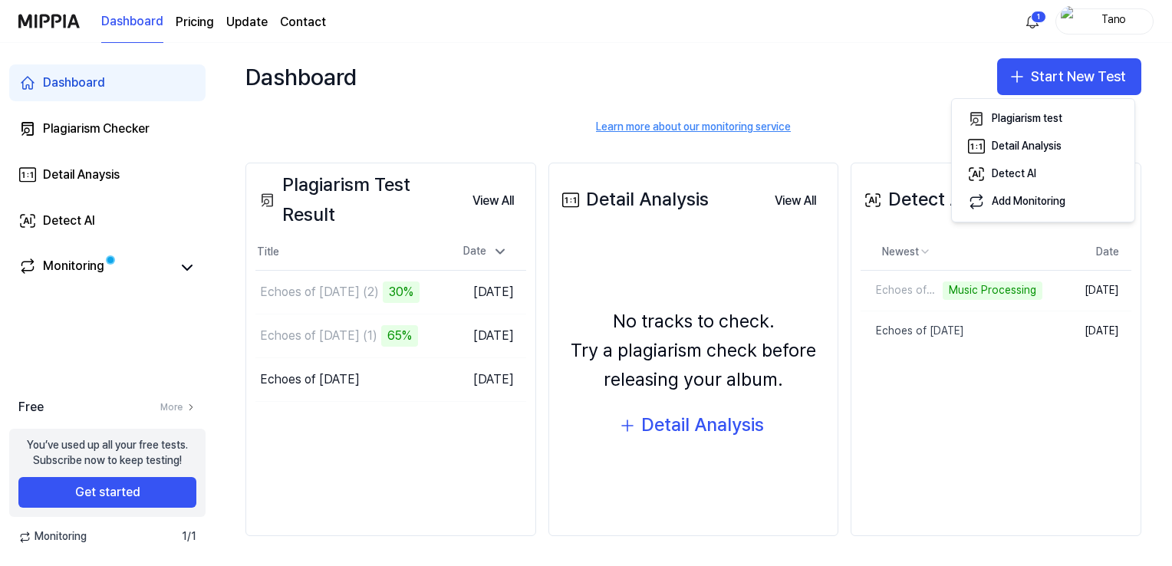
click at [929, 387] on div "Detect AI View All Detect AI Newest Date Echoes of [DATE] (1) Music Processing …" at bounding box center [996, 350] width 291 height 374
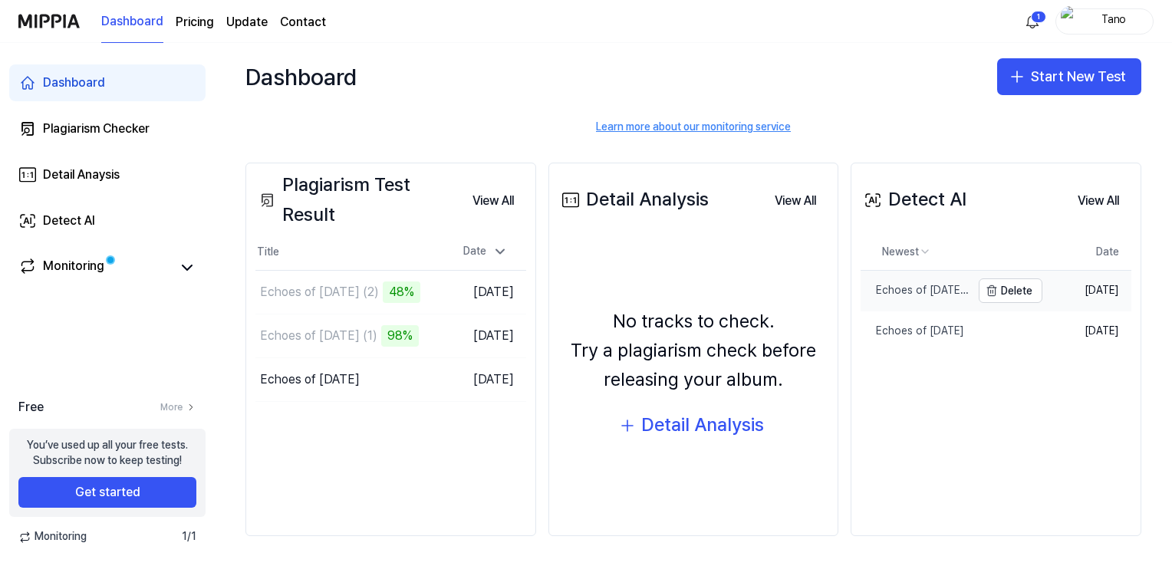
drag, startPoint x: 623, startPoint y: 413, endPoint x: 921, endPoint y: 293, distance: 321.1
click at [921, 293] on div "Plagiarism Test Result View All Plagiarism Test Result Title Date Echoes of [DA…" at bounding box center [693, 349] width 957 height 435
click at [396, 331] on button "Go to Results" at bounding box center [404, 336] width 82 height 25
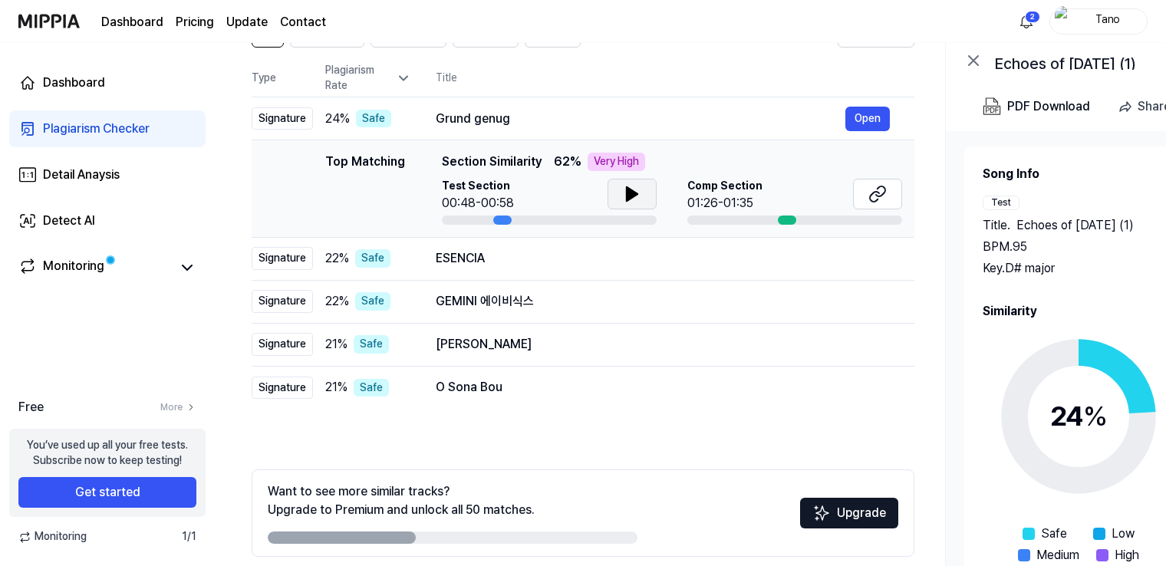
click at [620, 197] on button at bounding box center [632, 194] width 49 height 31
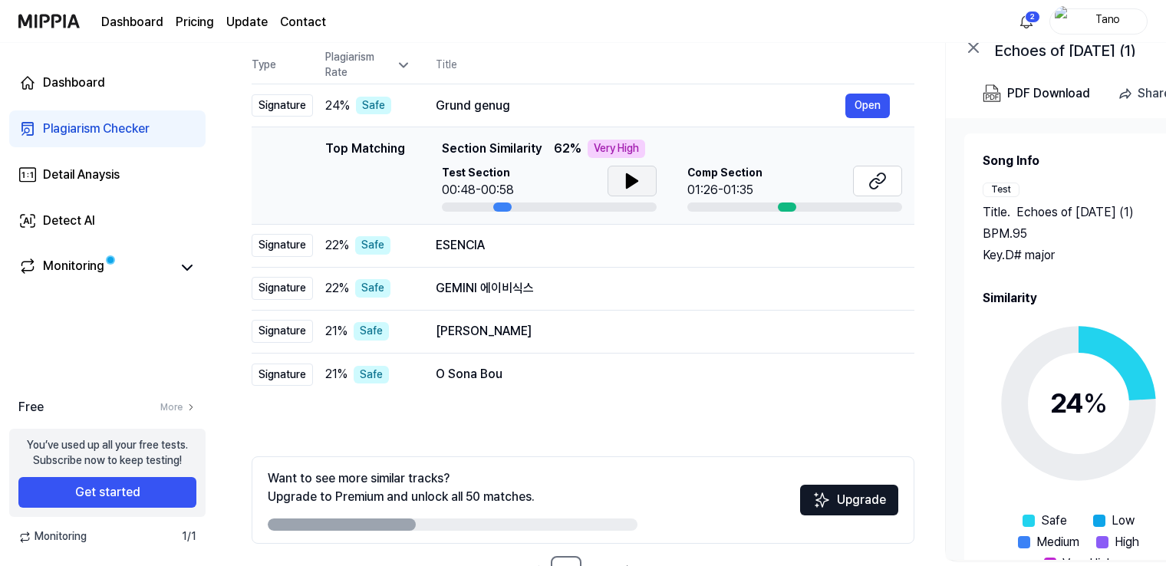
scroll to position [156, 0]
click at [624, 241] on div "ESENCIA" at bounding box center [641, 245] width 410 height 18
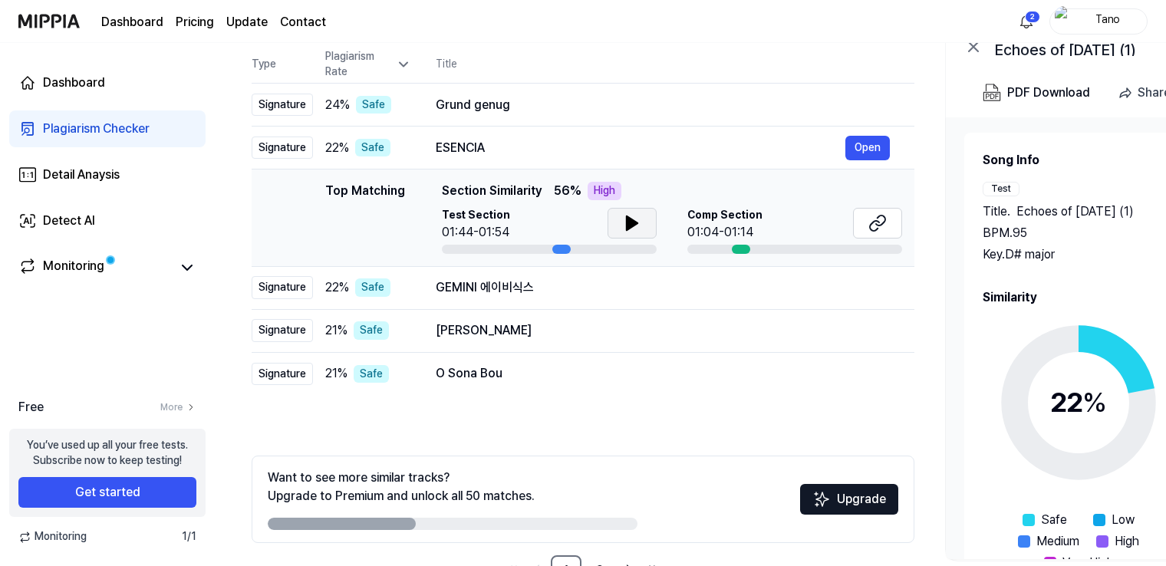
click at [627, 226] on icon at bounding box center [632, 223] width 11 height 14
click at [624, 226] on icon at bounding box center [632, 223] width 18 height 18
click at [624, 292] on div "GEMINI 에이비식스" at bounding box center [641, 287] width 410 height 18
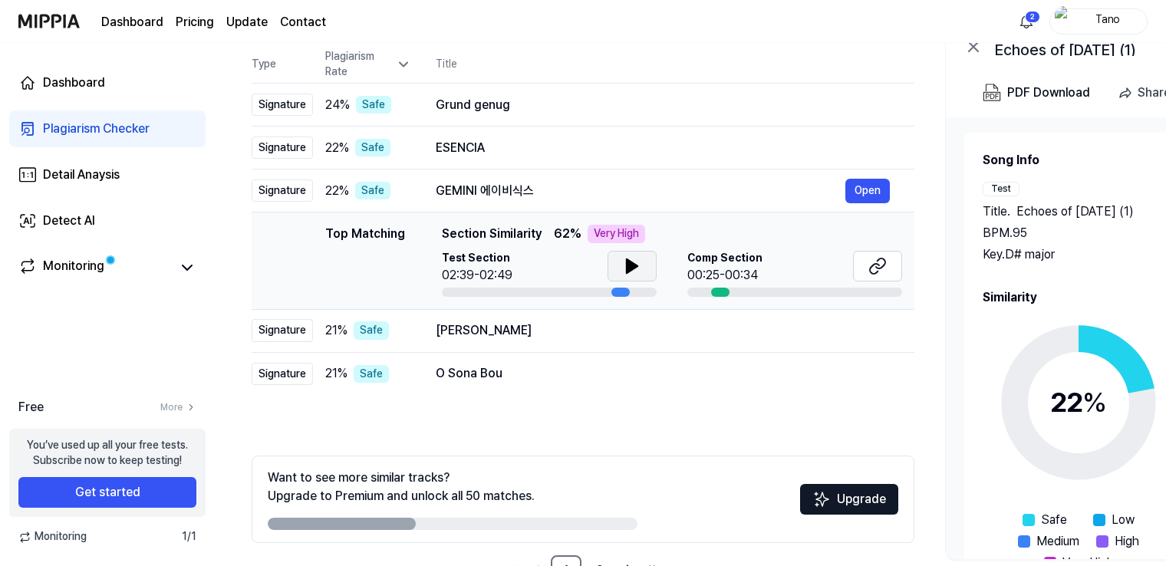
click at [620, 266] on button at bounding box center [632, 266] width 49 height 31
click at [617, 339] on div "[PERSON_NAME] [PERSON_NAME] Open" at bounding box center [663, 330] width 454 height 25
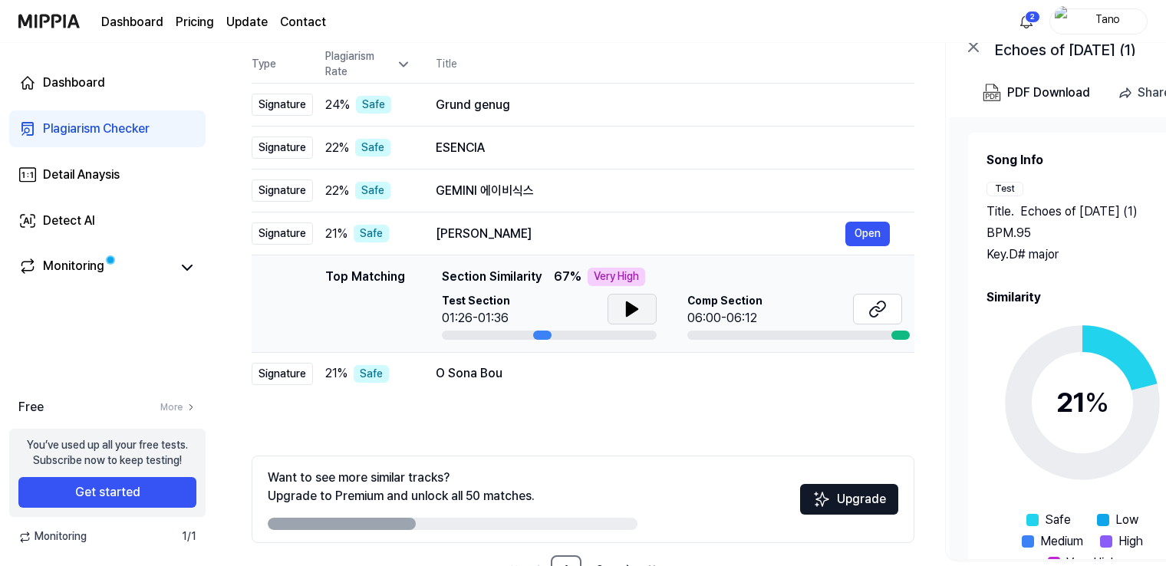
click at [632, 305] on icon at bounding box center [632, 309] width 11 height 14
click at [611, 385] on div "O [PERSON_NAME] Open" at bounding box center [663, 373] width 454 height 25
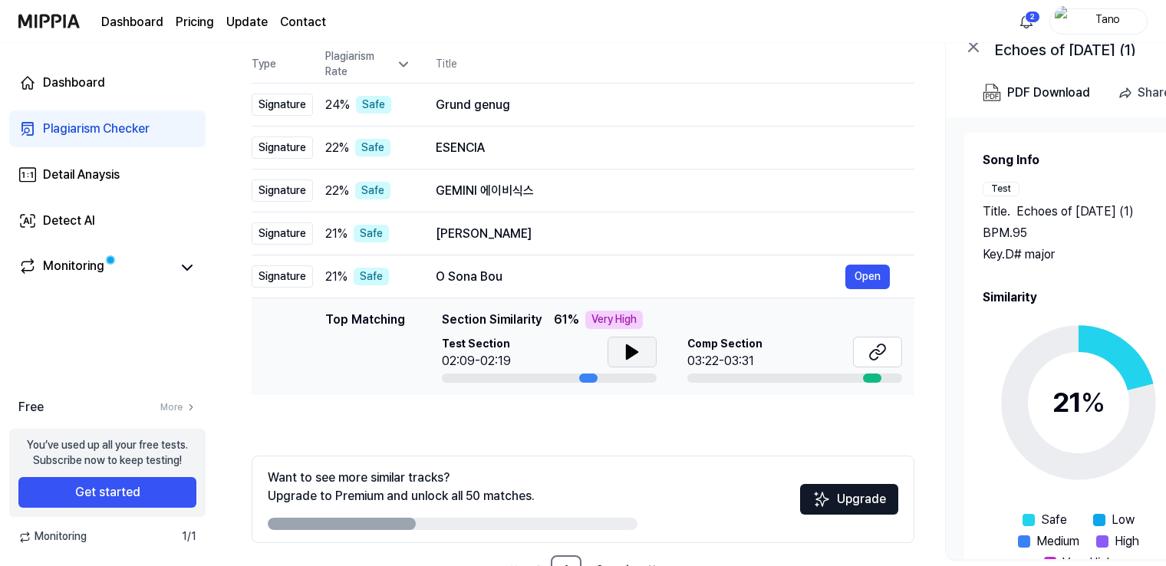
click at [654, 341] on button at bounding box center [632, 352] width 49 height 31
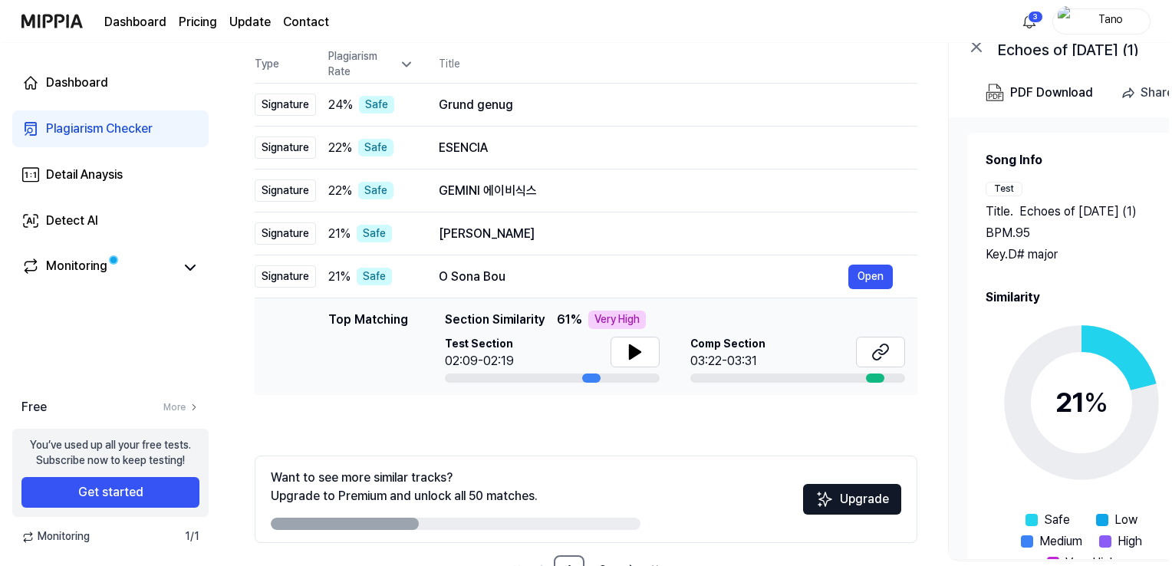
scroll to position [0, 0]
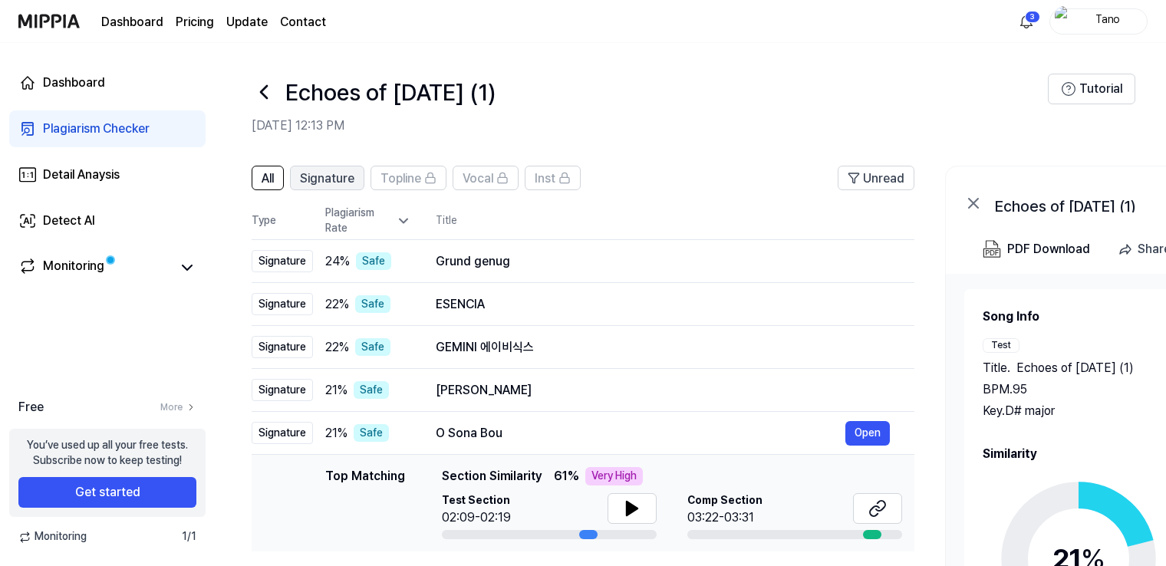
click at [345, 176] on span "Signature" at bounding box center [327, 179] width 54 height 18
click at [850, 272] on button "Open" at bounding box center [867, 261] width 44 height 25
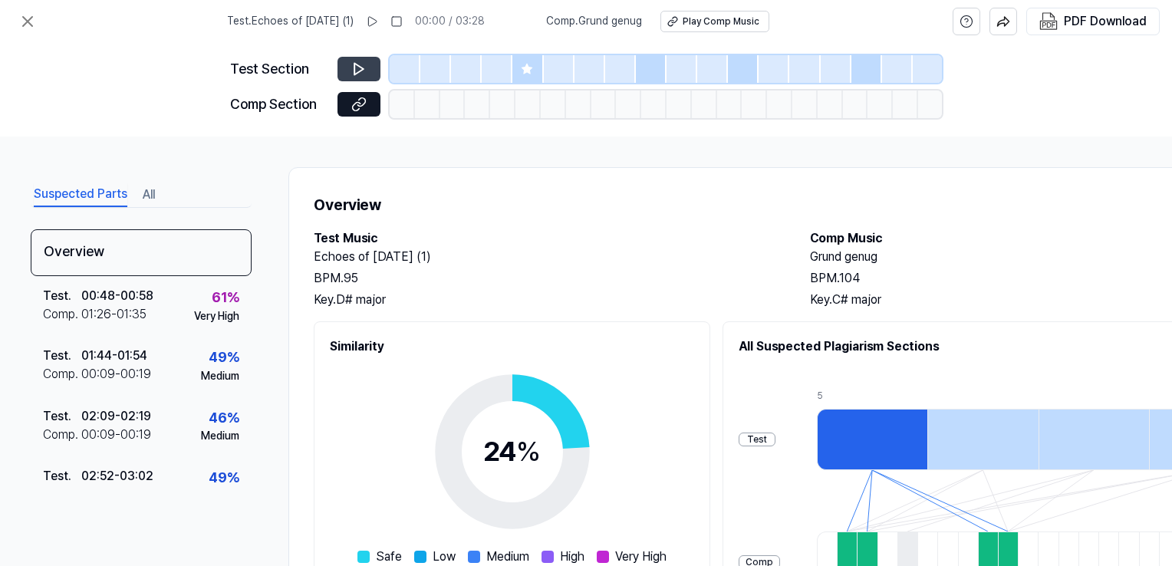
click at [361, 77] on button at bounding box center [359, 69] width 43 height 25
click at [364, 67] on icon at bounding box center [358, 68] width 15 height 15
drag, startPoint x: 364, startPoint y: 67, endPoint x: 354, endPoint y: 67, distance: 9.2
click at [354, 67] on icon at bounding box center [358, 68] width 15 height 15
click at [354, 67] on icon at bounding box center [358, 70] width 9 height 12
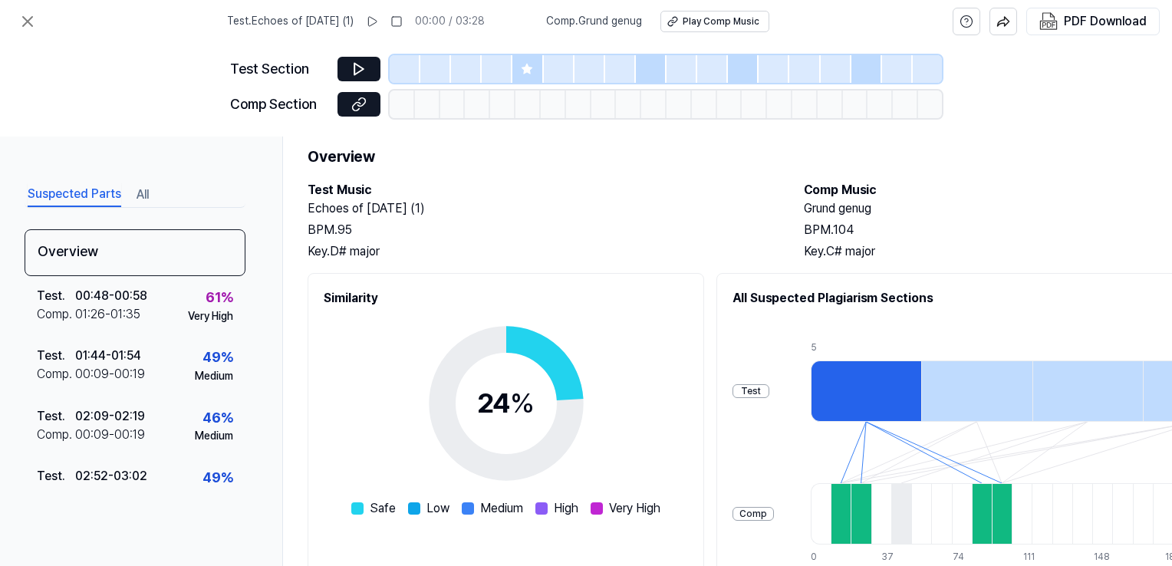
scroll to position [48, 0]
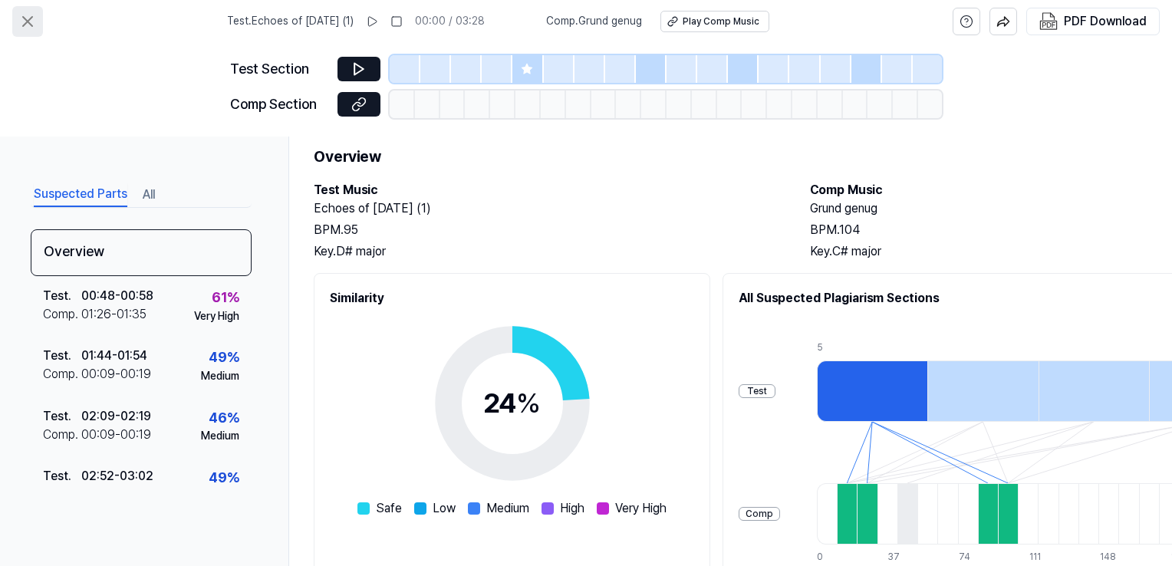
click at [18, 17] on icon at bounding box center [27, 21] width 18 height 18
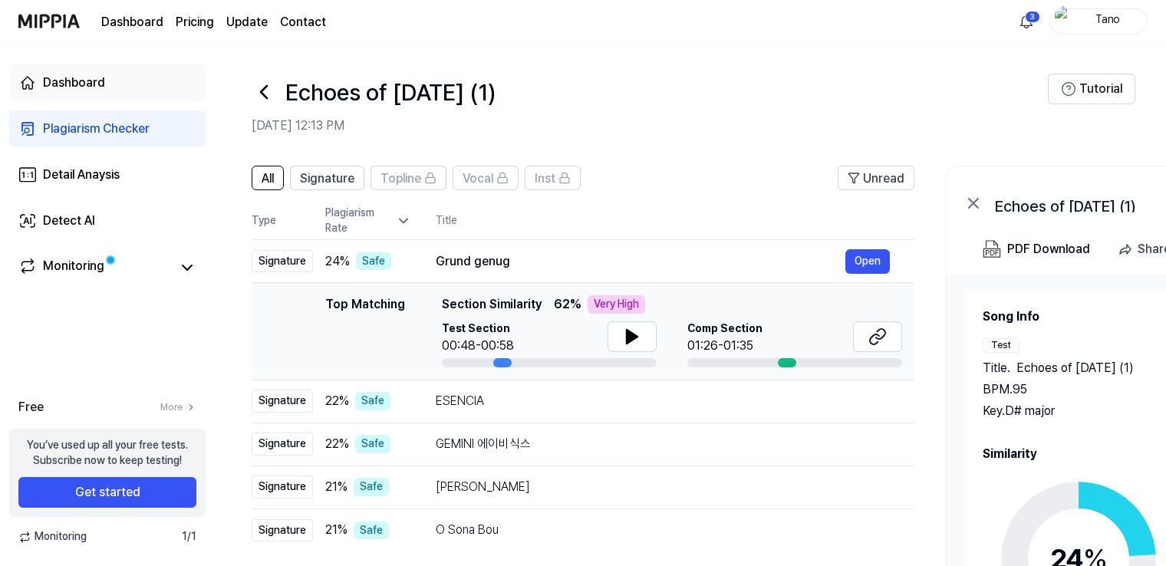
click at [61, 87] on div "Dashboard" at bounding box center [74, 83] width 62 height 18
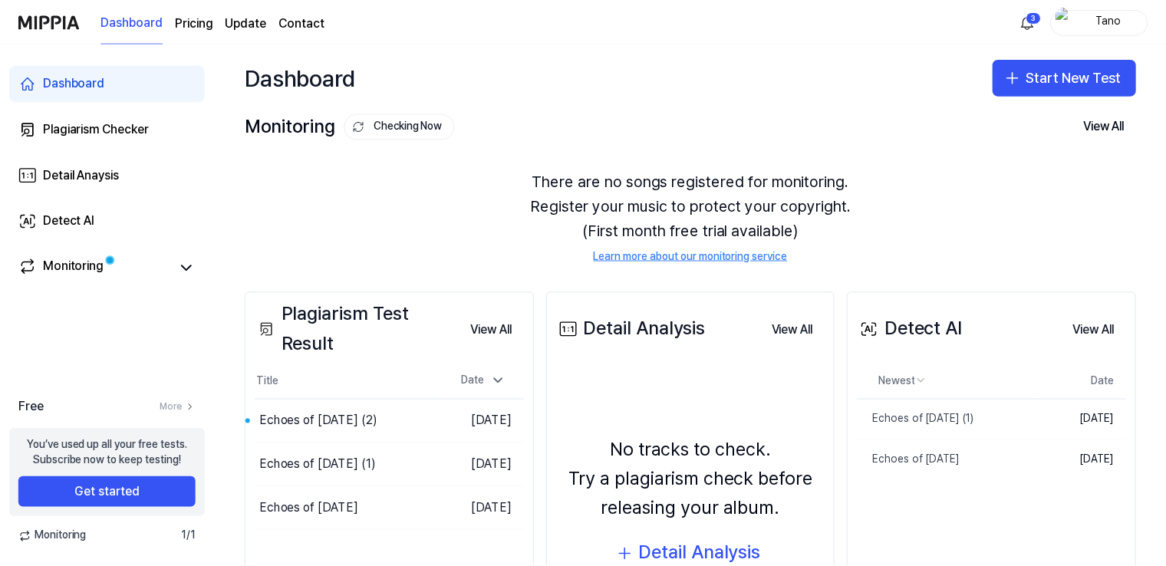
scroll to position [129, 0]
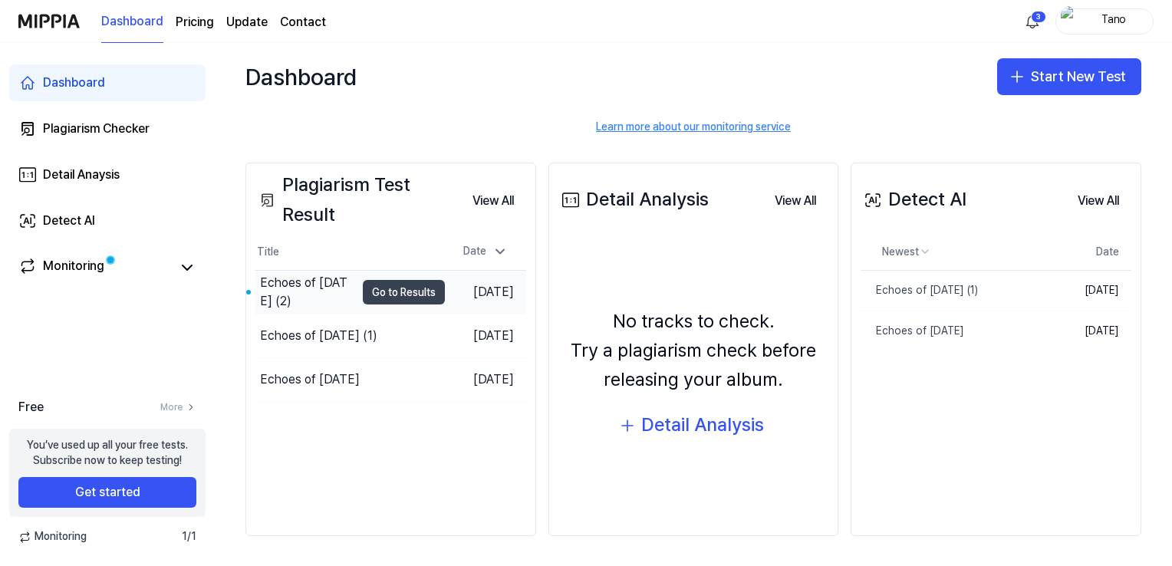
click at [410, 297] on button "Go to Results" at bounding box center [404, 292] width 82 height 25
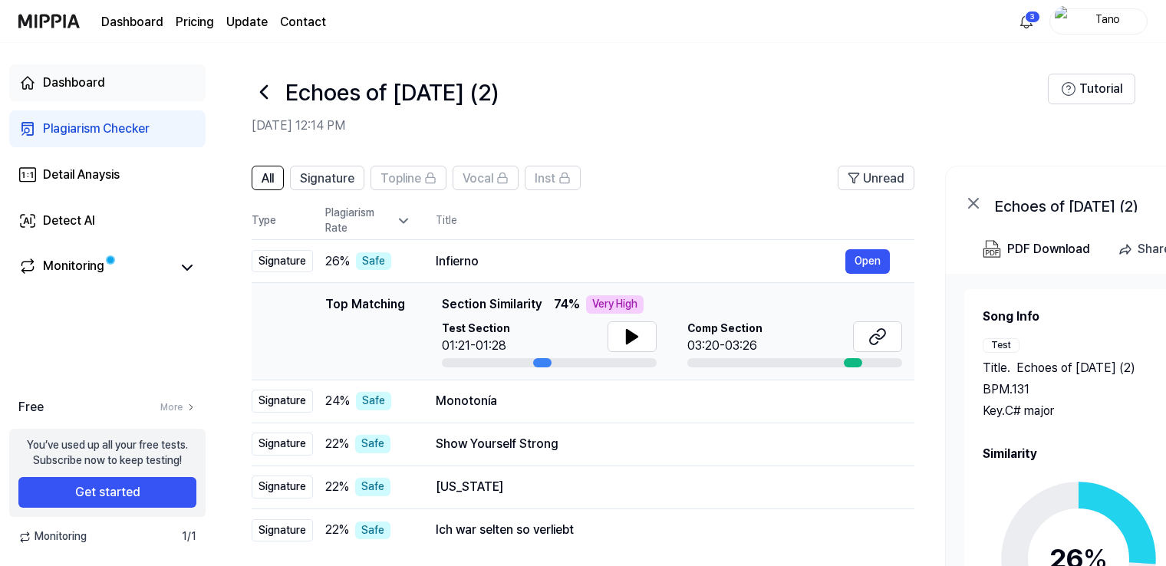
click at [77, 74] on div "Dashboard" at bounding box center [74, 83] width 62 height 18
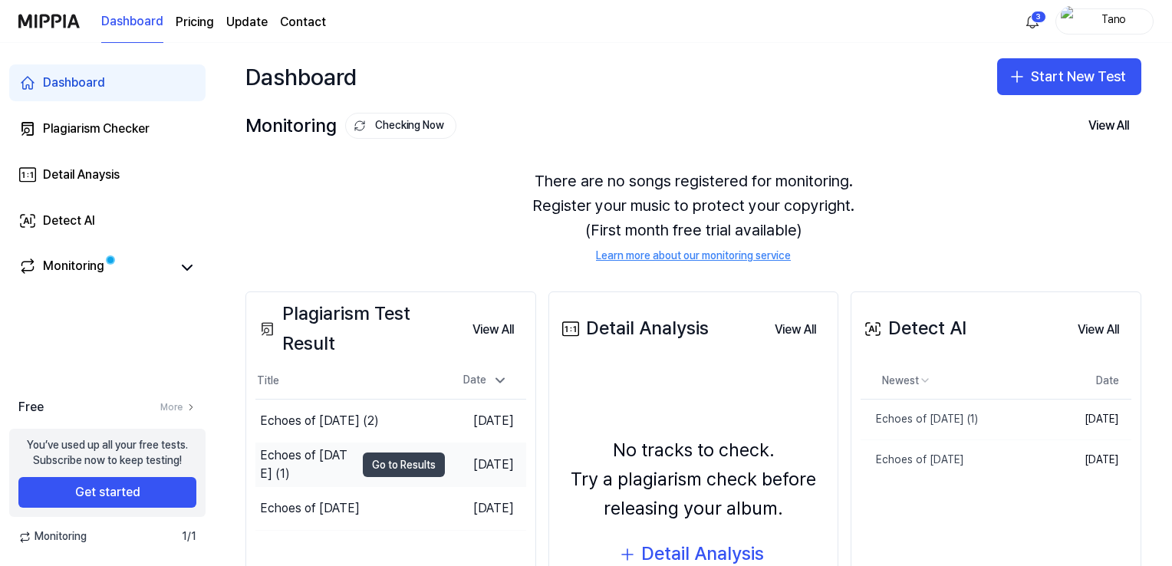
click at [387, 459] on button "Go to Results" at bounding box center [404, 465] width 82 height 25
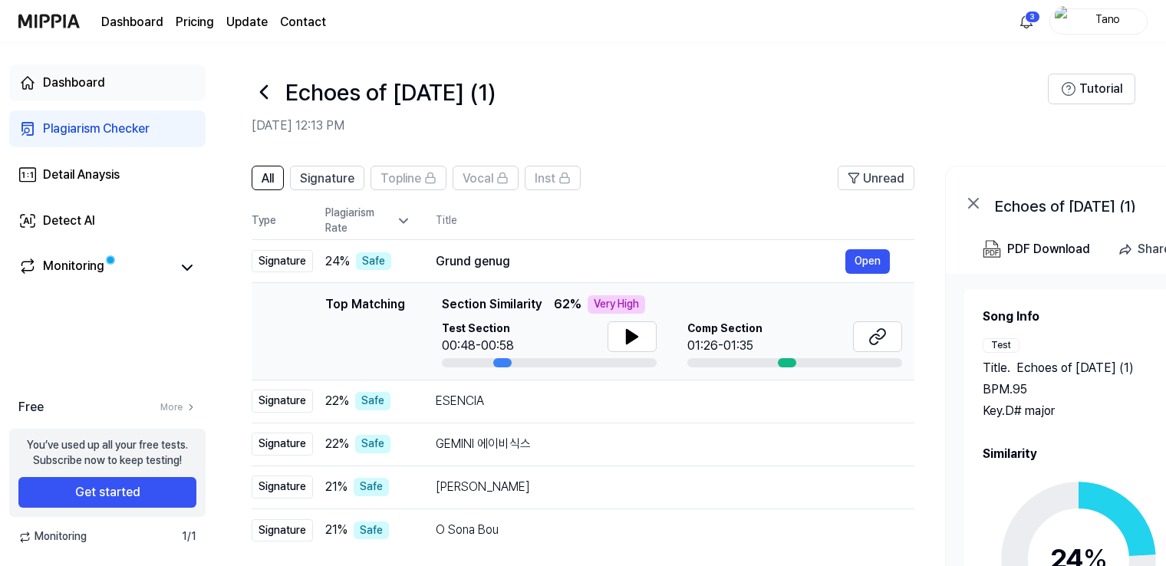
click at [76, 69] on link "Dashboard" at bounding box center [107, 82] width 196 height 37
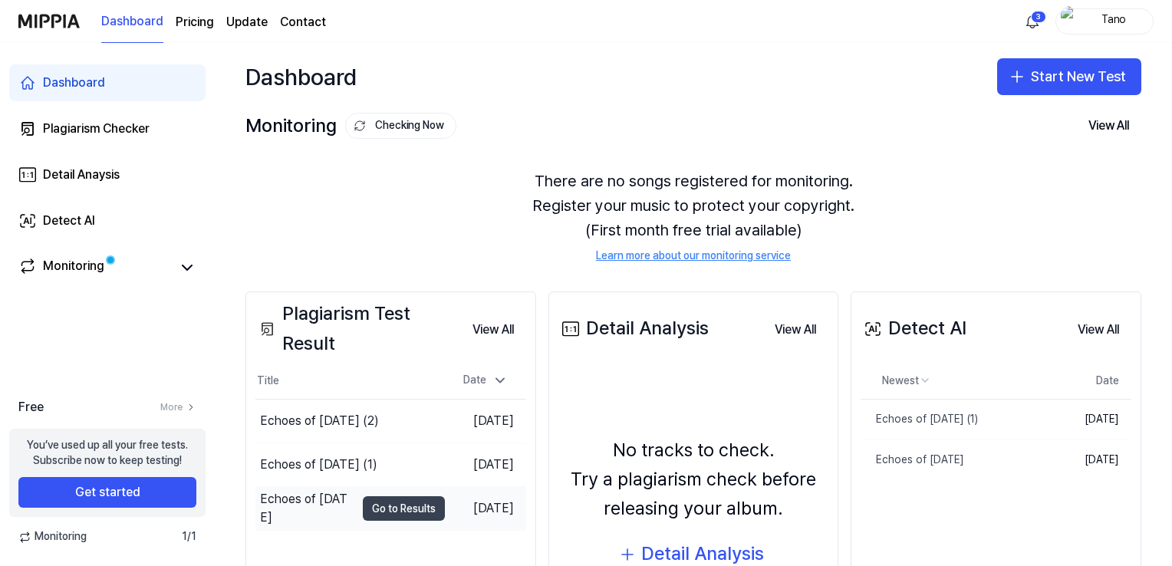
click at [384, 505] on button "Go to Results" at bounding box center [404, 508] width 82 height 25
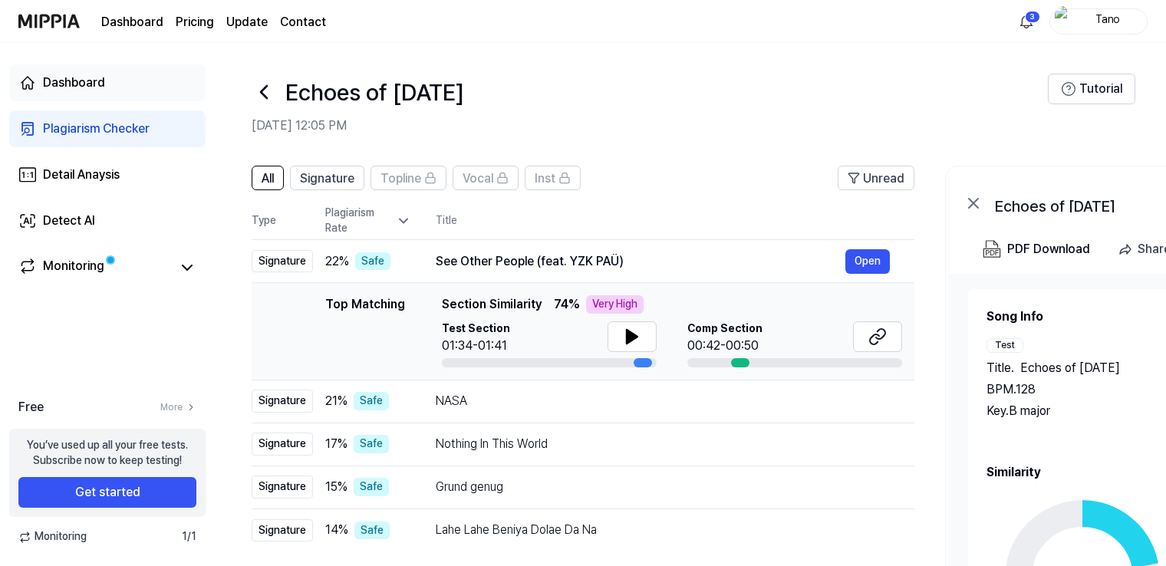
click at [102, 81] on div "Dashboard" at bounding box center [74, 83] width 62 height 18
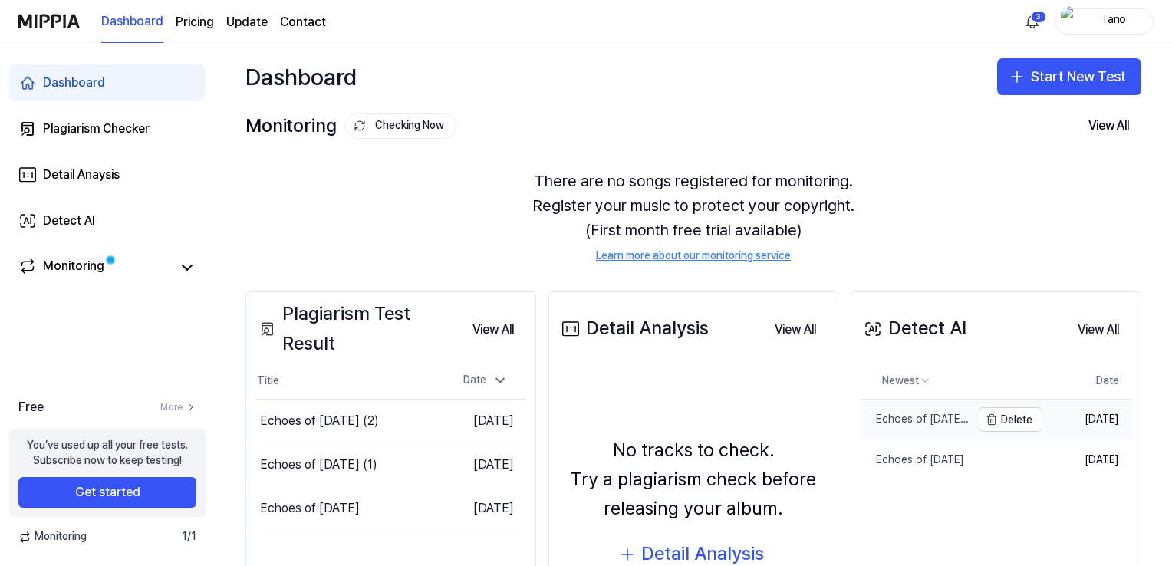
click at [904, 422] on div "Echoes of [DATE] (1)" at bounding box center [916, 419] width 110 height 15
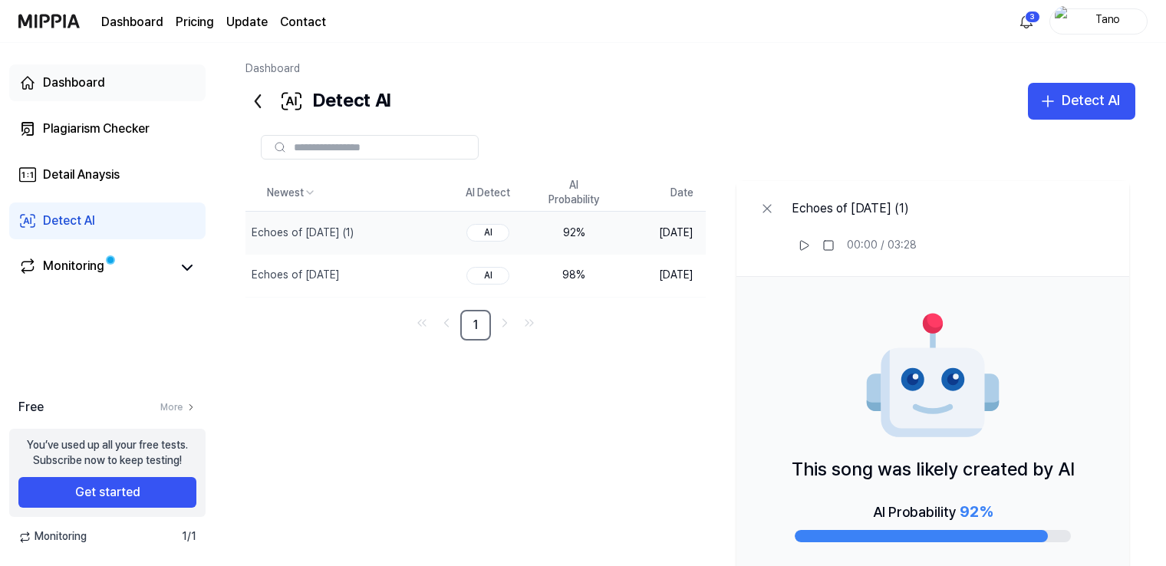
click at [104, 84] on link "Dashboard" at bounding box center [107, 82] width 196 height 37
